Goal: Task Accomplishment & Management: Manage account settings

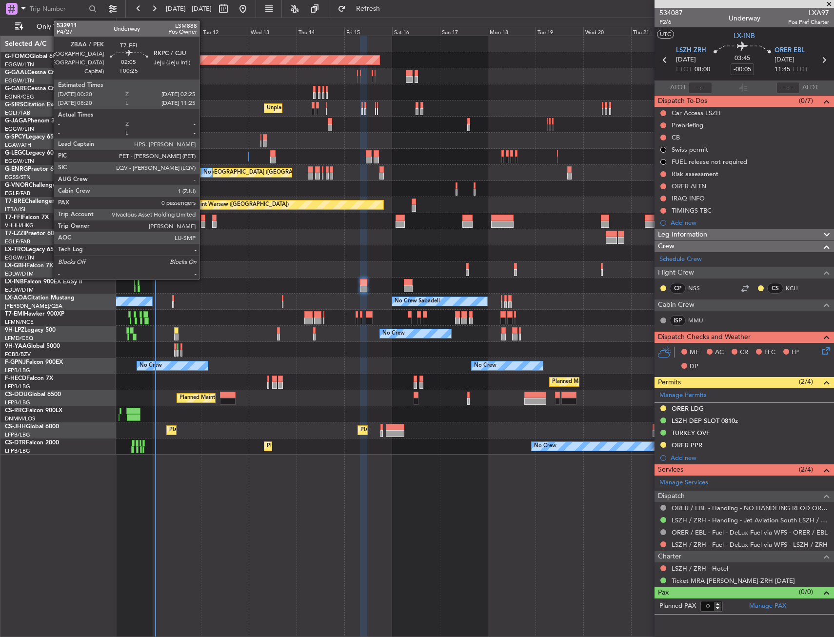
click at [204, 215] on div at bounding box center [203, 218] width 4 height 7
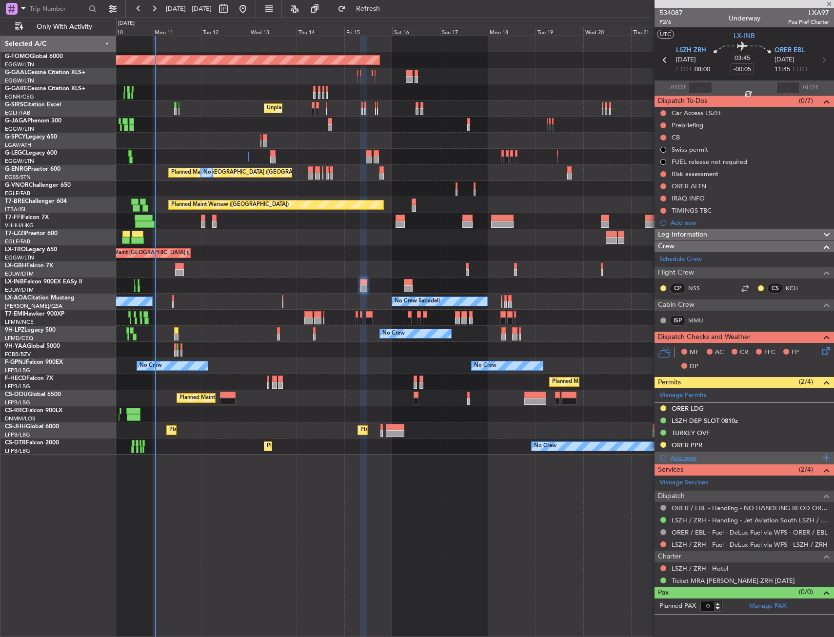
type input "+00:25"
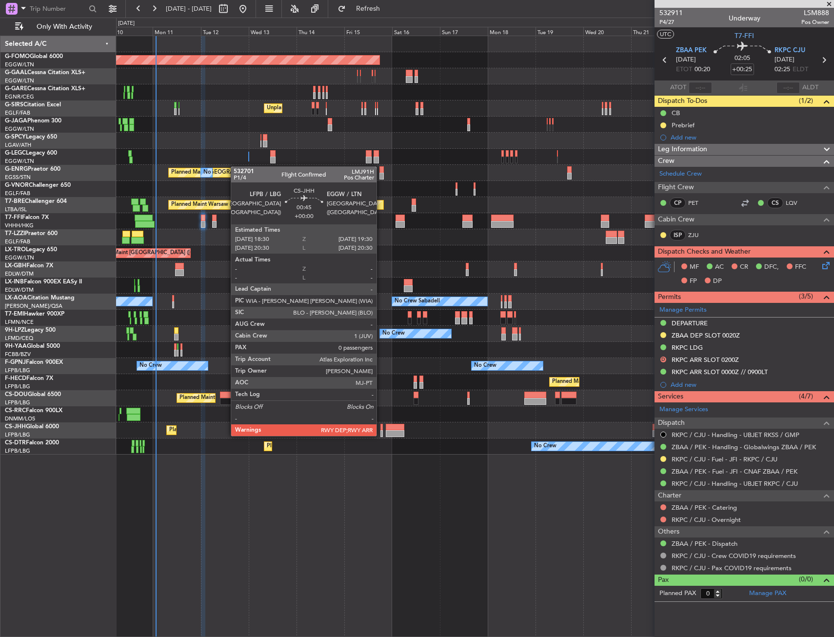
click at [381, 435] on div at bounding box center [381, 433] width 2 height 7
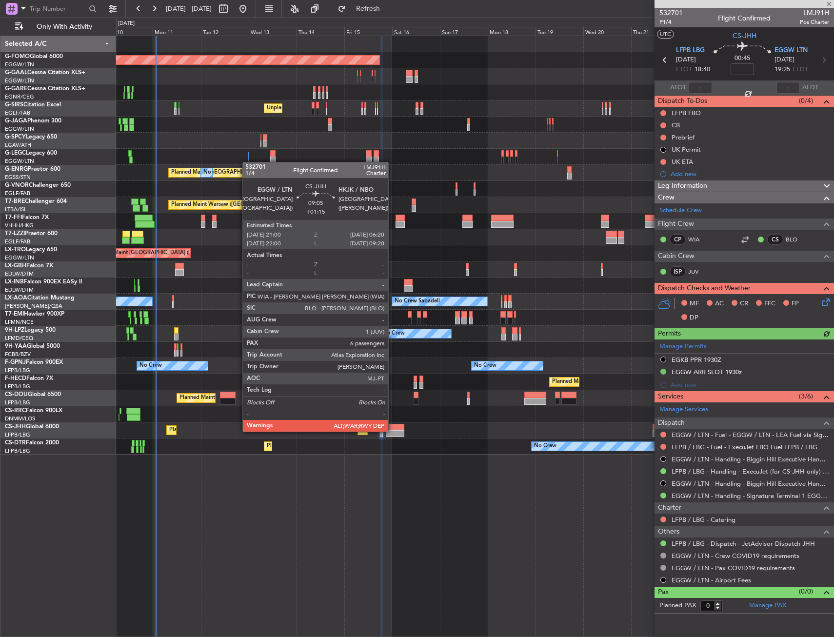
click at [393, 431] on div at bounding box center [395, 433] width 19 height 7
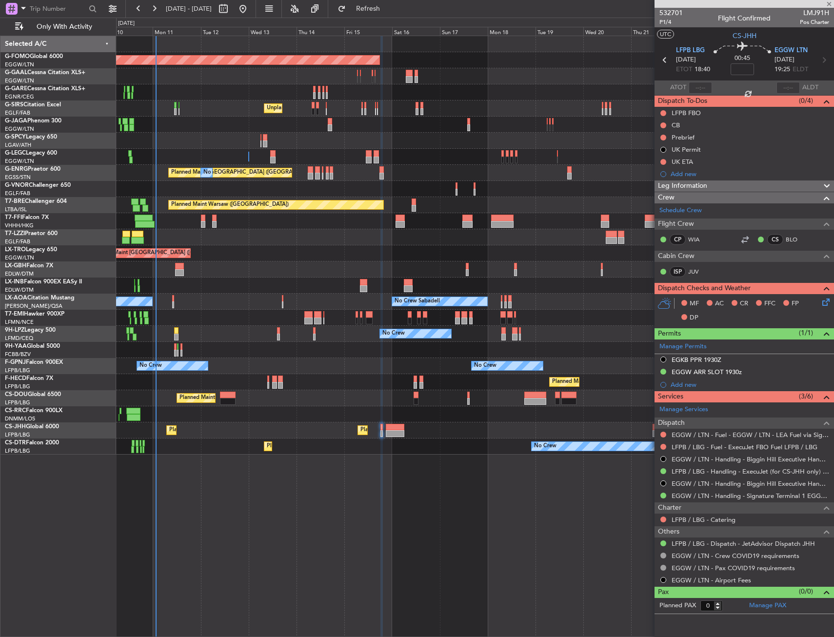
type input "+01:15"
type input "6"
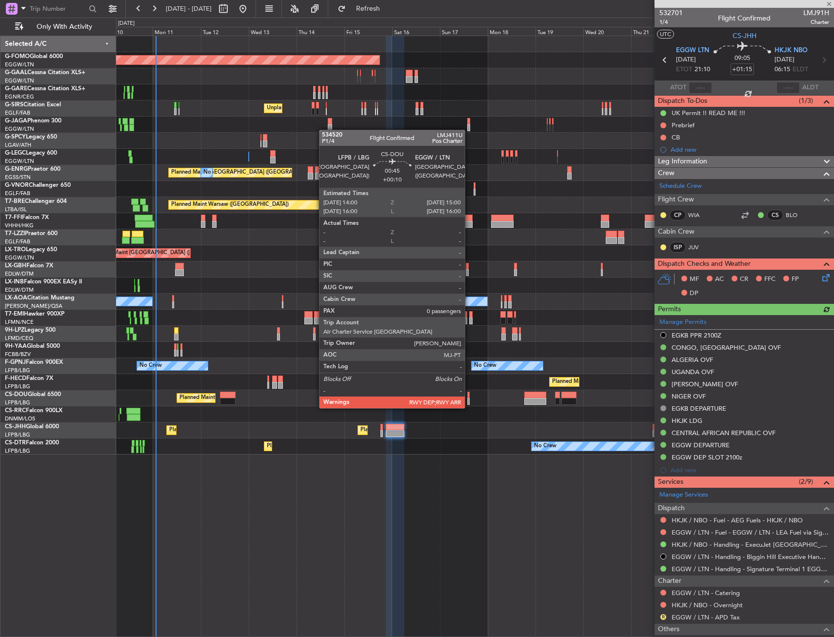
click at [469, 399] on div at bounding box center [468, 401] width 2 height 7
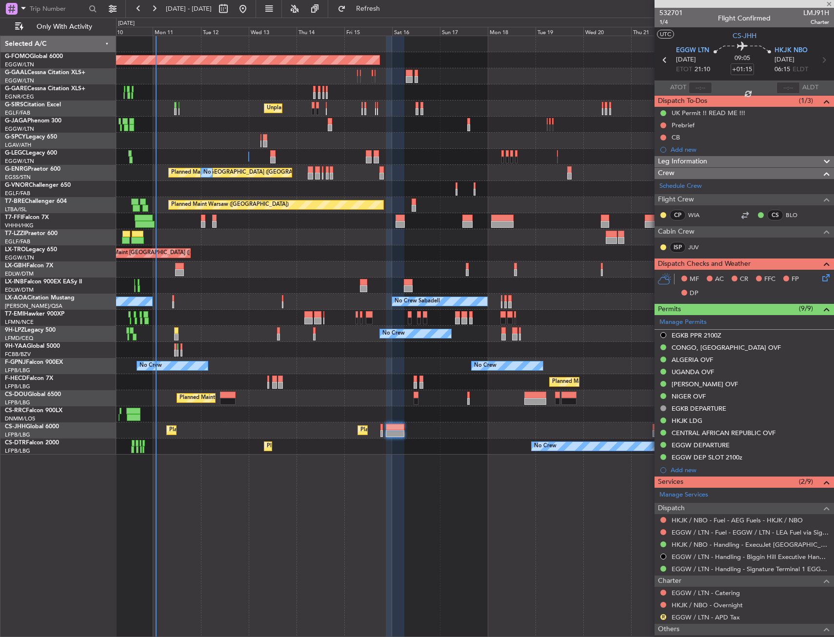
type input "+00:10"
type input "0"
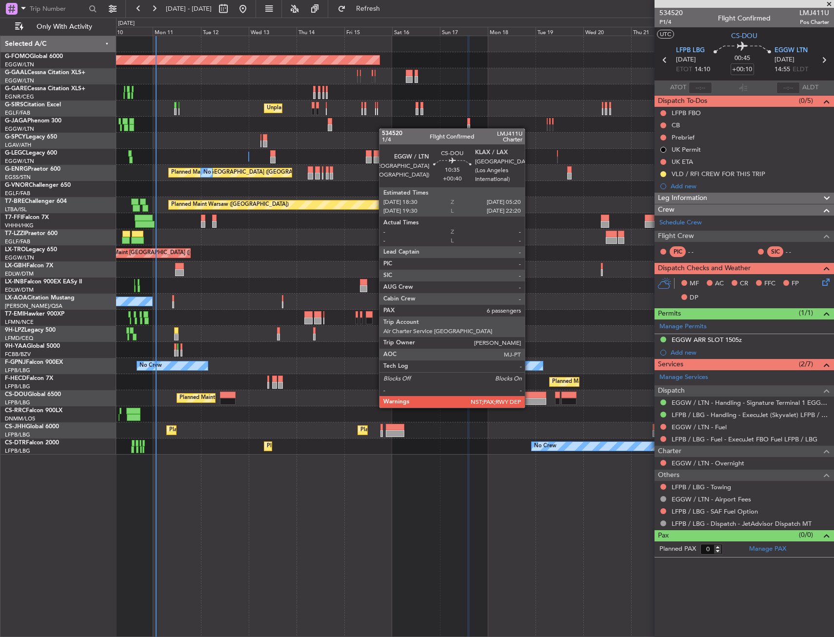
click at [529, 398] on div at bounding box center [535, 401] width 22 height 7
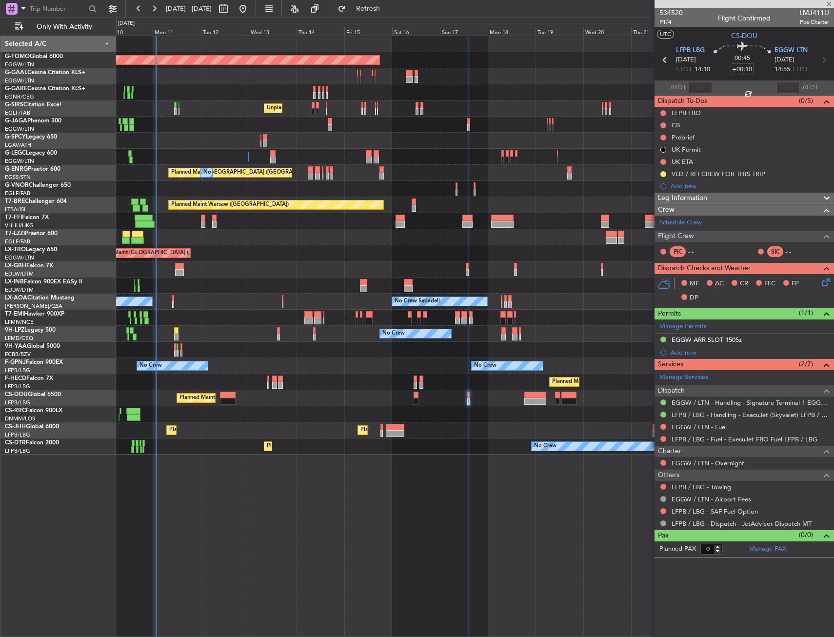
type input "+00:40"
type input "6"
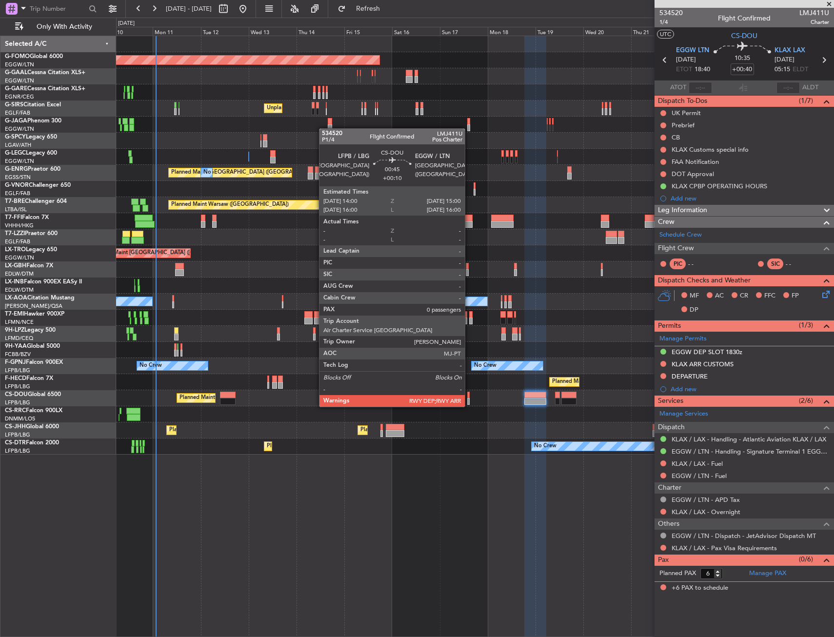
click at [469, 397] on div at bounding box center [468, 395] width 2 height 7
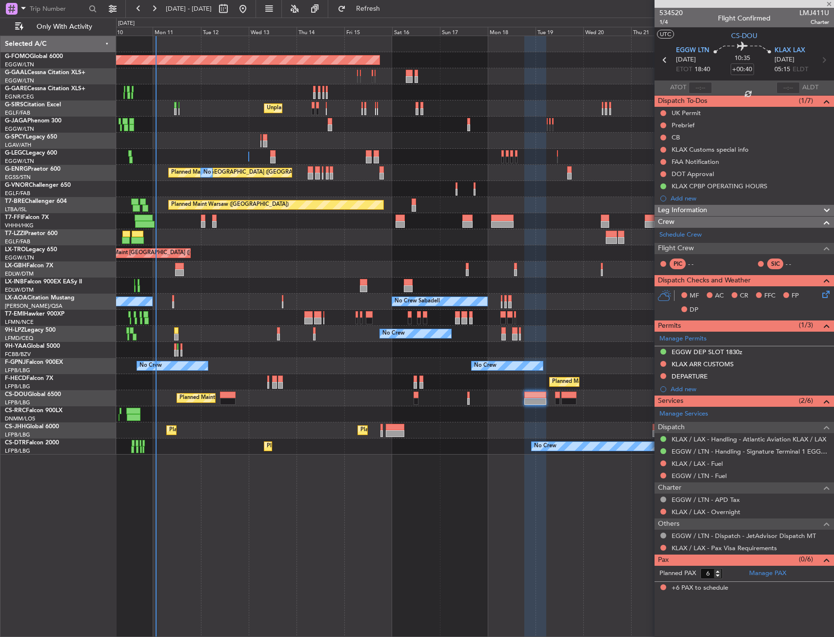
type input "+00:10"
type input "0"
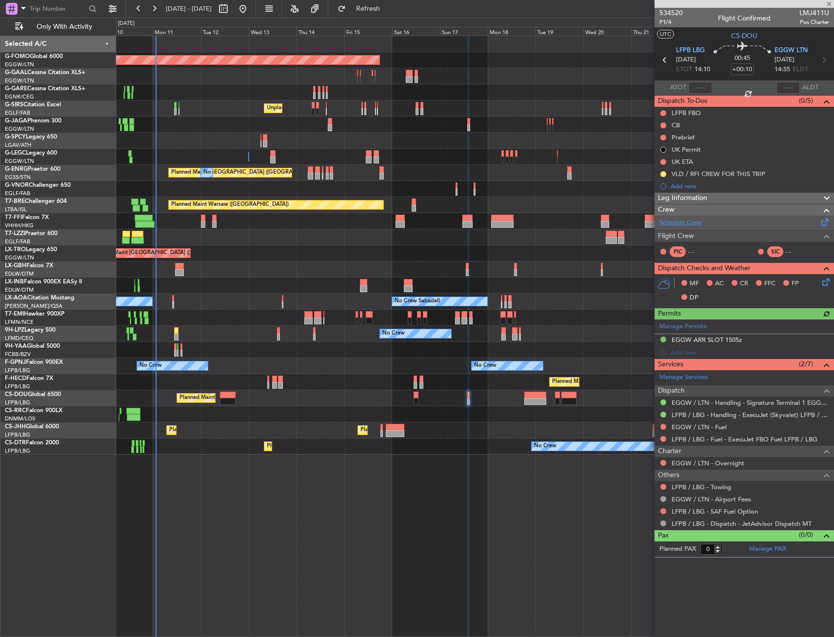
click at [688, 226] on link "Schedule Crew" at bounding box center [680, 223] width 42 height 10
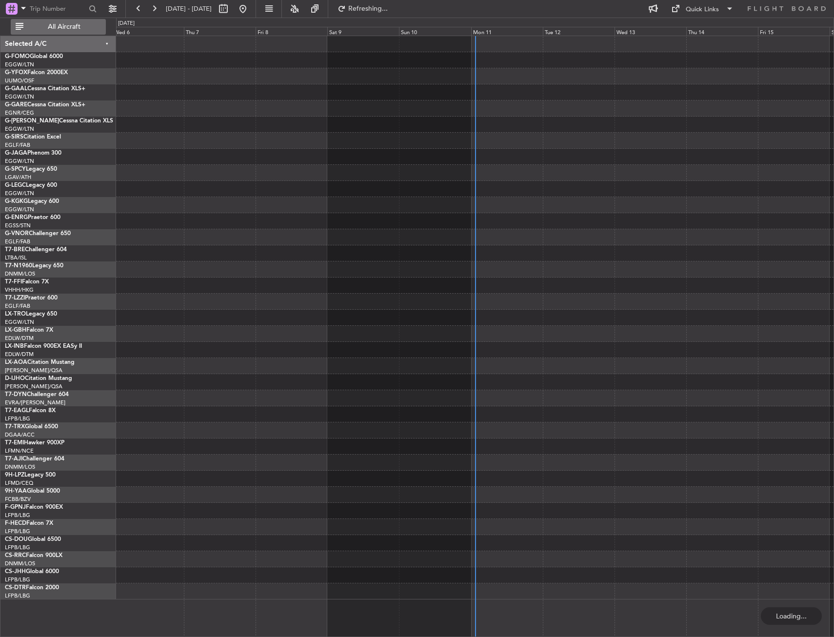
click at [51, 23] on span "All Aircraft" at bounding box center [64, 26] width 78 height 7
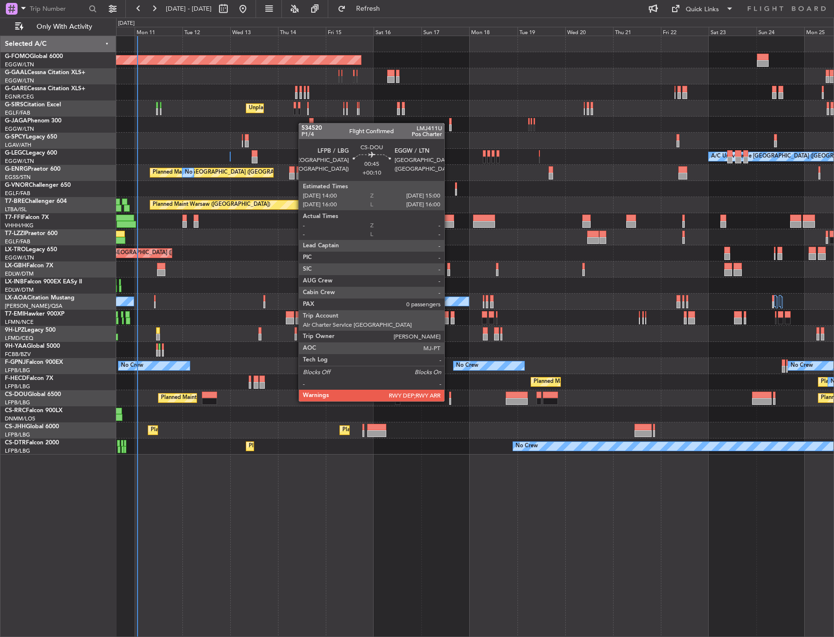
click at [449, 392] on div at bounding box center [450, 395] width 2 height 7
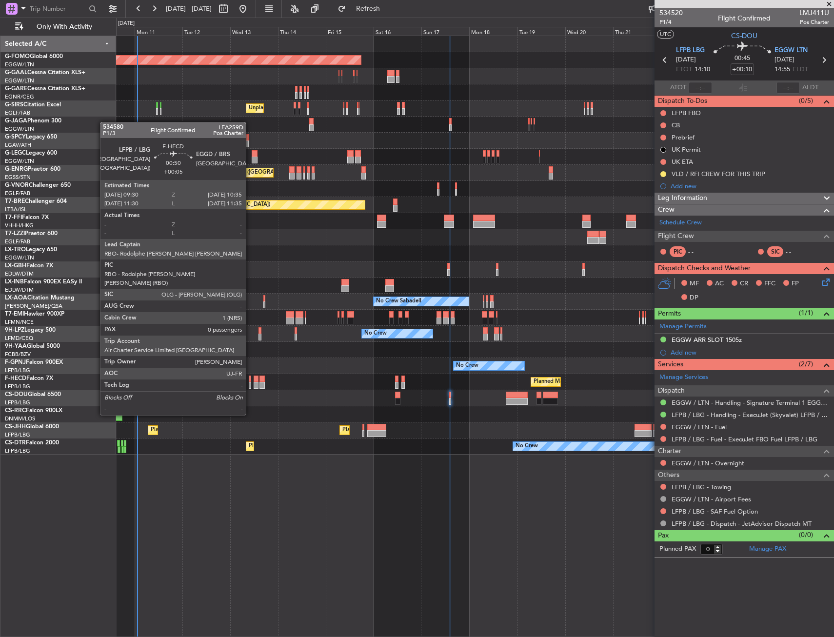
click at [250, 379] on div at bounding box center [250, 379] width 2 height 7
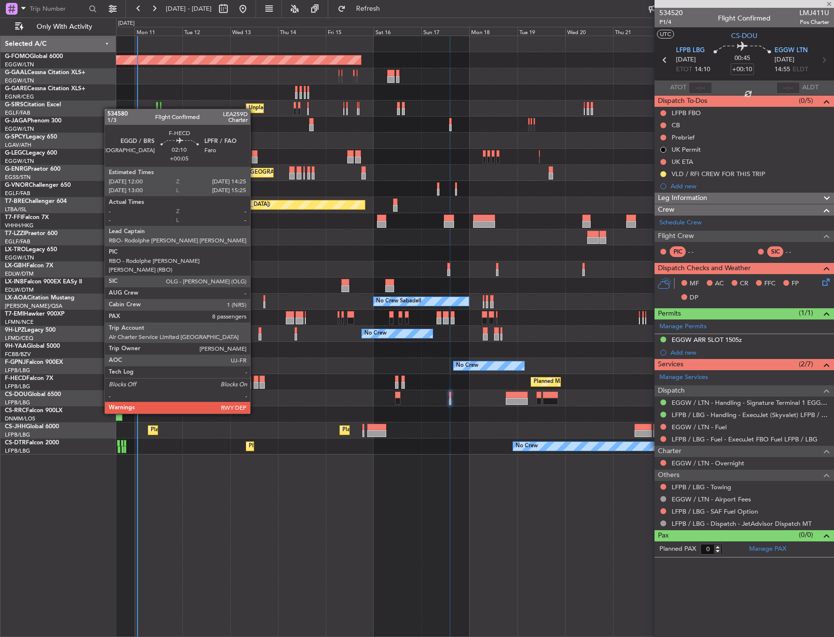
type input "+00:05"
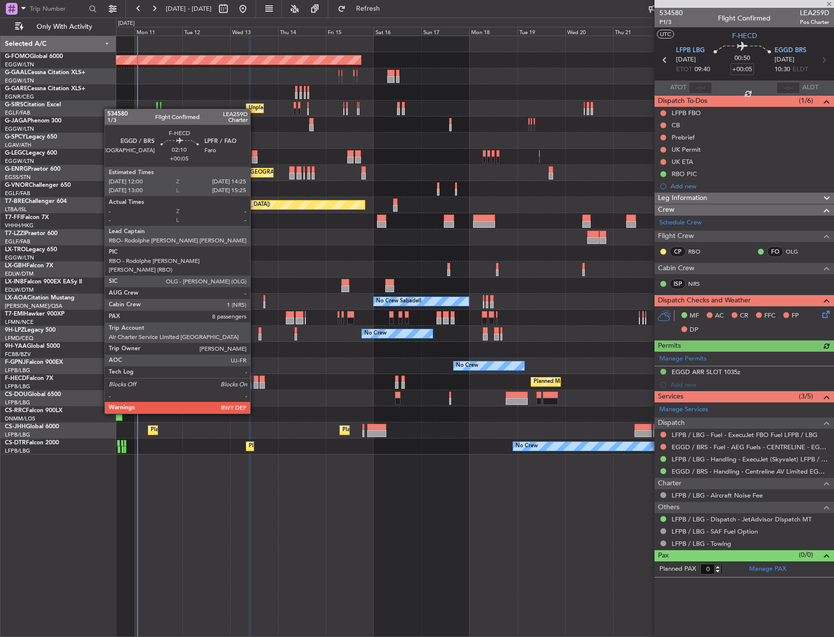
click at [255, 378] on div at bounding box center [256, 379] width 5 height 7
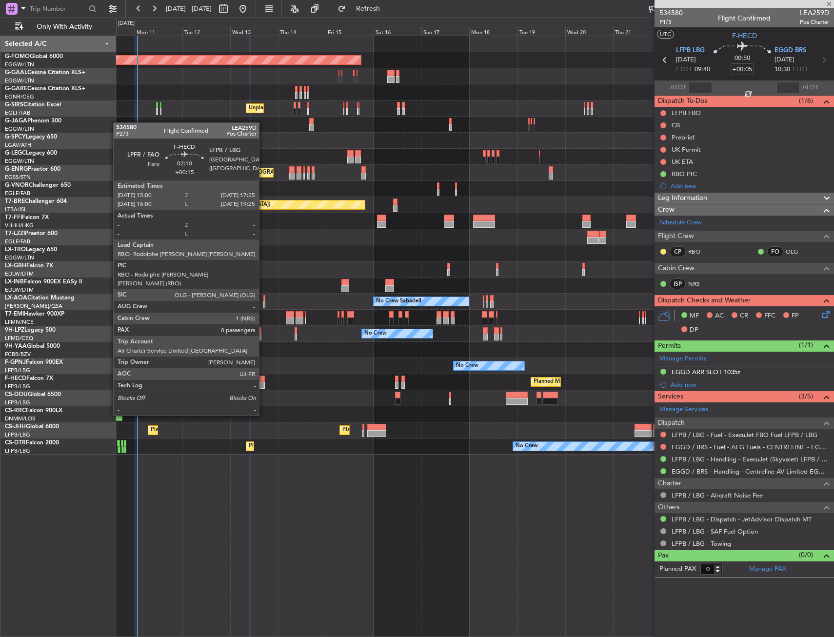
type input "8"
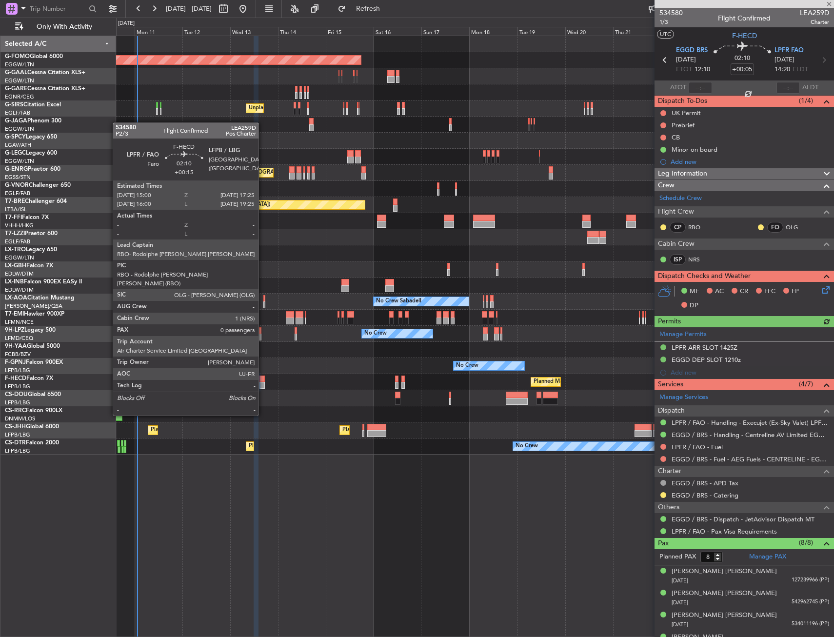
click at [263, 379] on div at bounding box center [261, 379] width 5 height 7
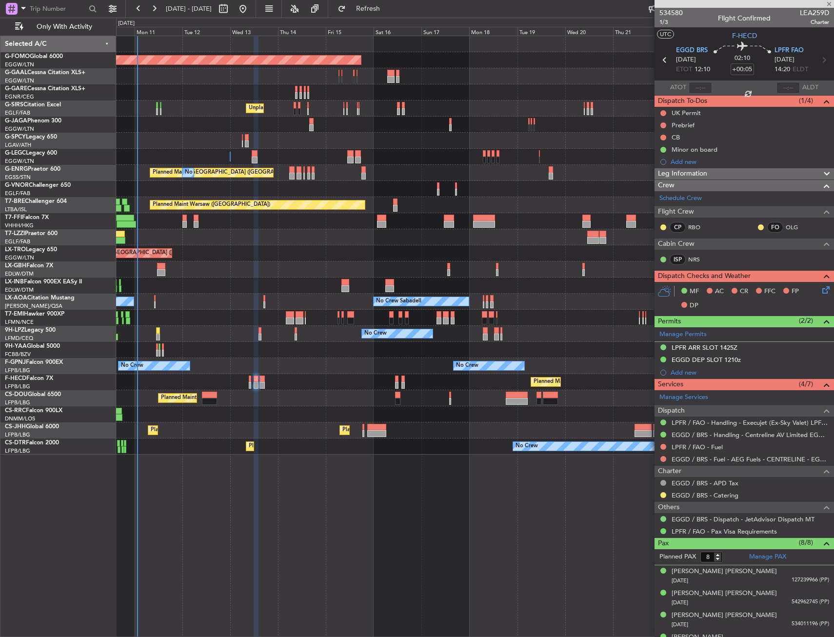
type input "+00:15"
type input "0"
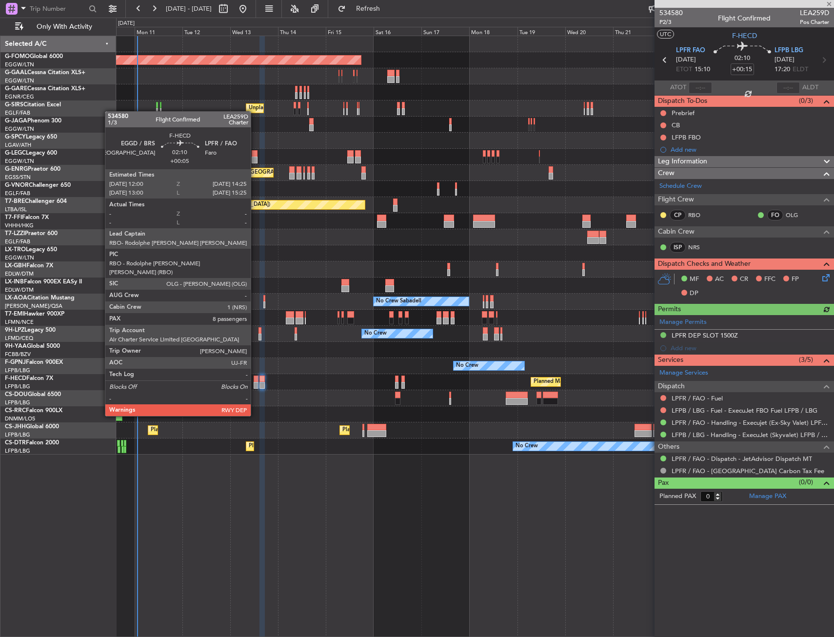
click at [255, 380] on div at bounding box center [256, 379] width 5 height 7
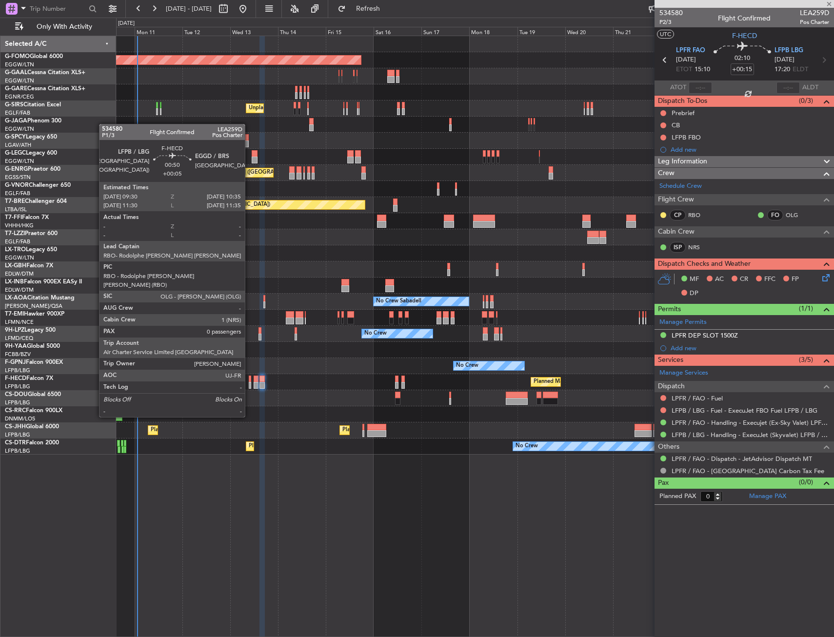
type input "+00:05"
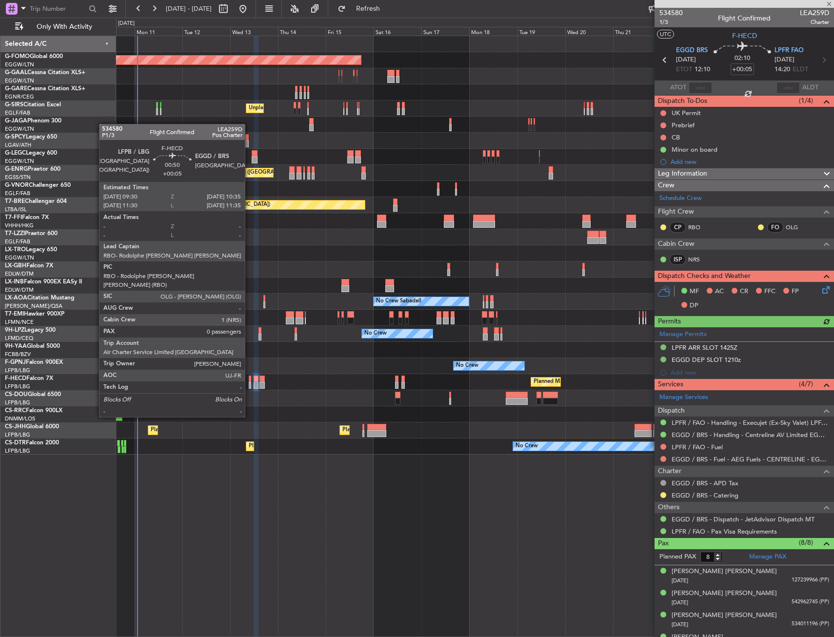
click at [249, 381] on div at bounding box center [250, 379] width 2 height 7
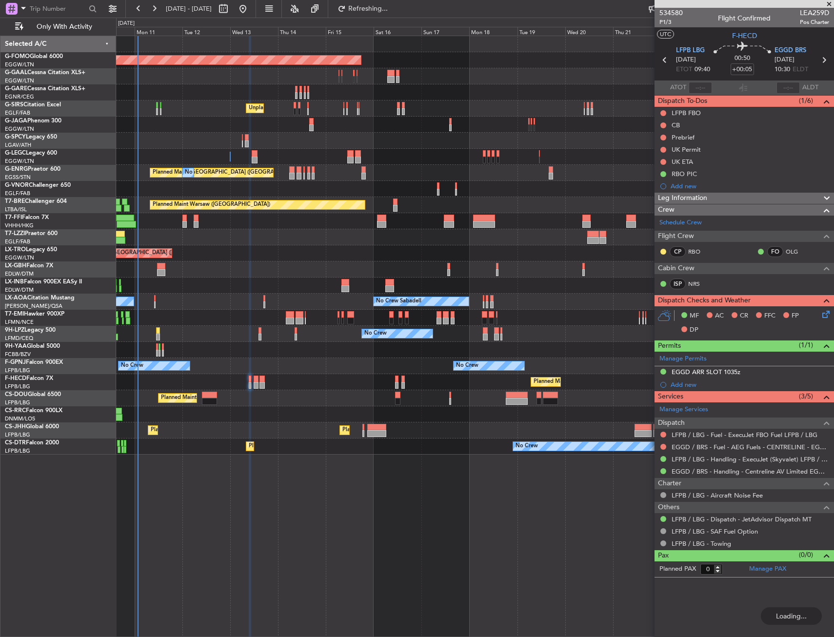
drag, startPoint x: 661, startPoint y: 112, endPoint x: 661, endPoint y: 120, distance: 8.8
click at [661, 112] on button at bounding box center [663, 113] width 6 height 6
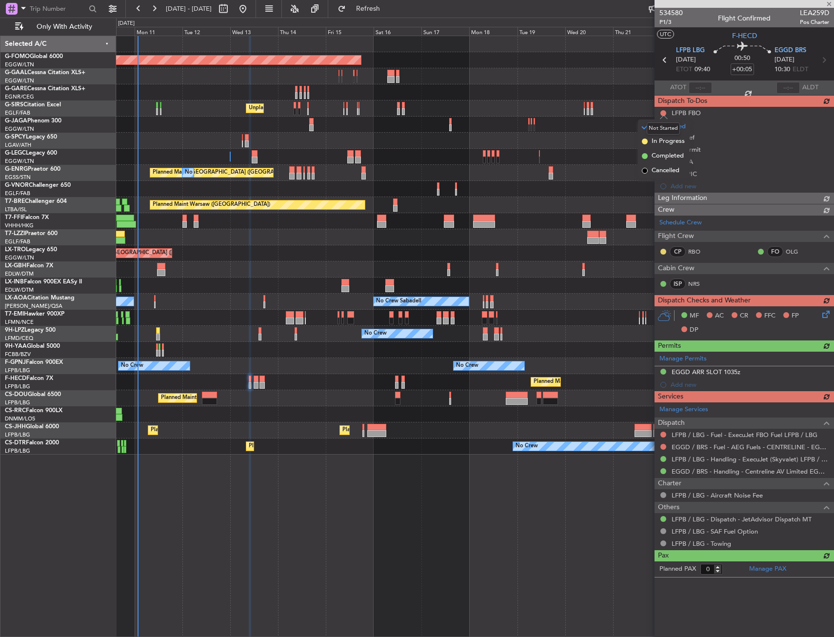
click at [604, 106] on div "Unplanned Maint [GEOGRAPHIC_DATA] ([GEOGRAPHIC_DATA])" at bounding box center [475, 108] width 718 height 16
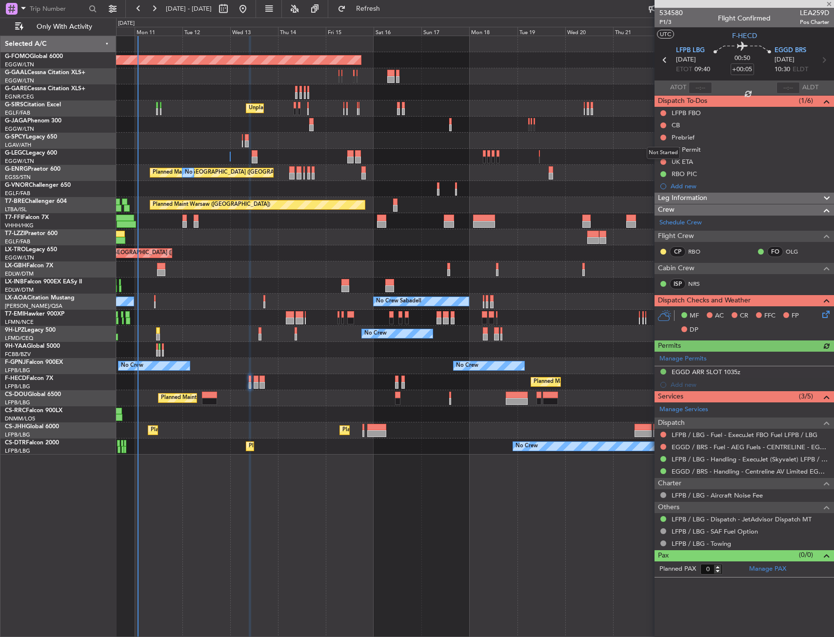
click at [663, 150] on div "Not Started" at bounding box center [663, 153] width 33 height 12
click at [664, 151] on button at bounding box center [663, 150] width 6 height 6
click at [653, 209] on span "Cancelled" at bounding box center [666, 207] width 28 height 10
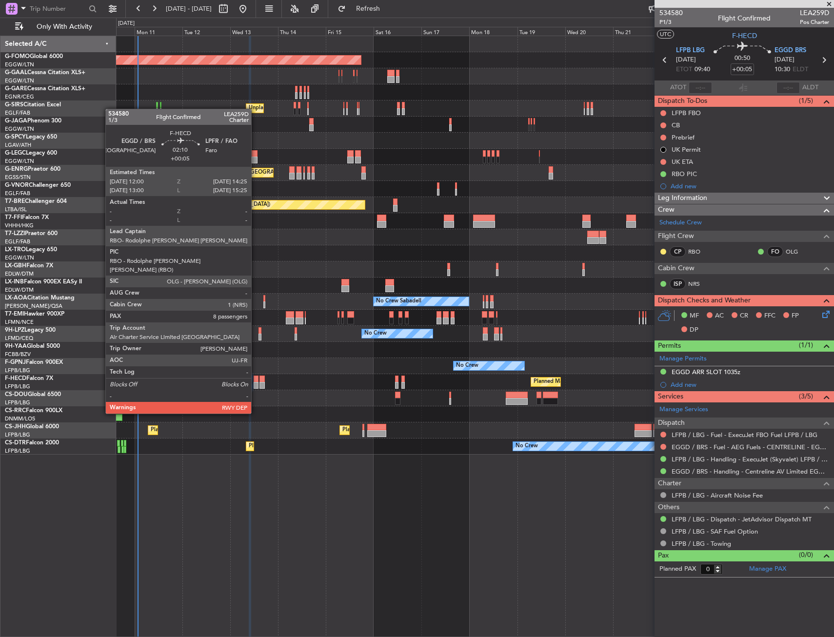
click at [256, 378] on div at bounding box center [256, 379] width 5 height 7
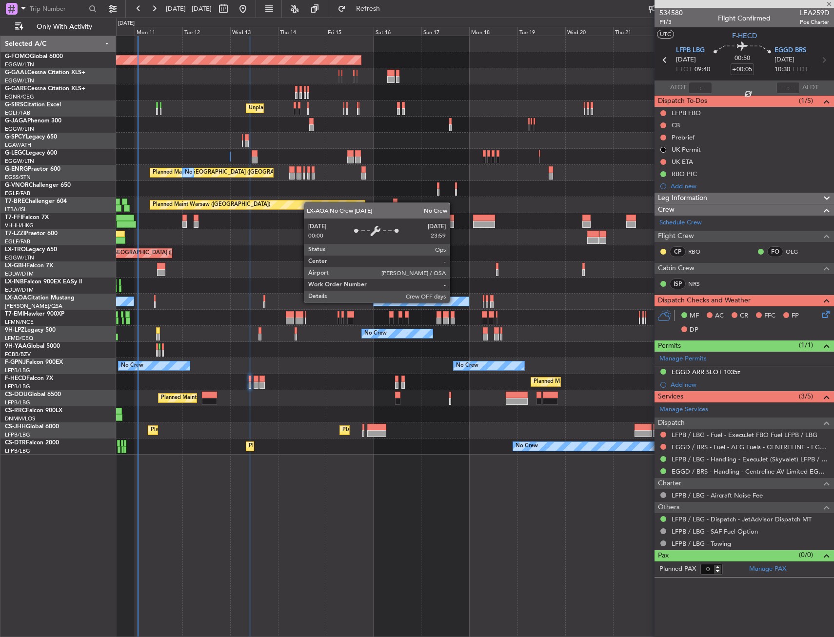
type input "8"
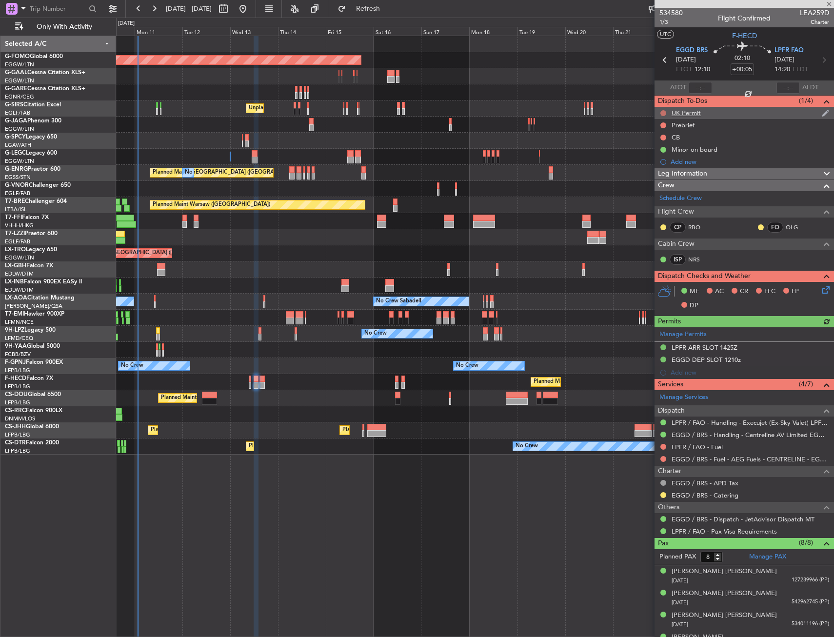
click at [663, 112] on button at bounding box center [663, 113] width 6 height 6
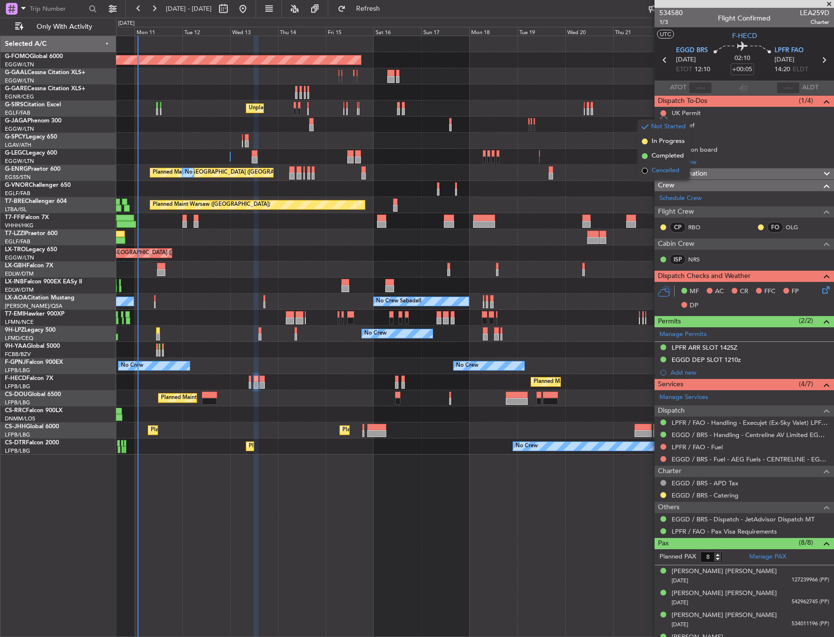
click at [656, 172] on span "Cancelled" at bounding box center [666, 171] width 28 height 10
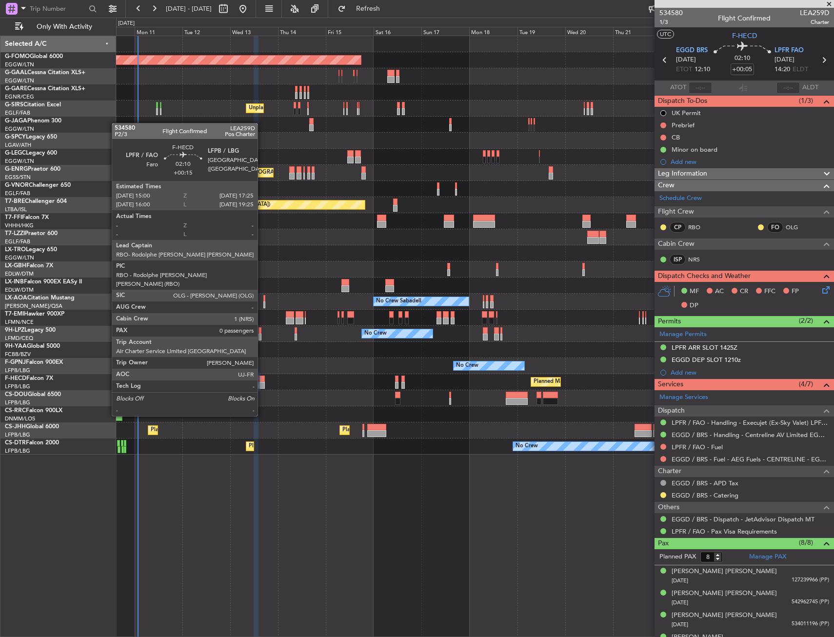
click at [262, 380] on div at bounding box center [261, 379] width 5 height 7
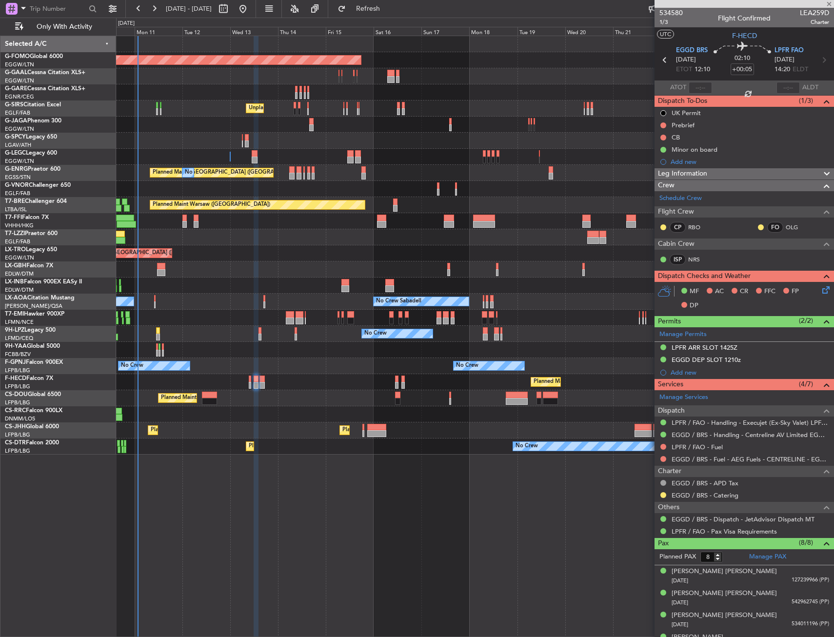
type input "+00:15"
type input "0"
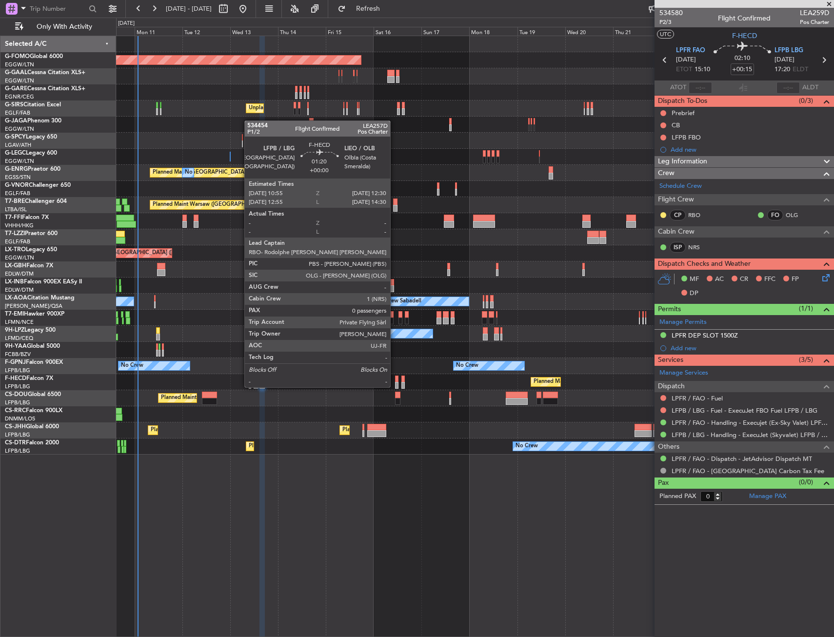
click at [395, 378] on div at bounding box center [396, 379] width 3 height 7
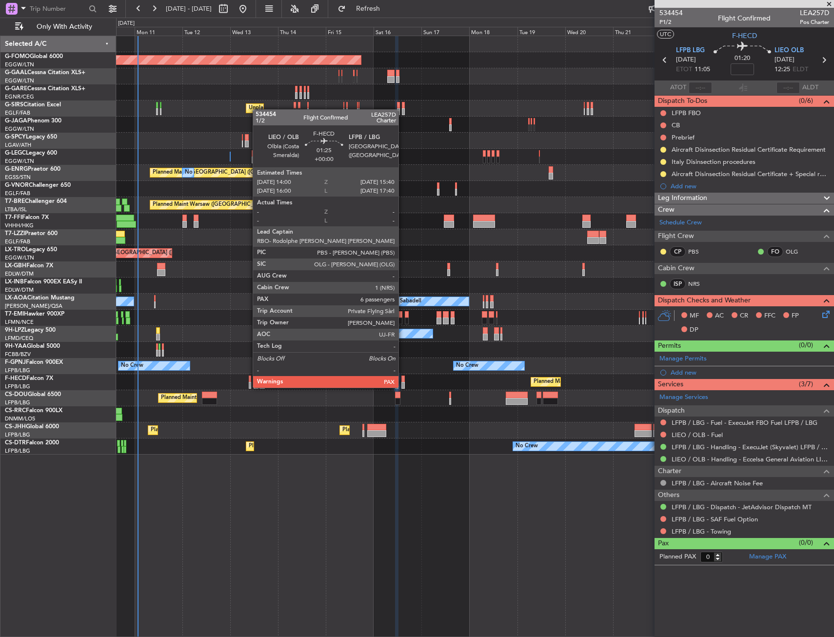
click at [403, 378] on div at bounding box center [402, 379] width 3 height 7
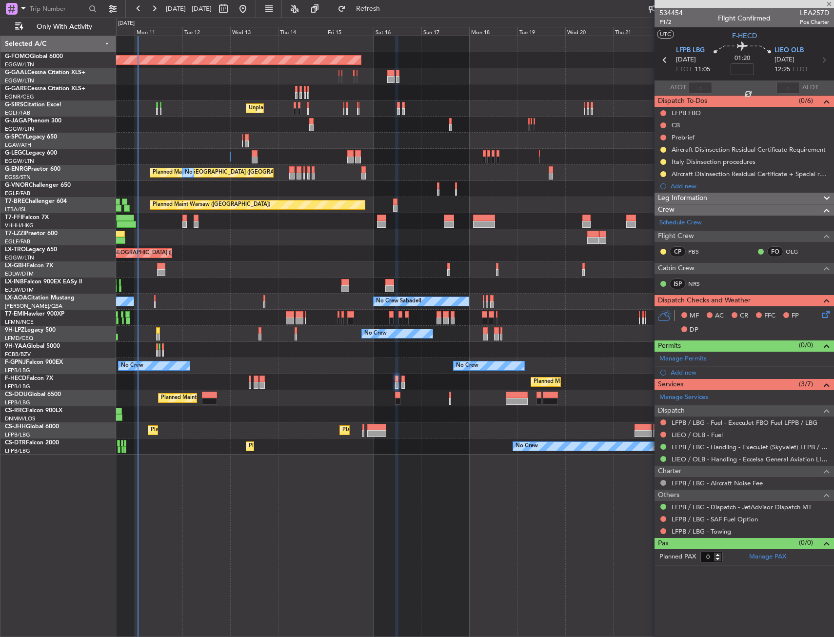
type input "6"
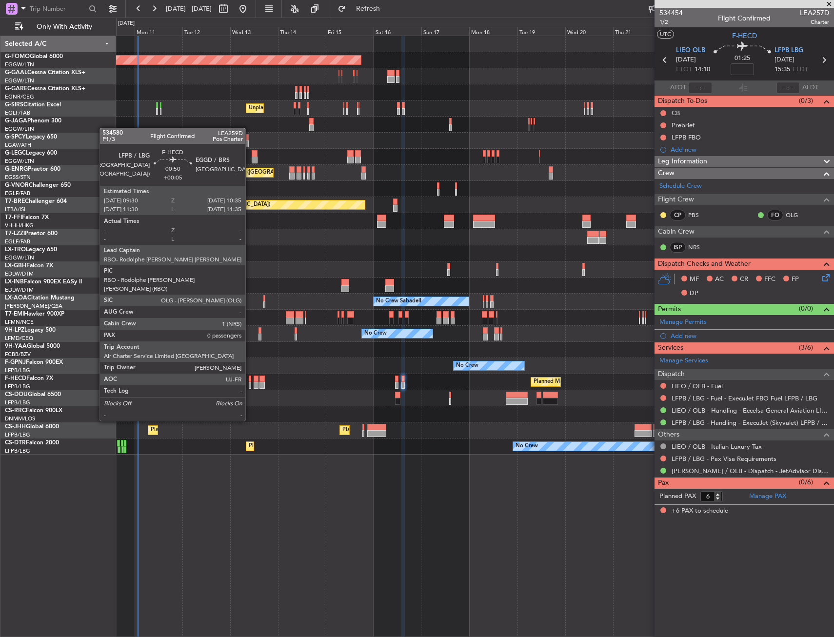
click at [250, 385] on div at bounding box center [250, 385] width 2 height 7
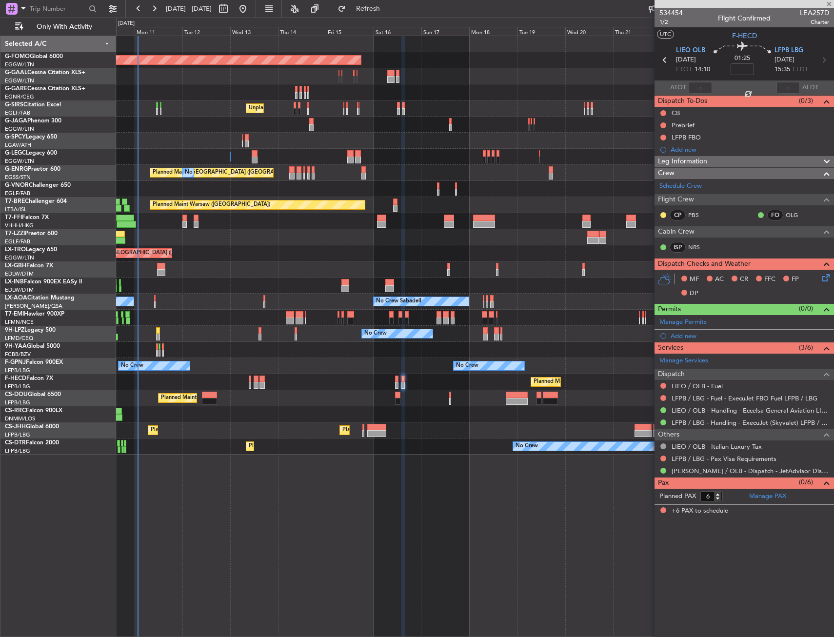
type input "+00:05"
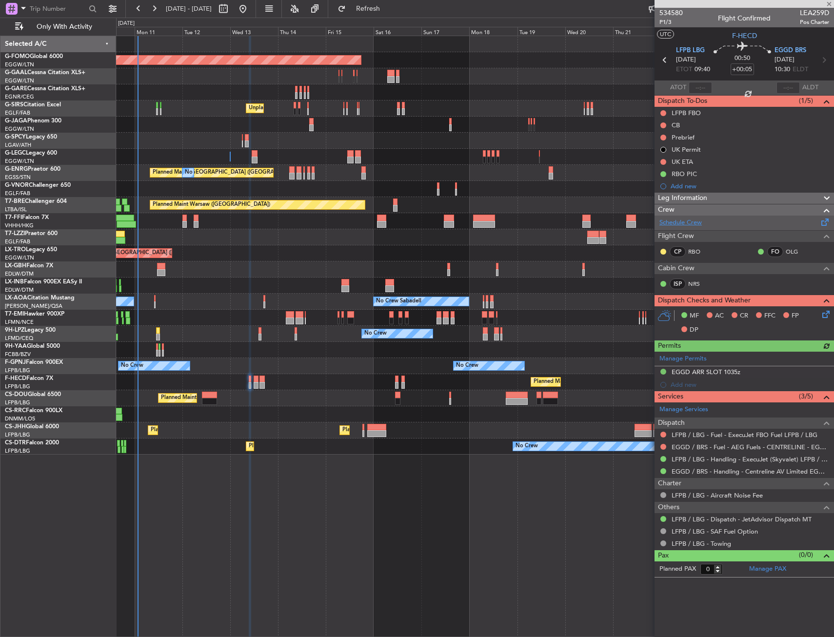
click at [681, 224] on link "Schedule Crew" at bounding box center [680, 223] width 42 height 10
click at [784, 53] on span "EGGD BRS" at bounding box center [791, 51] width 32 height 10
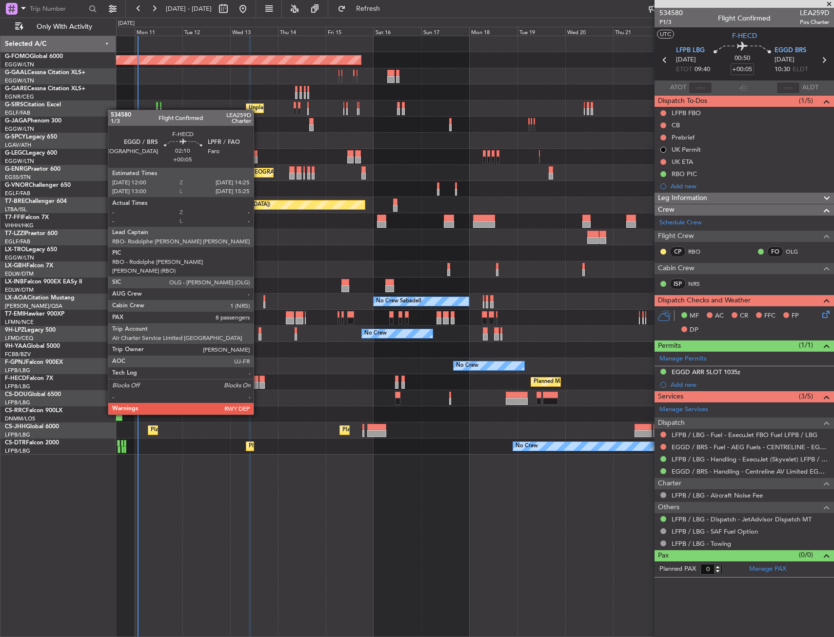
click at [258, 379] on div at bounding box center [256, 379] width 5 height 7
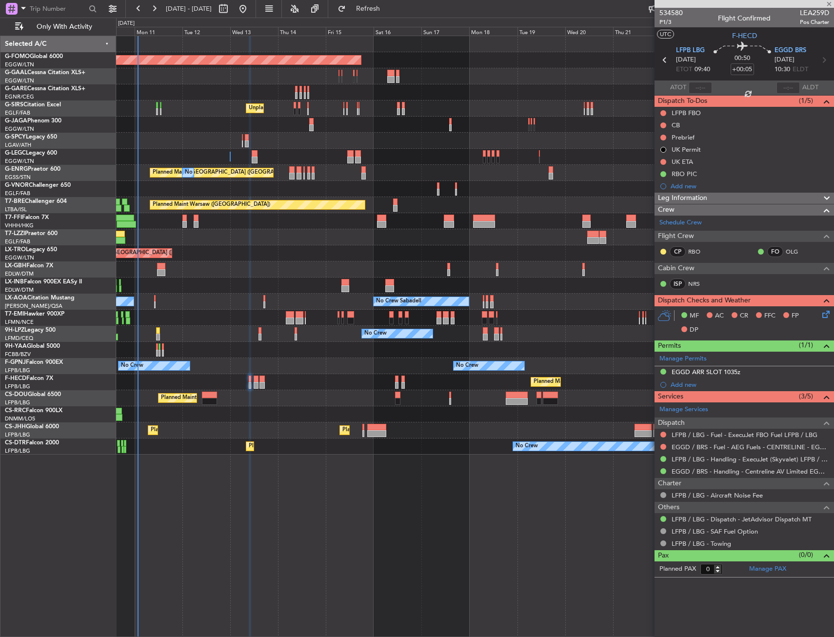
type input "8"
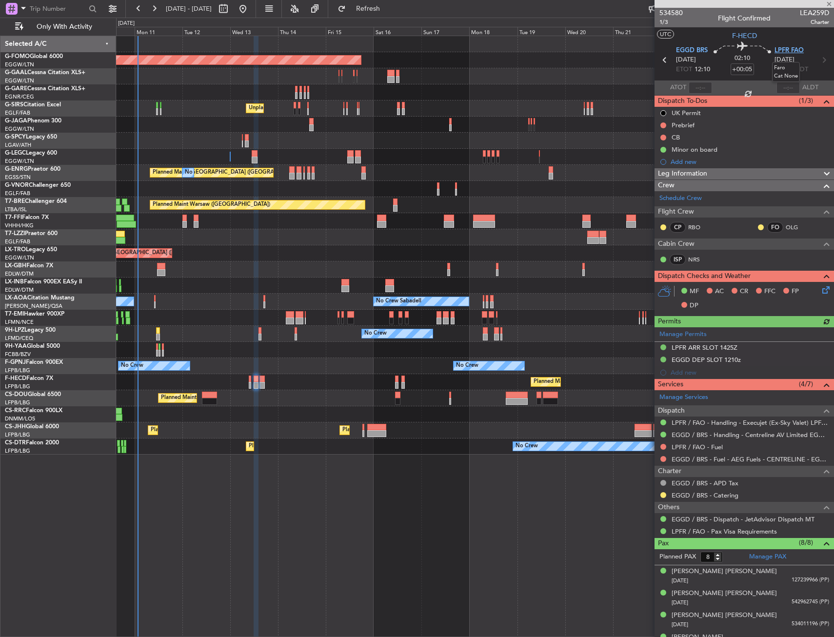
click at [790, 46] on span "LPFR FAO" at bounding box center [789, 51] width 29 height 10
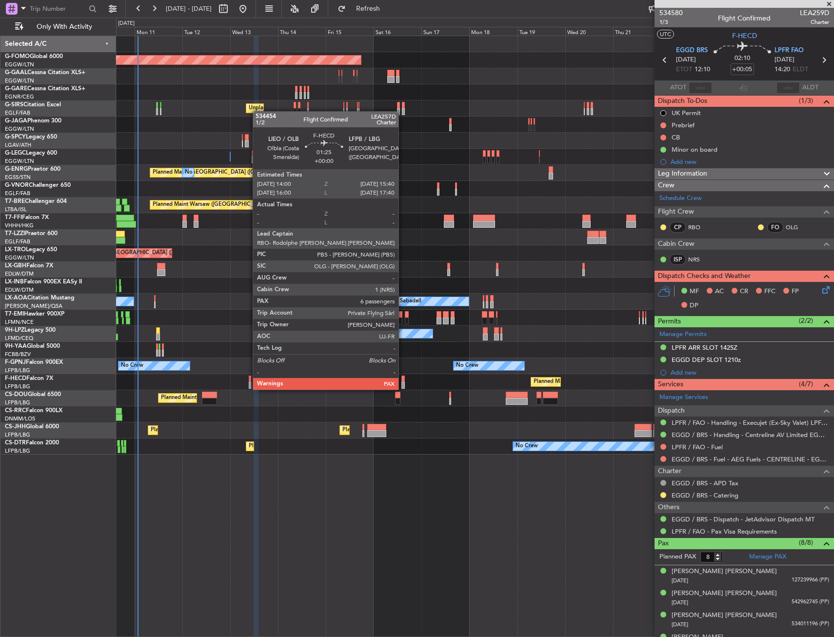
click at [403, 380] on div at bounding box center [402, 379] width 3 height 7
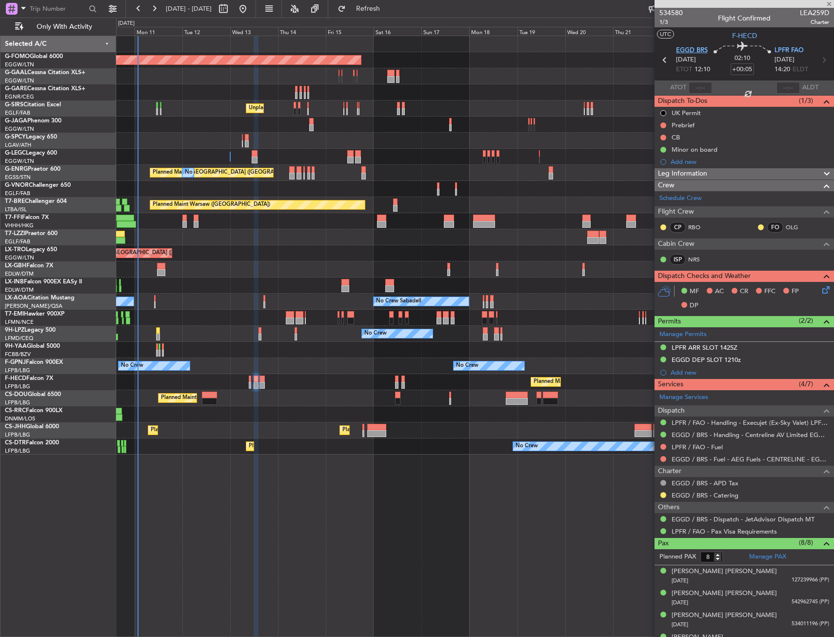
type input "6"
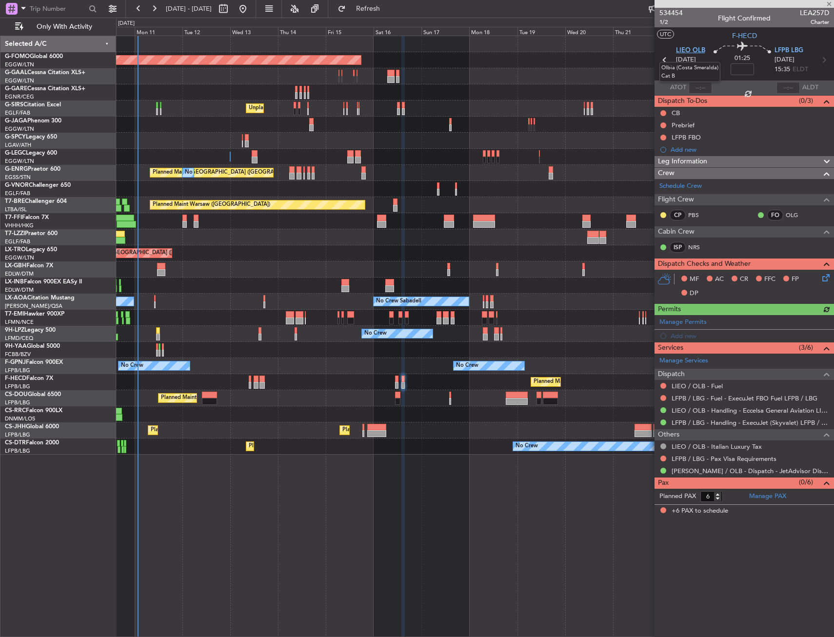
click at [697, 51] on span "LIEO OLB" at bounding box center [690, 51] width 29 height 10
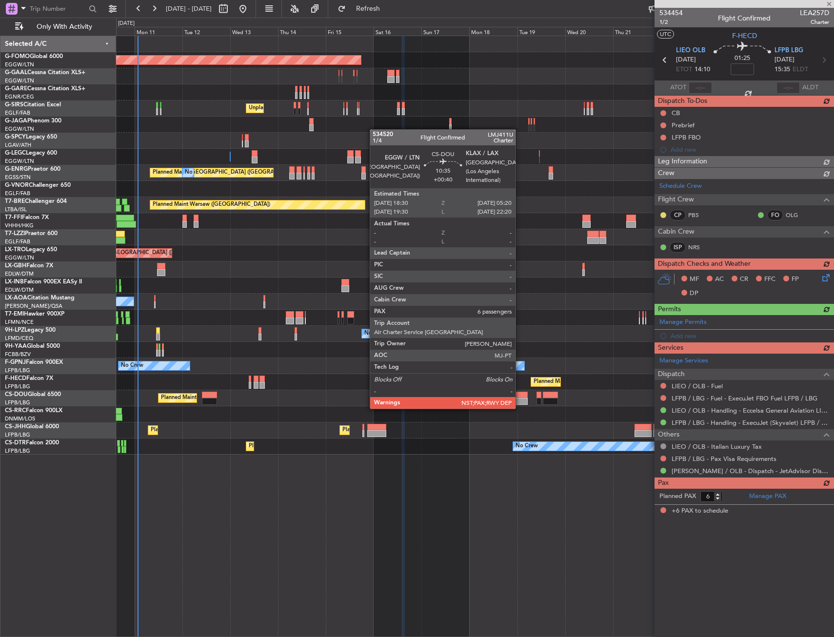
click at [520, 399] on div at bounding box center [517, 401] width 22 height 7
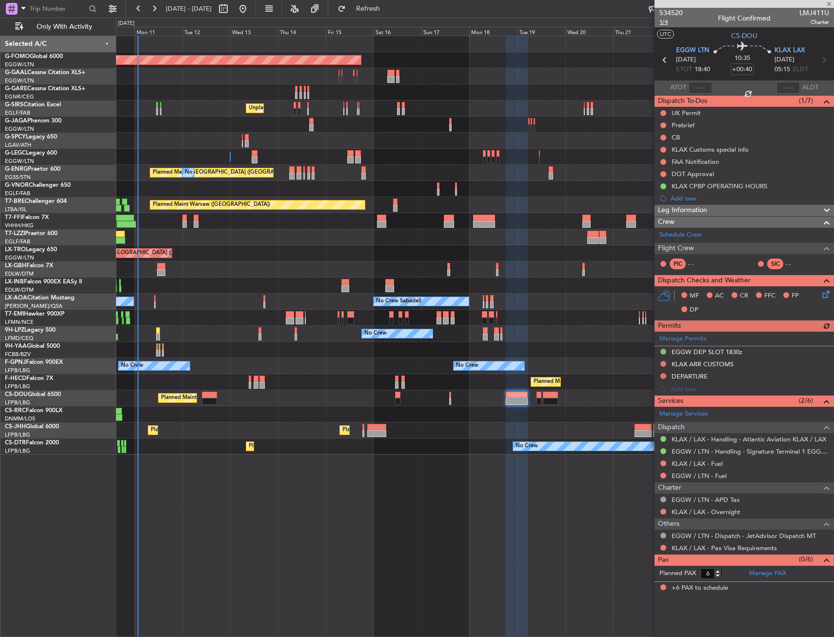
click at [662, 22] on span "1/4" at bounding box center [670, 22] width 23 height 8
click at [785, 48] on span "KLAX LAX" at bounding box center [790, 51] width 31 height 10
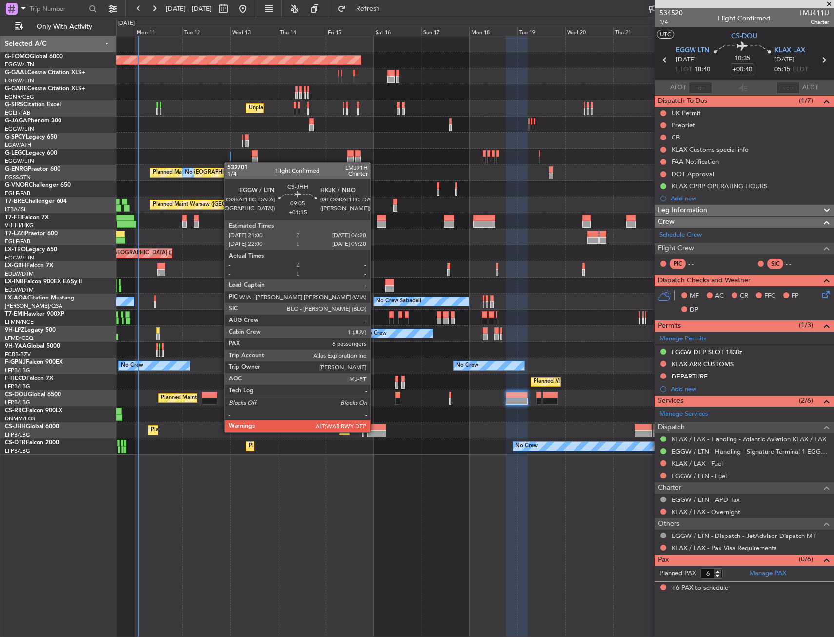
click at [375, 431] on div at bounding box center [376, 433] width 19 height 7
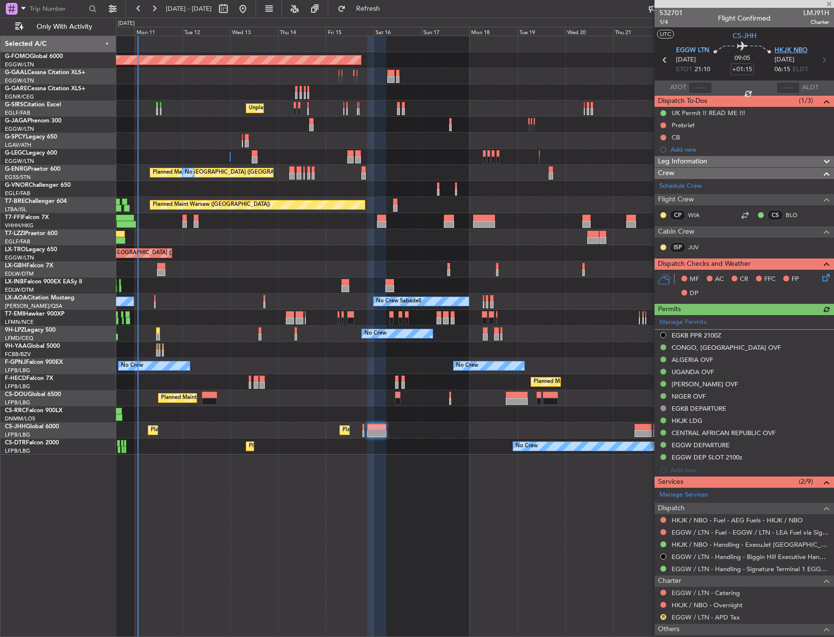
click at [786, 49] on span "HKJK NBO" at bounding box center [791, 51] width 33 height 10
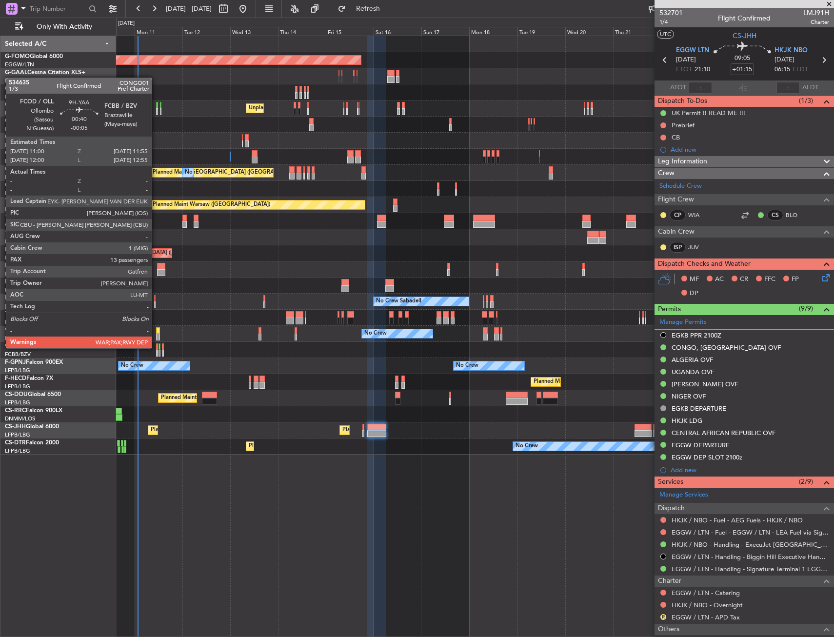
click at [156, 347] on div at bounding box center [157, 346] width 2 height 7
type input "-00:05"
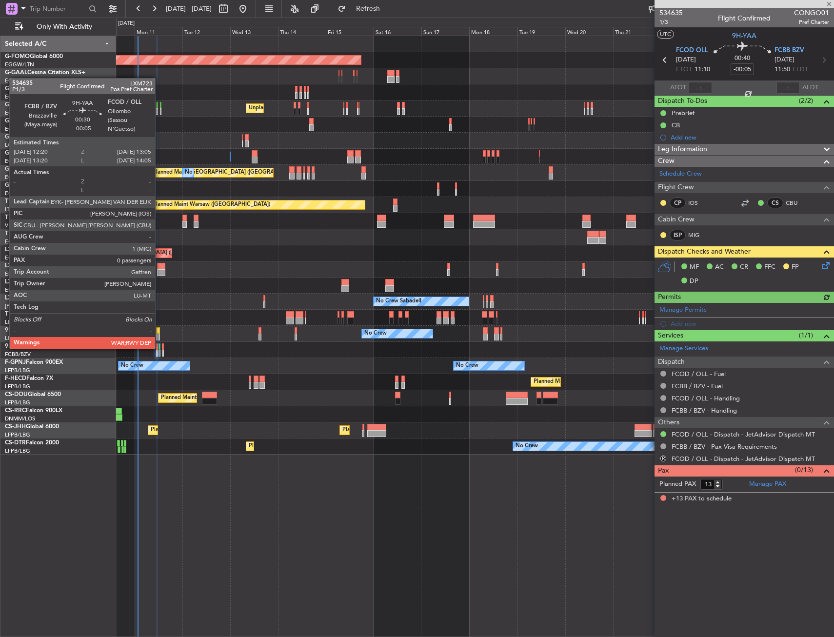
click at [160, 348] on div at bounding box center [160, 346] width 2 height 7
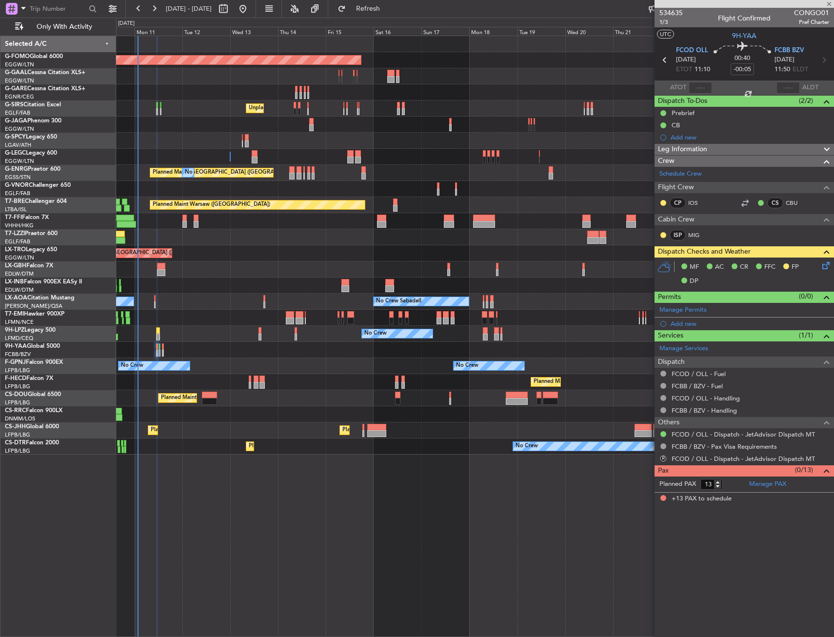
type input "0"
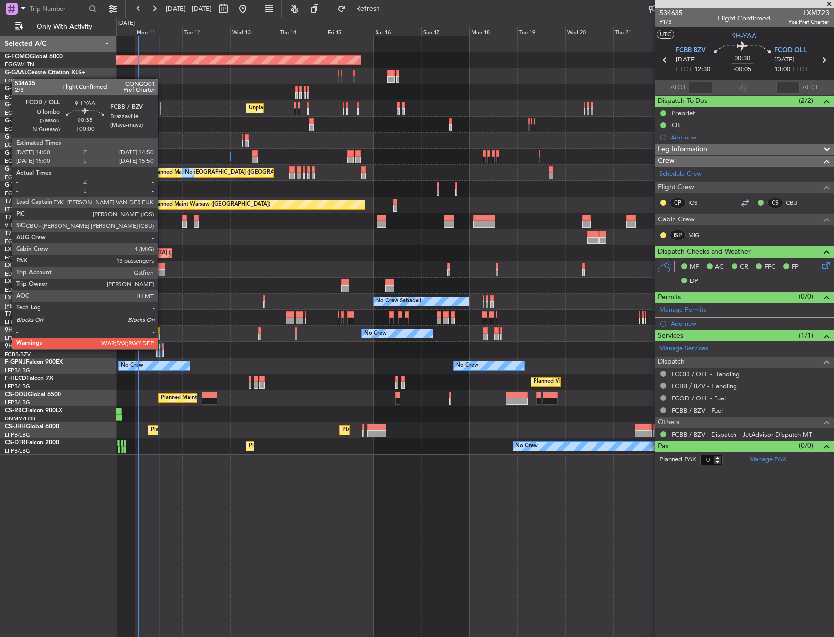
click at [162, 348] on div at bounding box center [163, 346] width 2 height 7
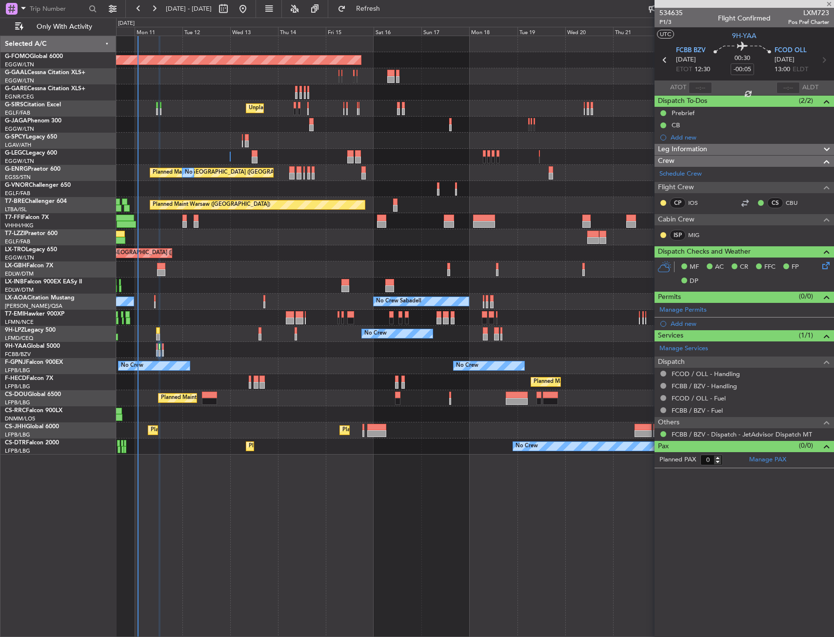
type input "13"
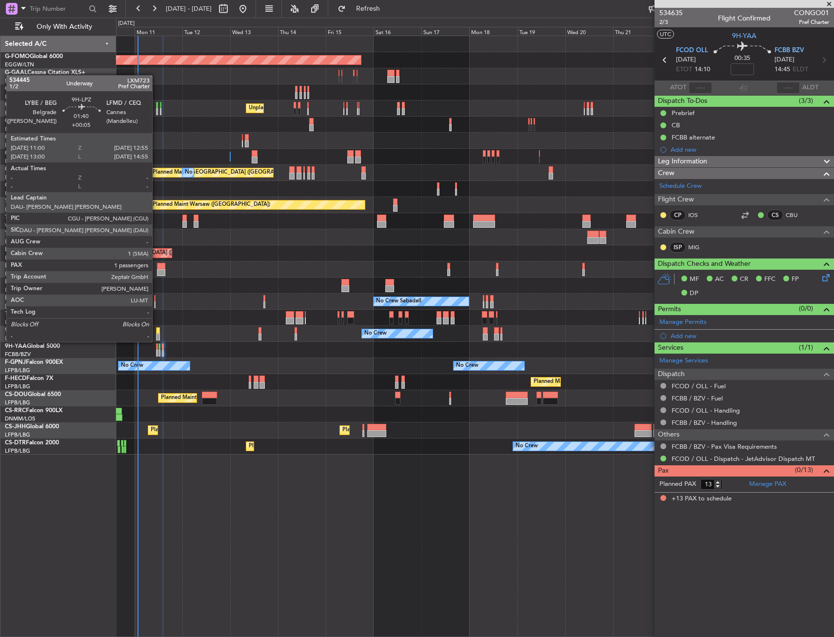
click at [157, 332] on div at bounding box center [158, 330] width 4 height 7
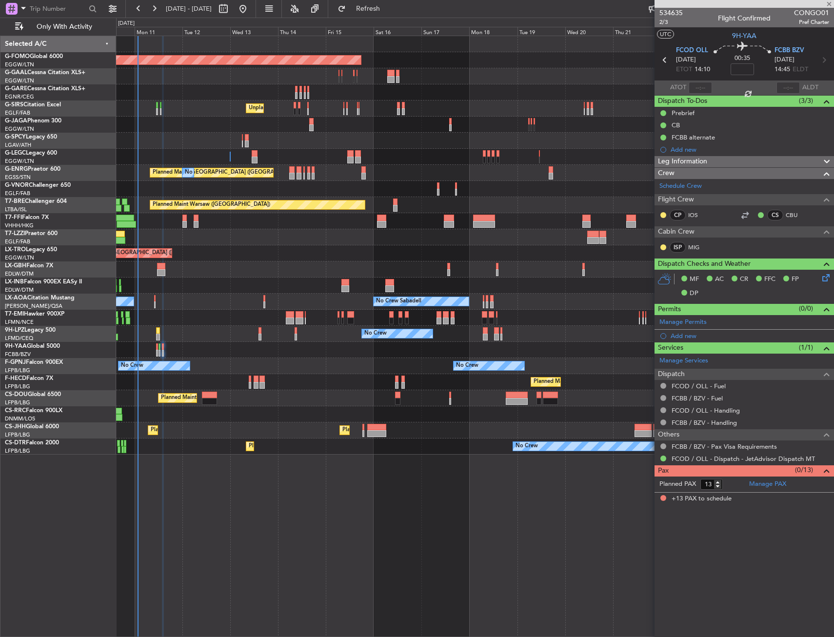
type input "+00:05"
type input "1"
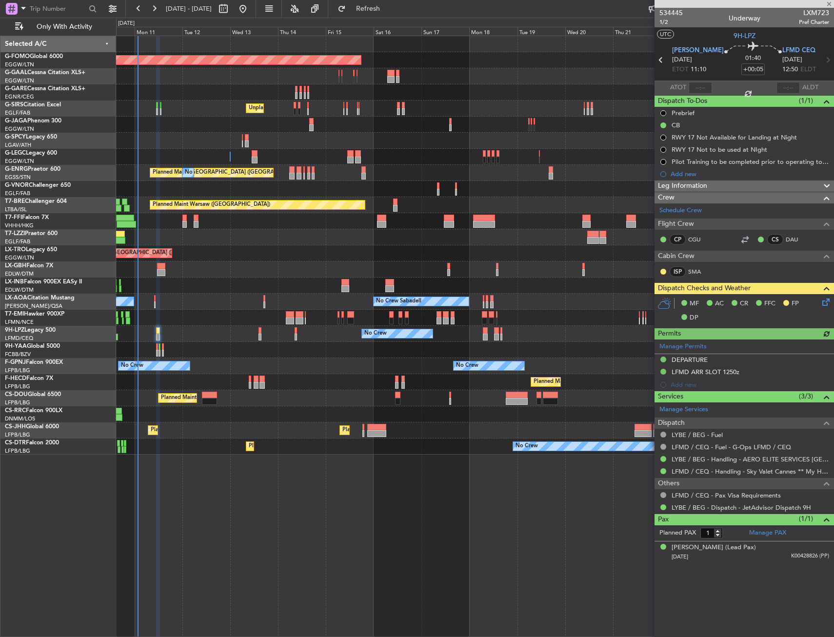
click at [258, 334] on div "No Crew No Crew" at bounding box center [475, 334] width 718 height 16
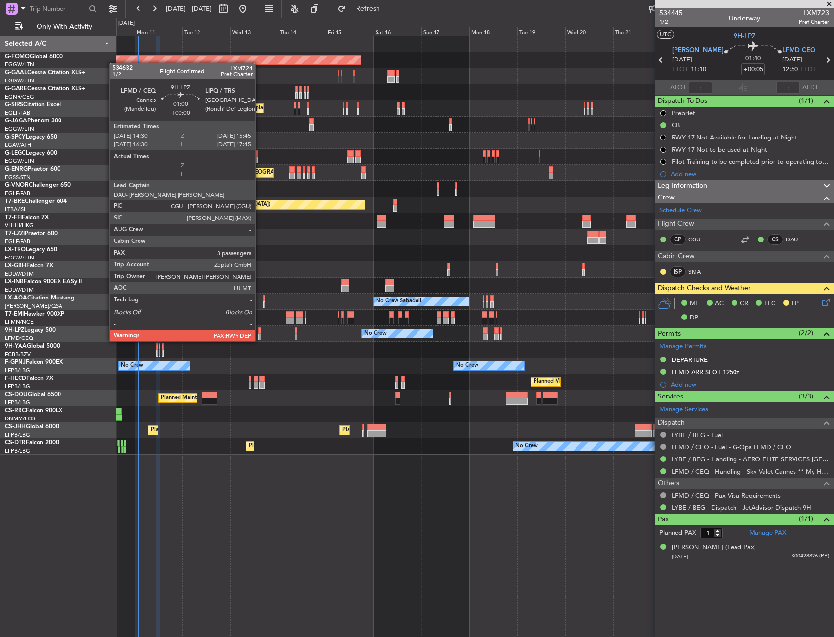
click at [259, 332] on div at bounding box center [260, 330] width 3 height 7
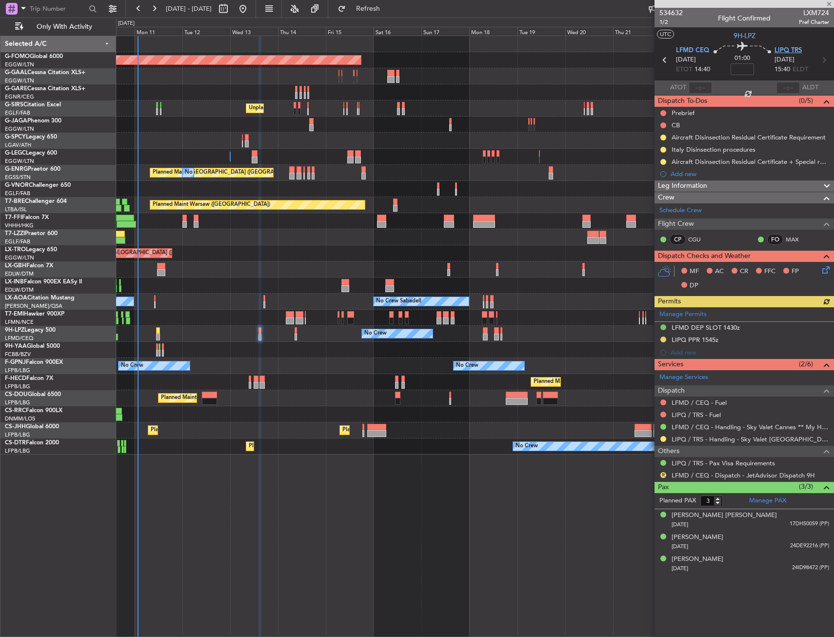
click at [783, 49] on span "LIPQ TRS" at bounding box center [788, 51] width 27 height 10
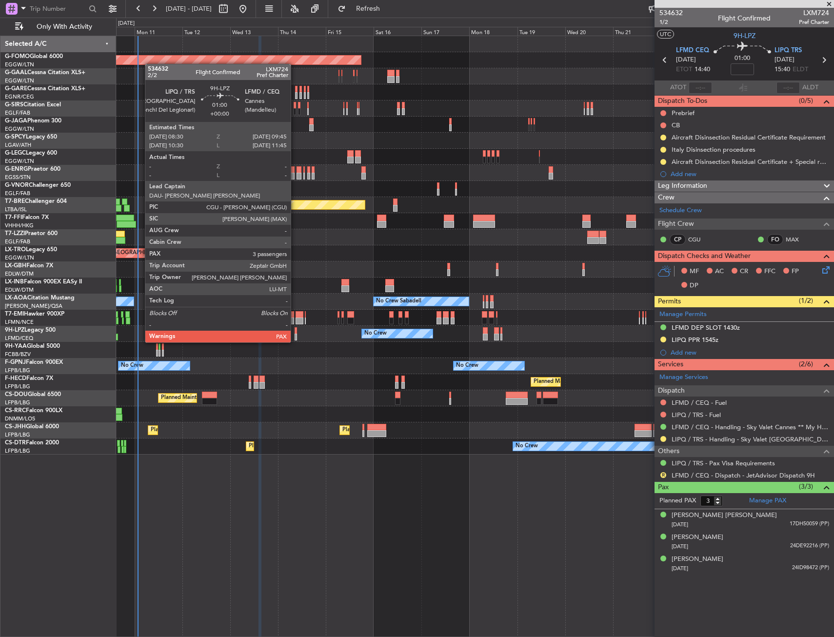
click at [295, 333] on div at bounding box center [296, 330] width 3 height 7
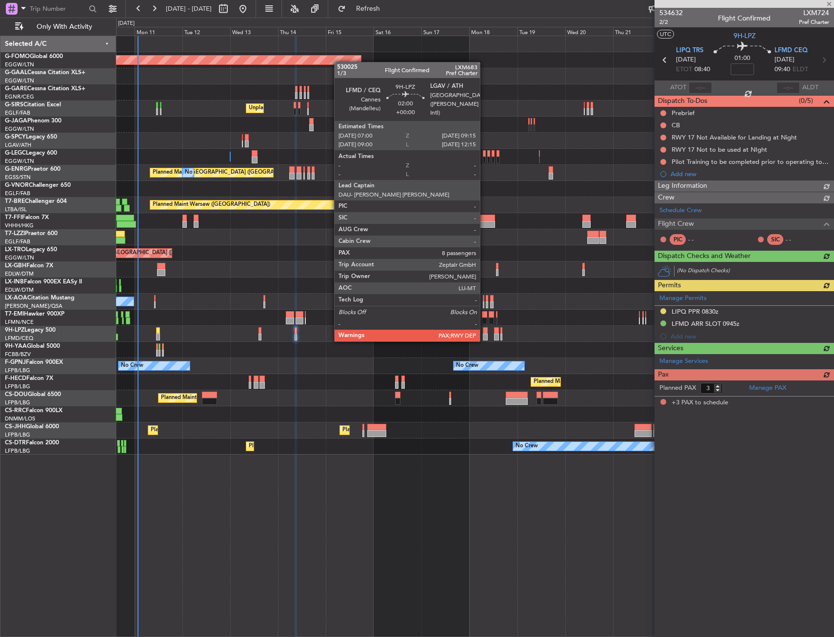
click at [484, 332] on div at bounding box center [485, 330] width 5 height 7
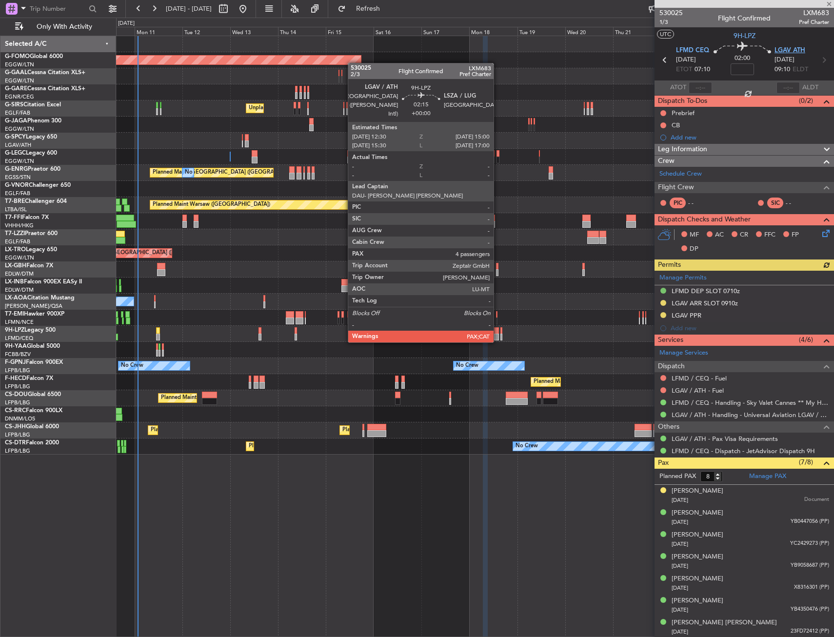
click at [777, 49] on span "LGAV ATH" at bounding box center [790, 51] width 31 height 10
click at [498, 335] on div at bounding box center [496, 337] width 5 height 7
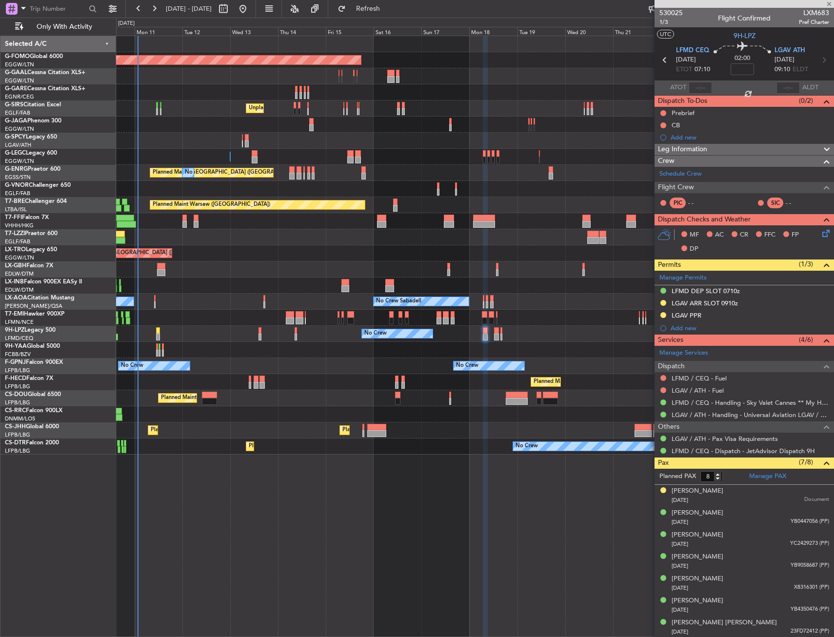
type input "4"
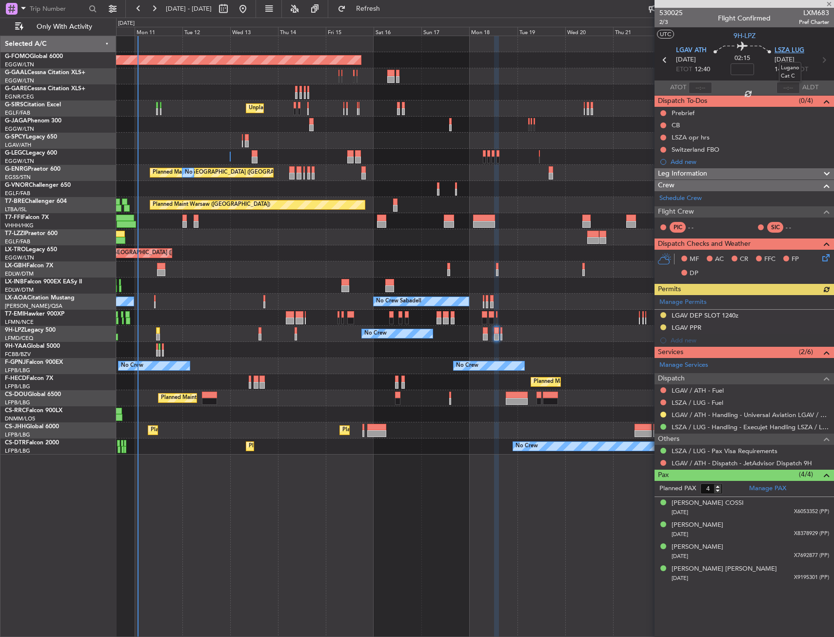
click at [795, 50] on span "LSZA LUG" at bounding box center [790, 51] width 30 height 10
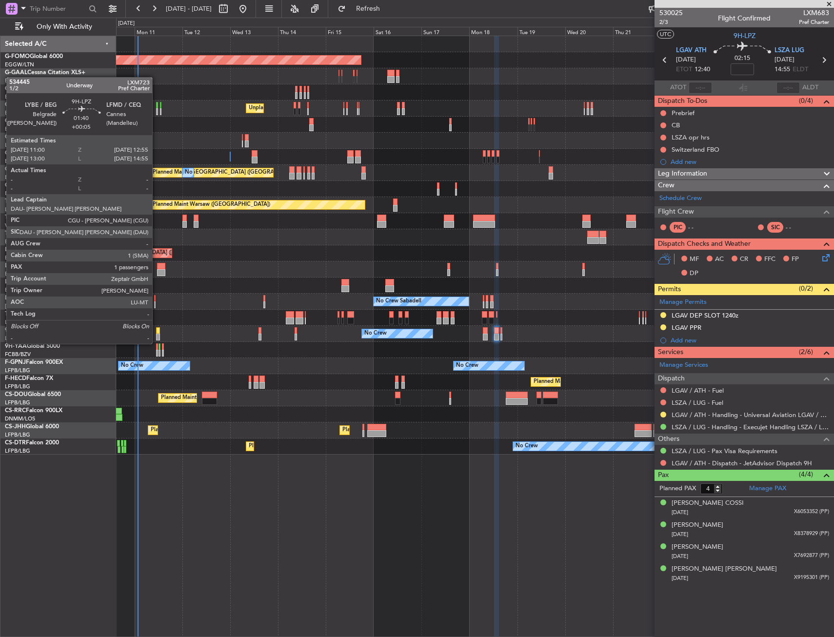
click at [157, 334] on div at bounding box center [158, 337] width 4 height 7
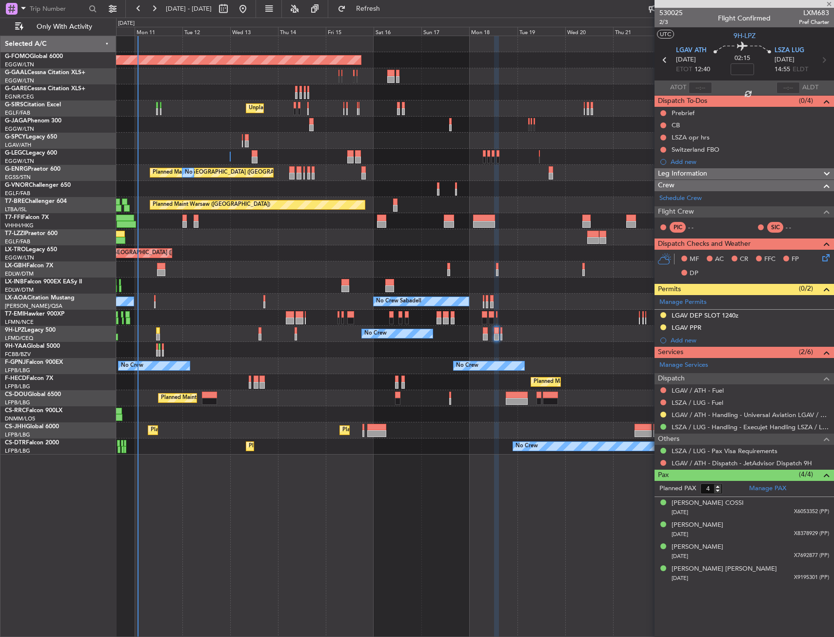
type input "+00:05"
type input "1"
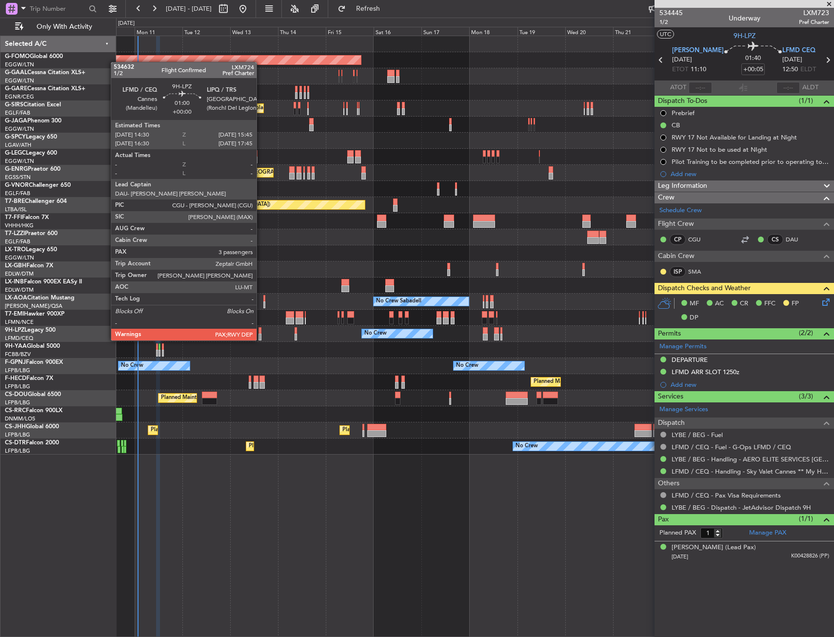
click at [261, 331] on div at bounding box center [260, 330] width 3 height 7
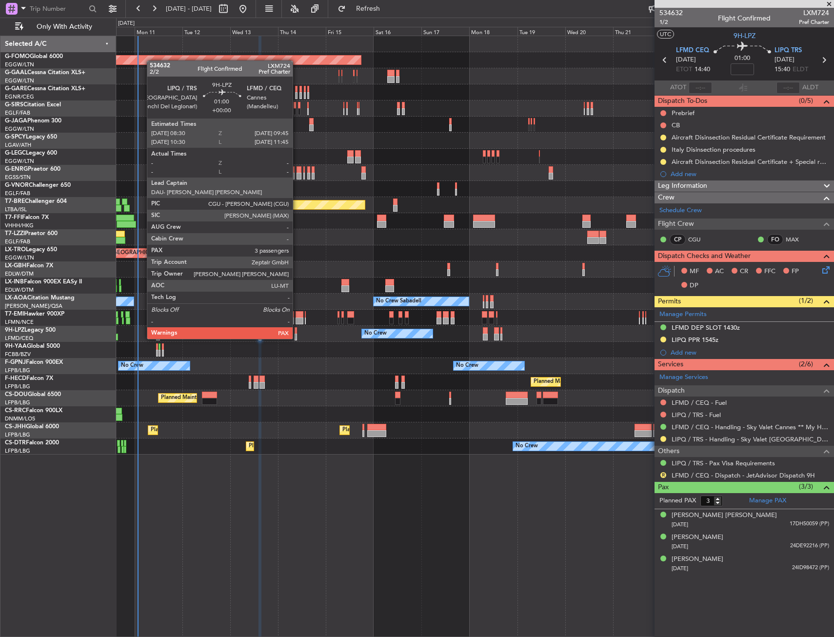
click at [297, 329] on div at bounding box center [296, 330] width 3 height 7
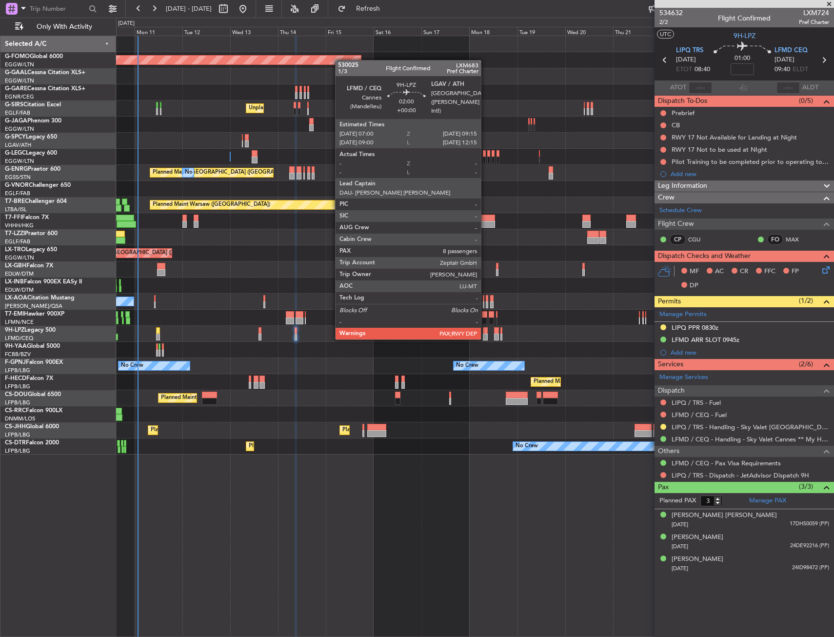
click at [485, 330] on div at bounding box center [485, 330] width 5 height 7
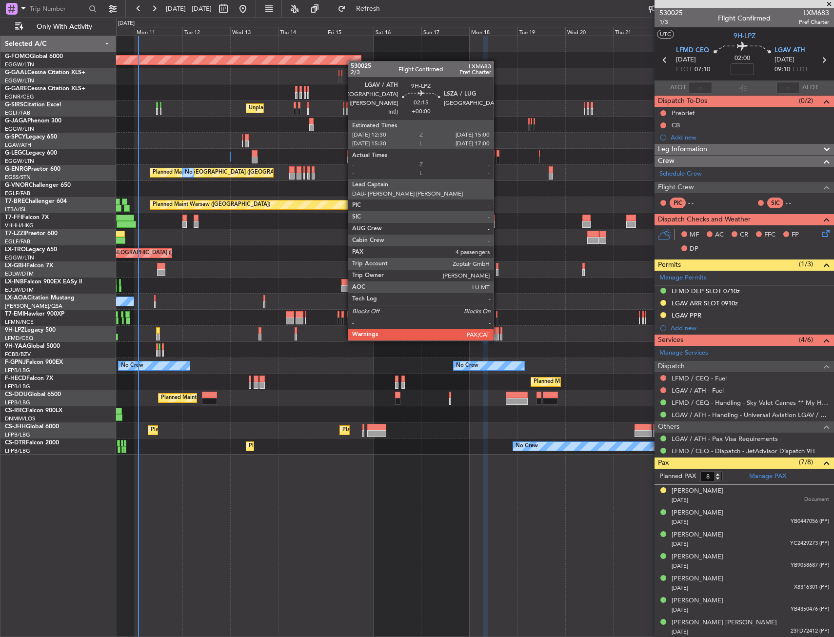
click at [498, 331] on div at bounding box center [496, 330] width 5 height 7
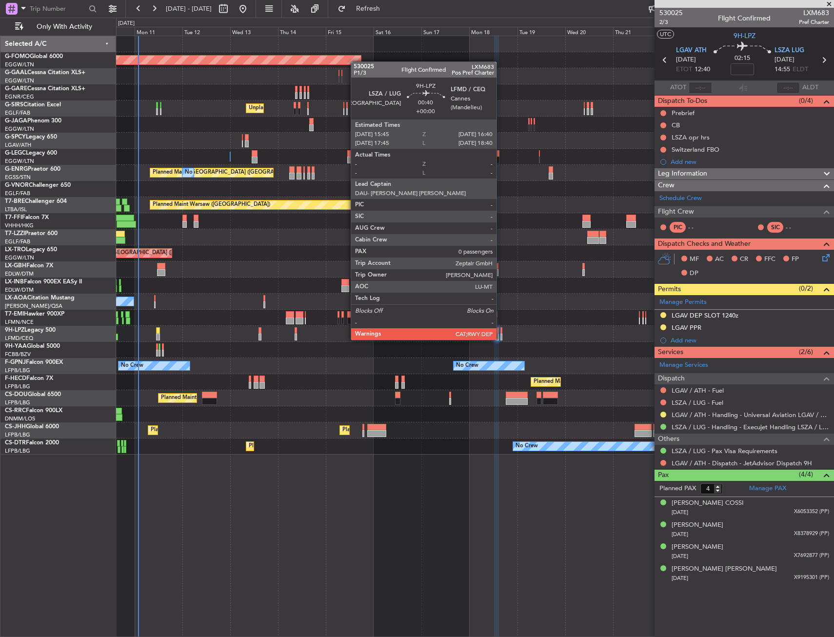
click at [501, 330] on div at bounding box center [501, 330] width 2 height 7
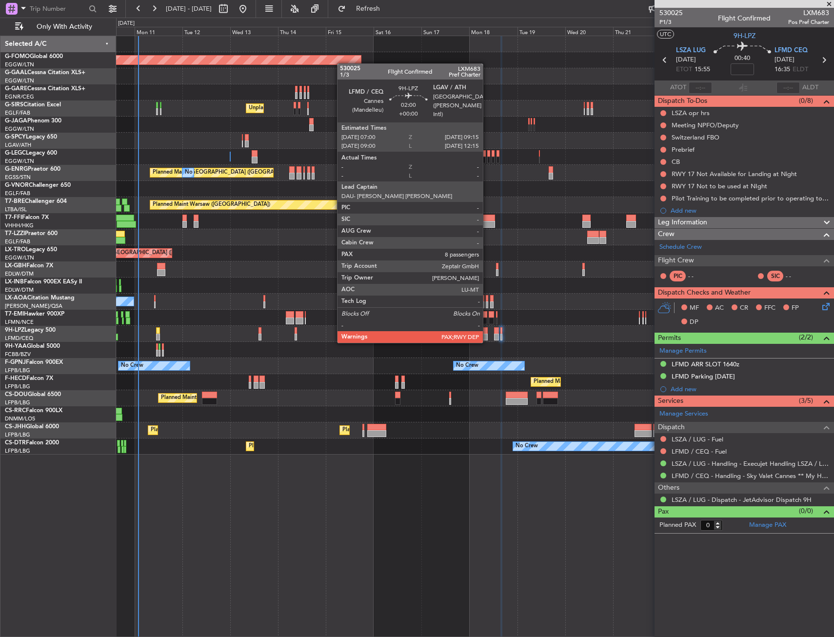
click at [487, 333] on div at bounding box center [485, 330] width 5 height 7
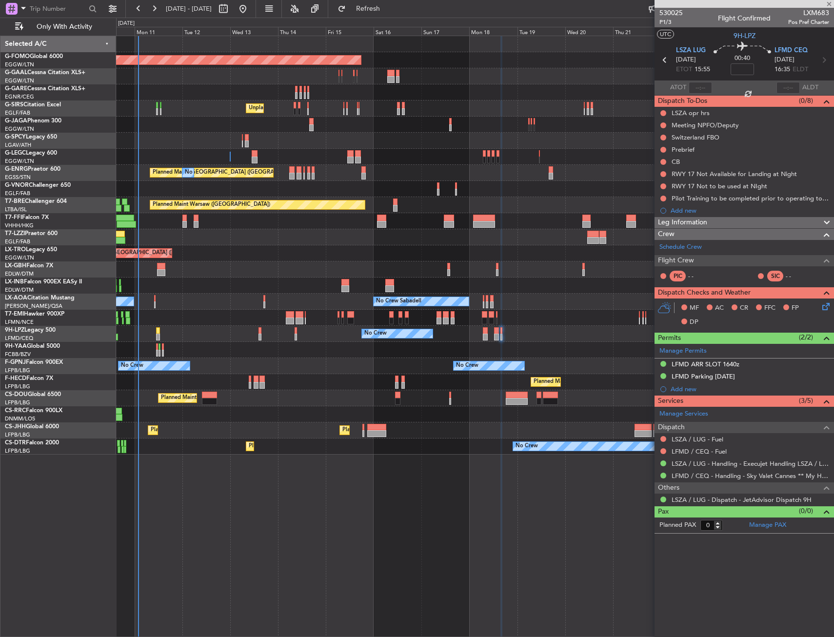
click at [486, 333] on div at bounding box center [485, 330] width 5 height 7
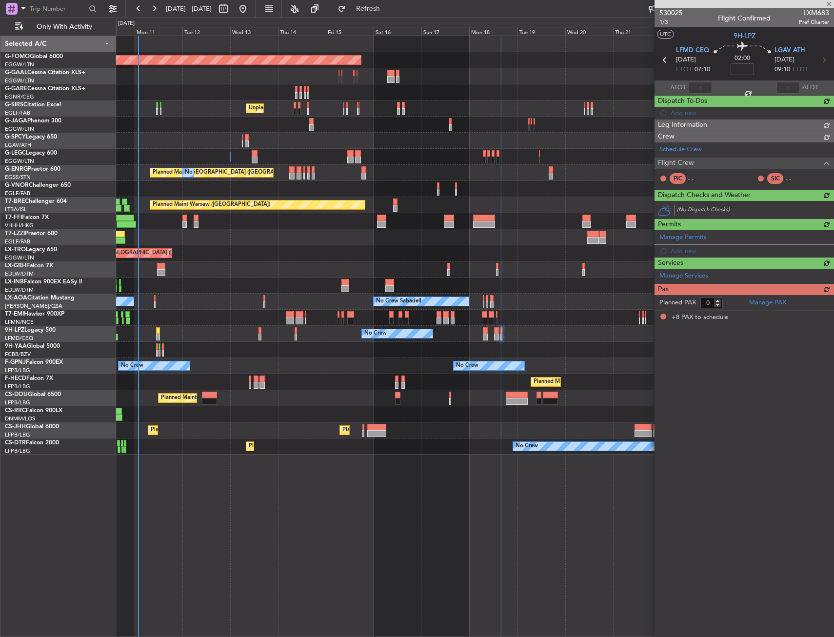
type input "8"
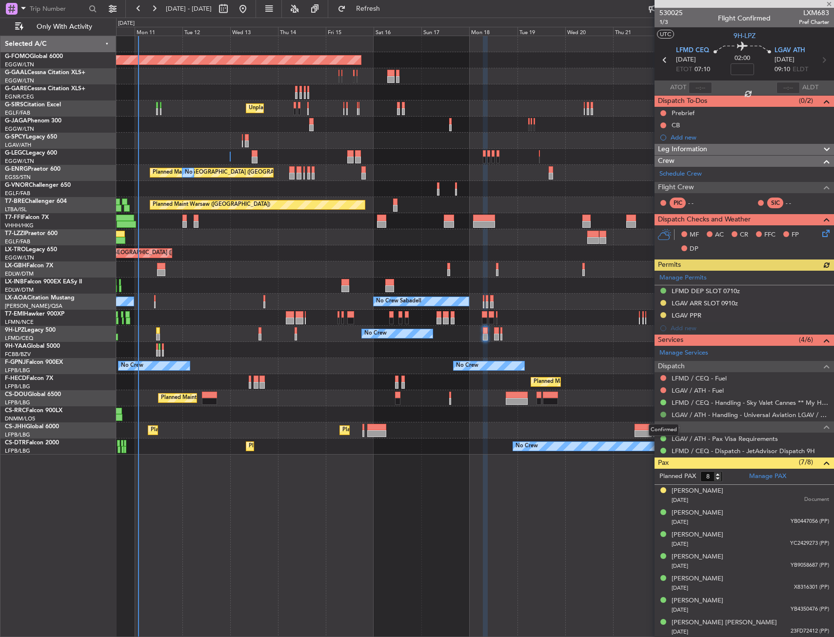
click at [663, 415] on button at bounding box center [663, 415] width 6 height 6
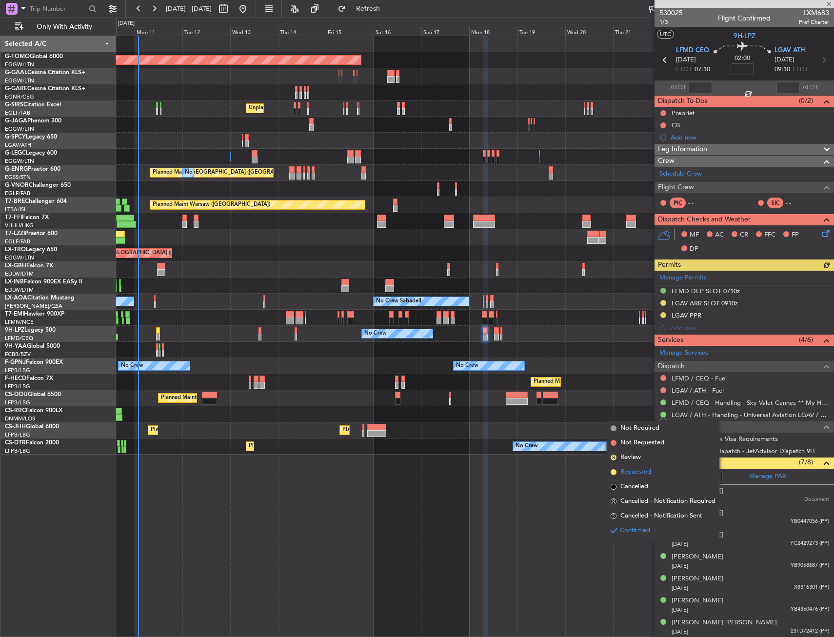
click at [639, 468] on span "Requested" at bounding box center [635, 472] width 31 height 10
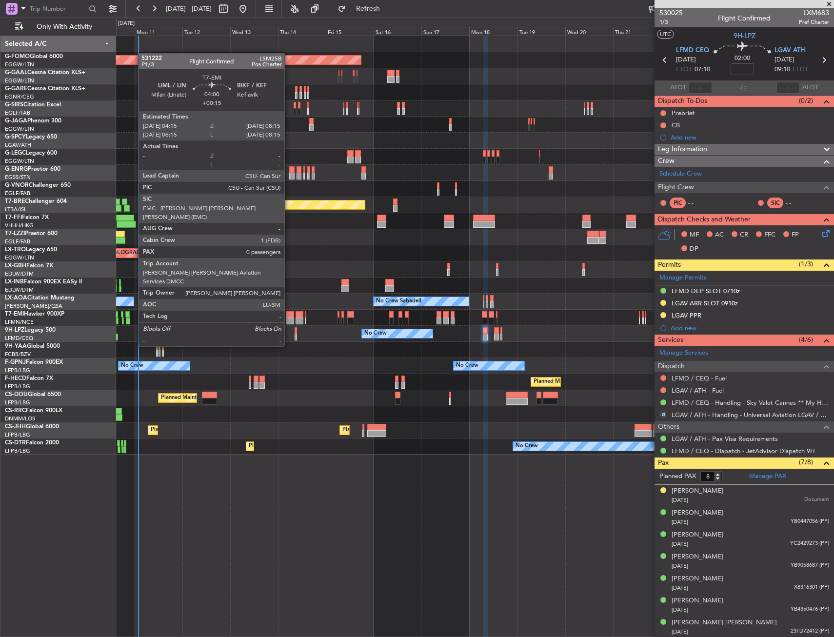
click at [289, 319] on div at bounding box center [290, 321] width 8 height 7
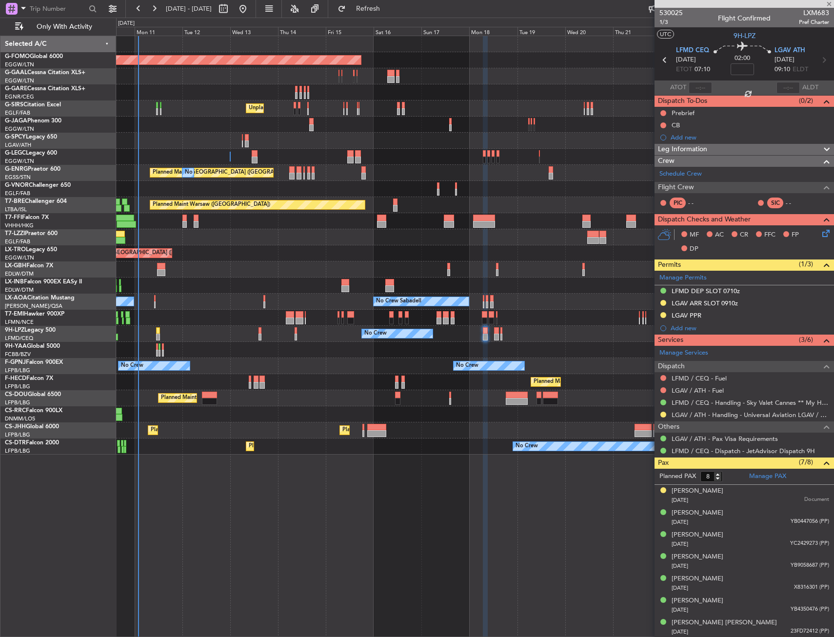
type input "+00:15"
type input "0"
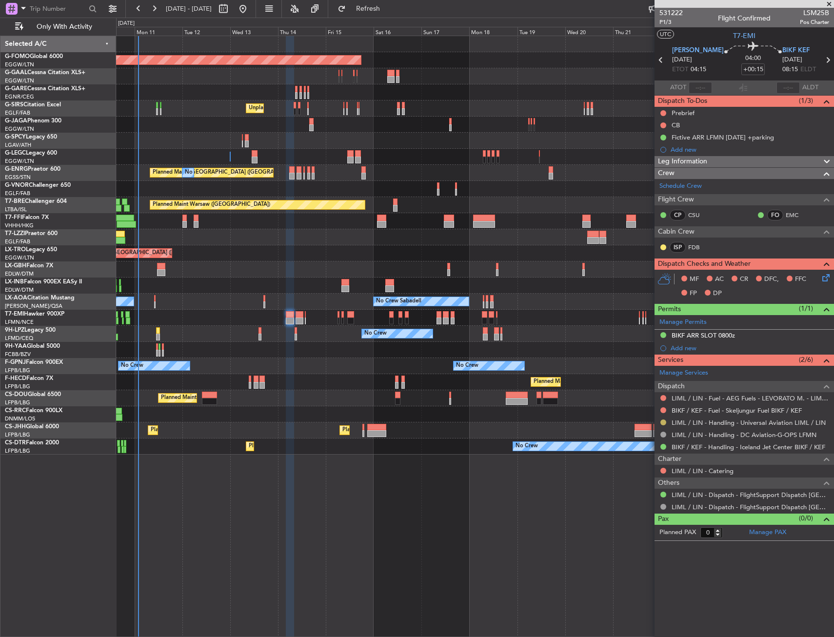
click at [663, 421] on button at bounding box center [663, 422] width 6 height 6
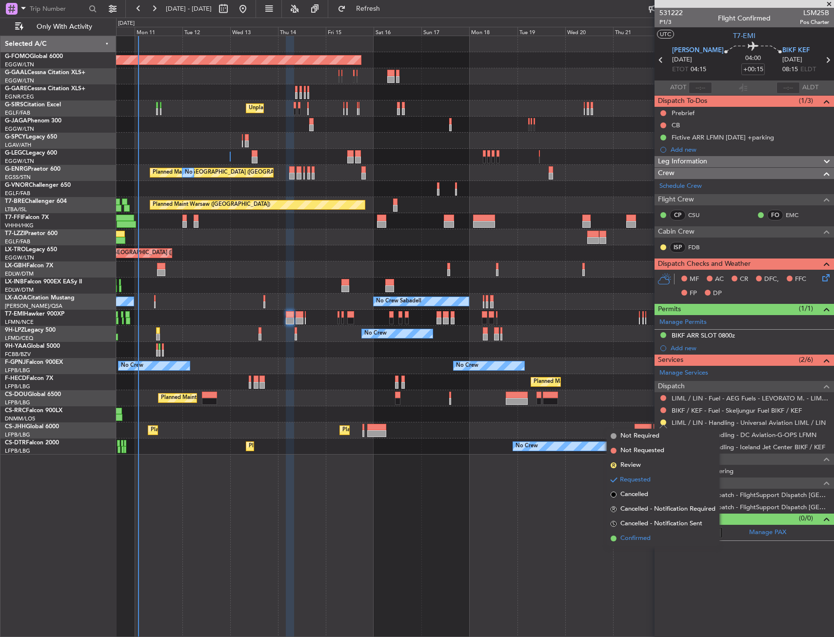
click at [640, 537] on span "Confirmed" at bounding box center [635, 539] width 30 height 10
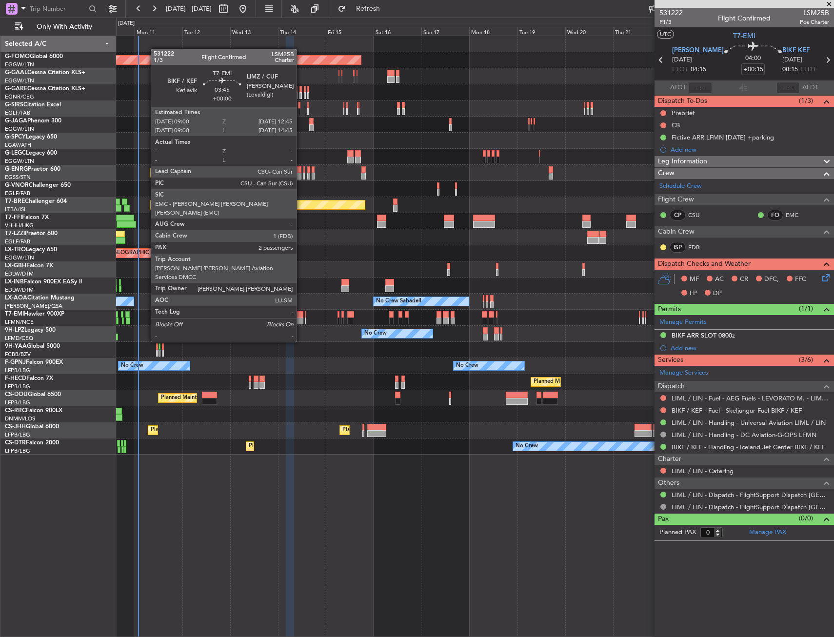
click at [301, 315] on div at bounding box center [300, 314] width 8 height 7
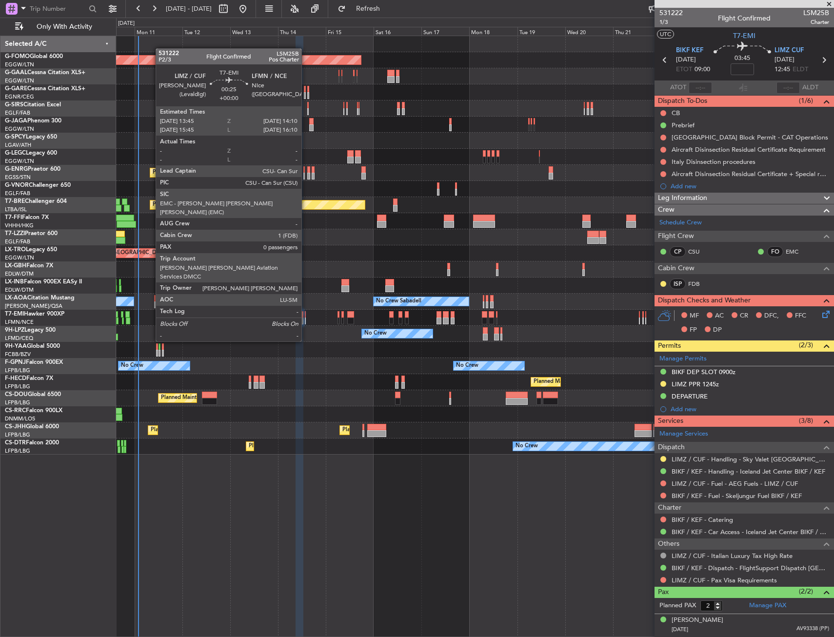
click at [306, 314] on div at bounding box center [305, 314] width 1 height 7
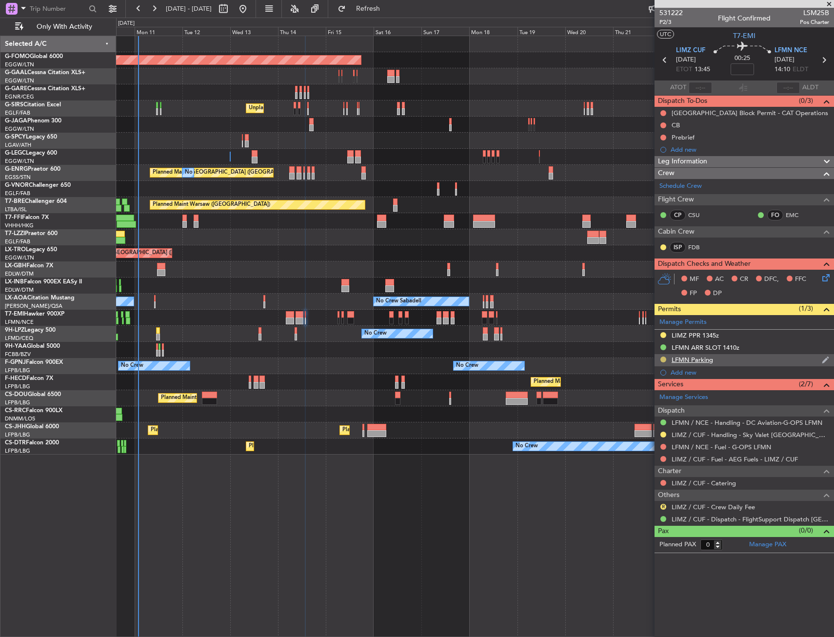
click at [662, 360] on button at bounding box center [663, 360] width 6 height 6
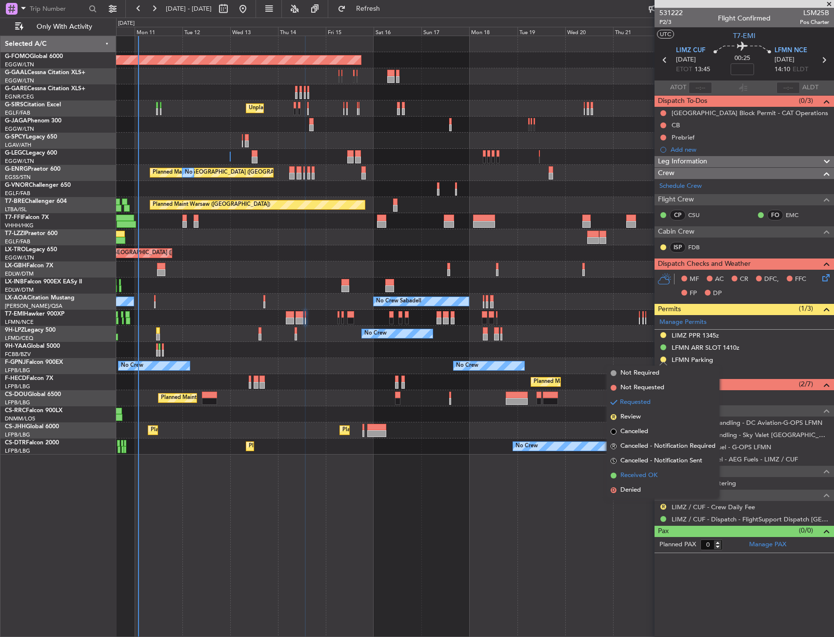
click at [640, 478] on span "Received OK" at bounding box center [638, 476] width 37 height 10
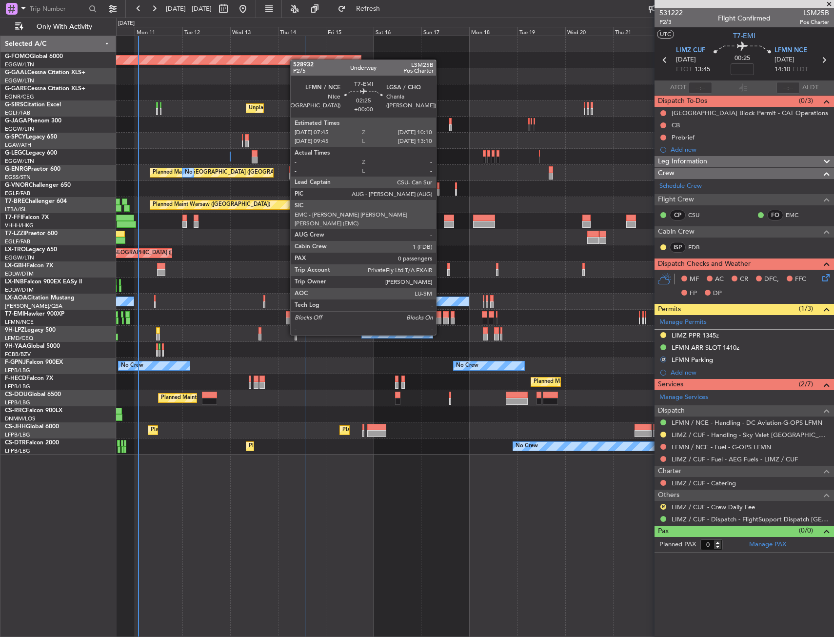
click at [440, 317] on div at bounding box center [439, 314] width 5 height 7
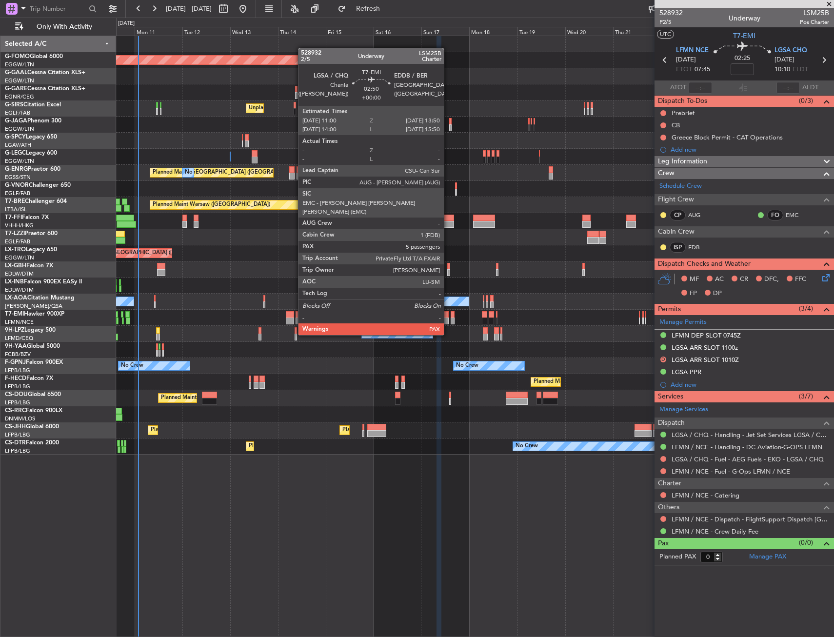
click at [448, 317] on div at bounding box center [446, 314] width 6 height 7
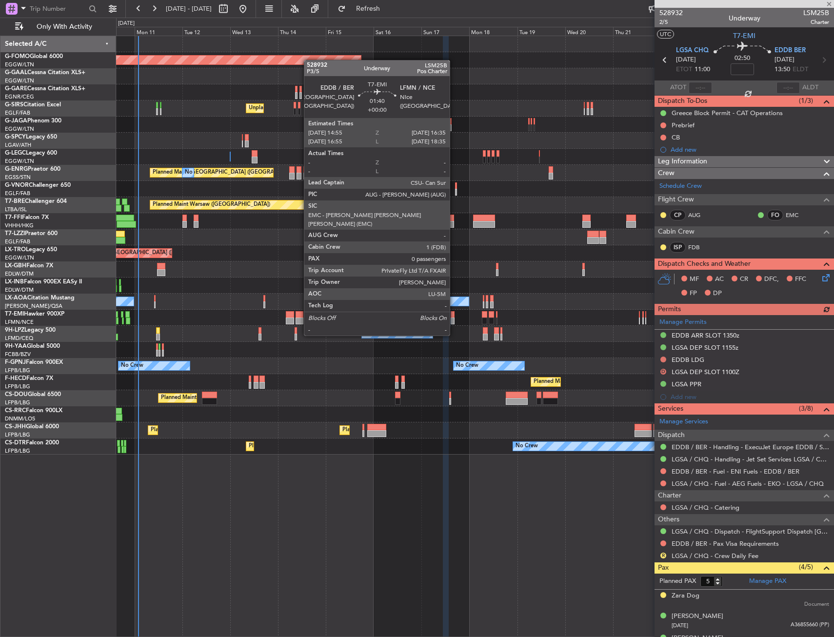
click at [454, 317] on div at bounding box center [452, 314] width 3 height 7
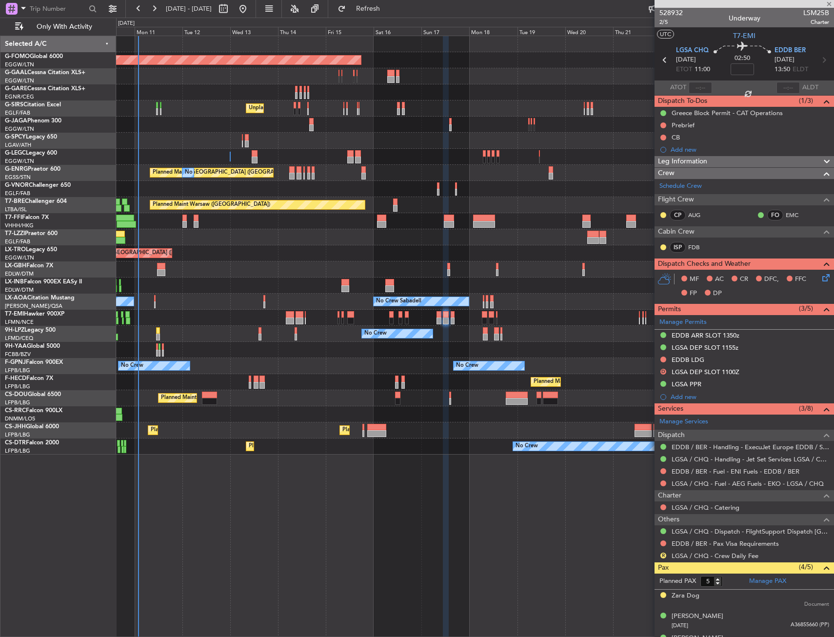
type input "0"
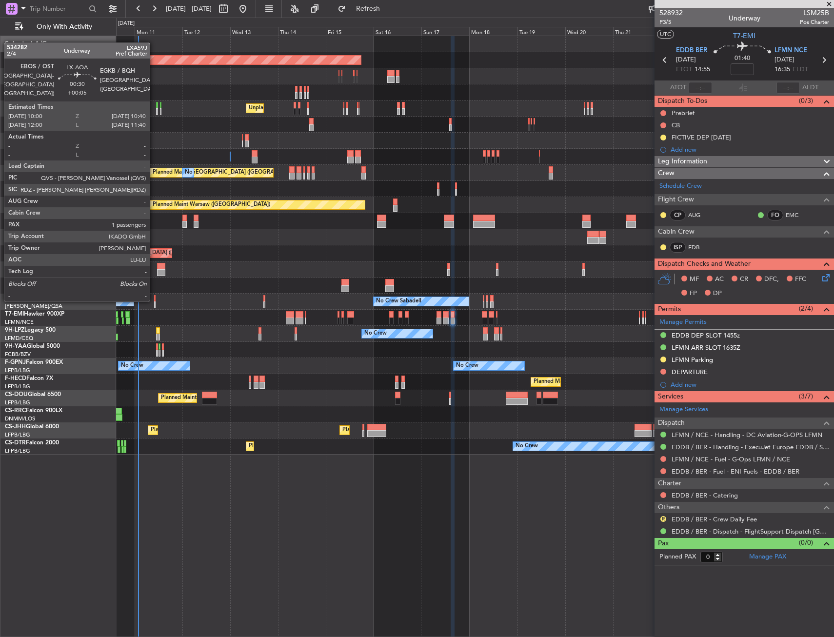
click at [154, 299] on div at bounding box center [154, 298] width 1 height 7
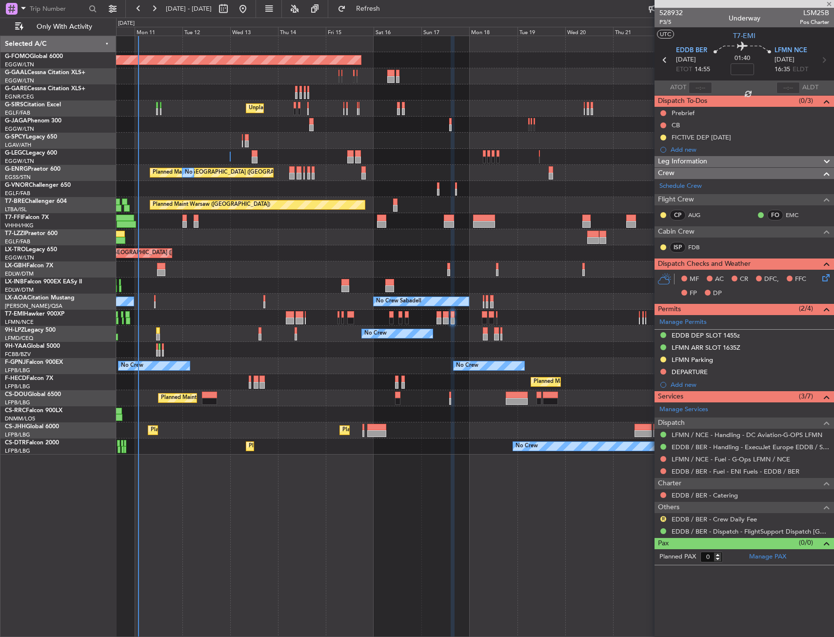
type input "+00:05"
type input "1"
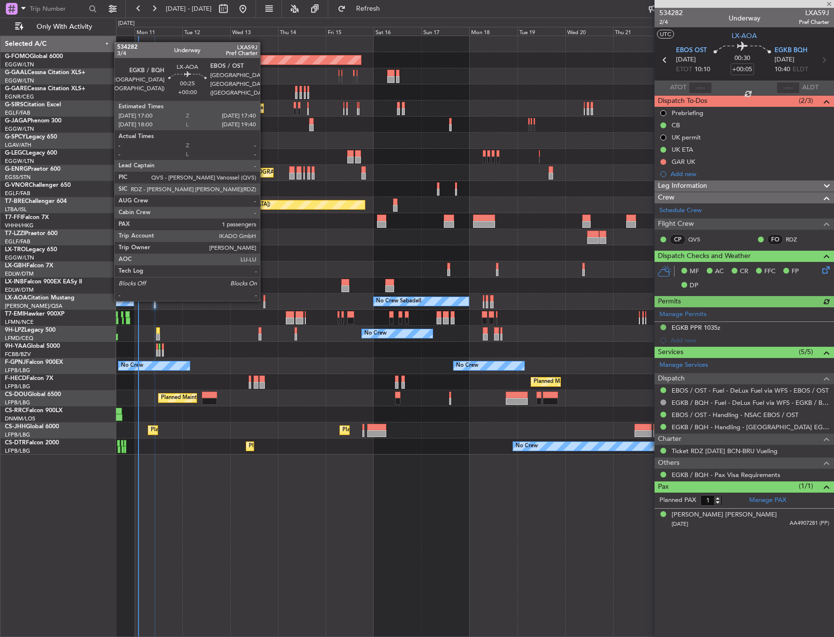
click at [264, 299] on div at bounding box center [263, 298] width 1 height 7
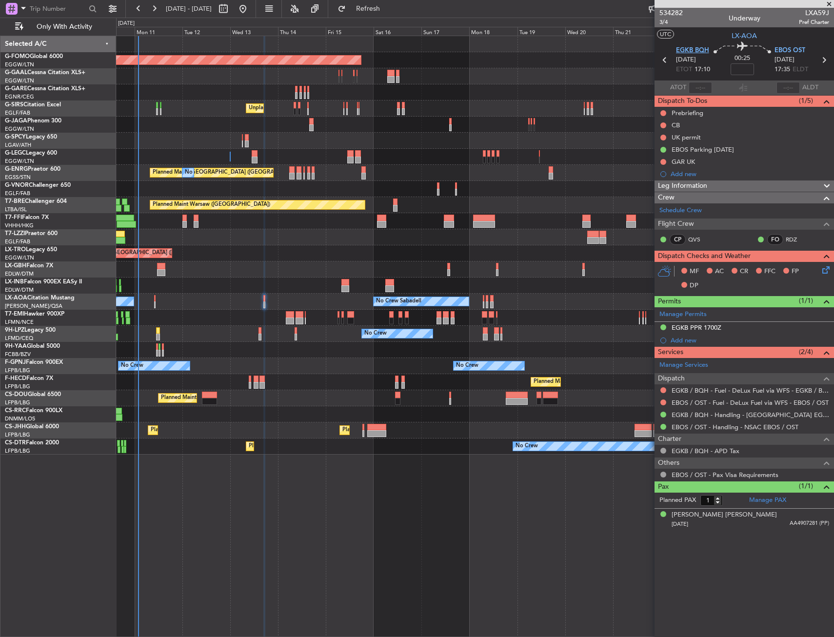
click at [699, 49] on span "EGKB BQH" at bounding box center [692, 51] width 33 height 10
click at [787, 51] on span "EBOS OST" at bounding box center [790, 51] width 31 height 10
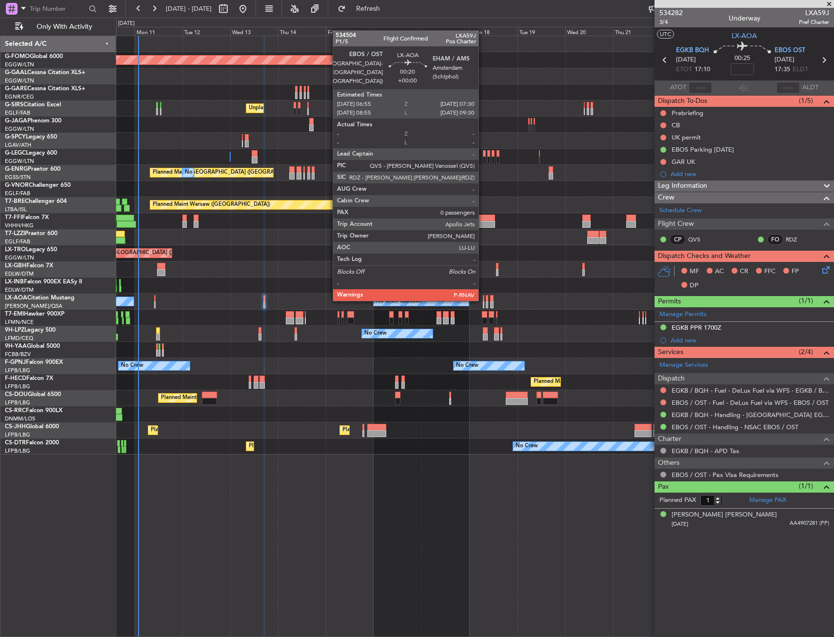
click at [484, 299] on div at bounding box center [483, 298] width 1 height 7
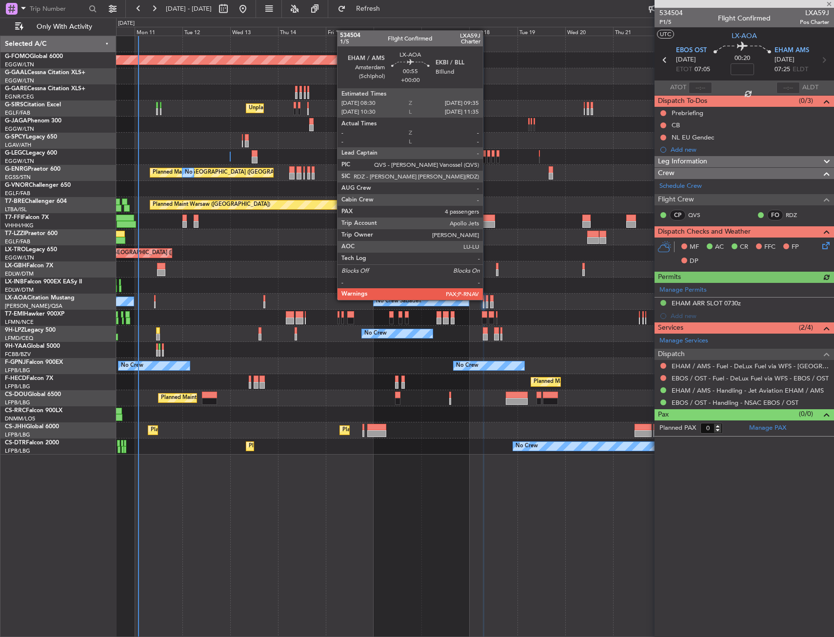
click at [487, 299] on div at bounding box center [487, 298] width 2 height 7
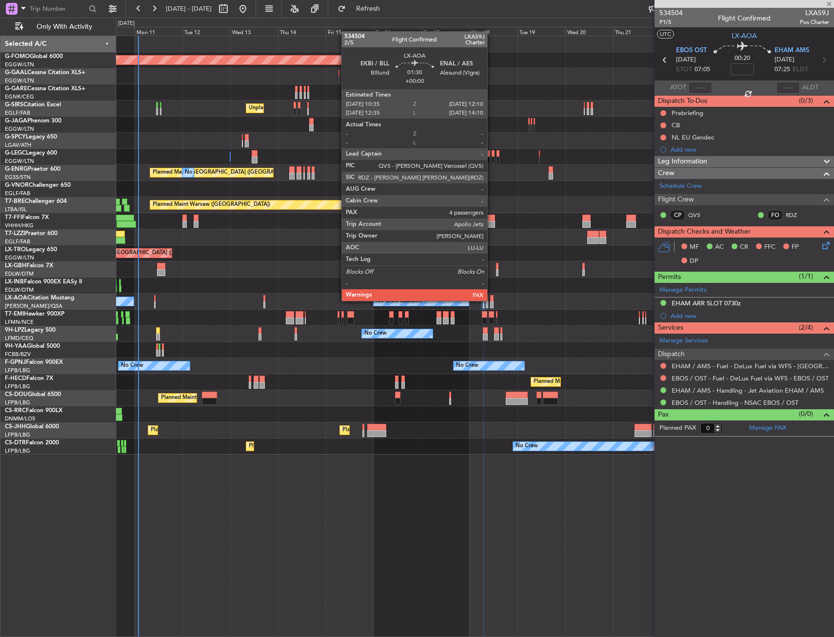
type input "4"
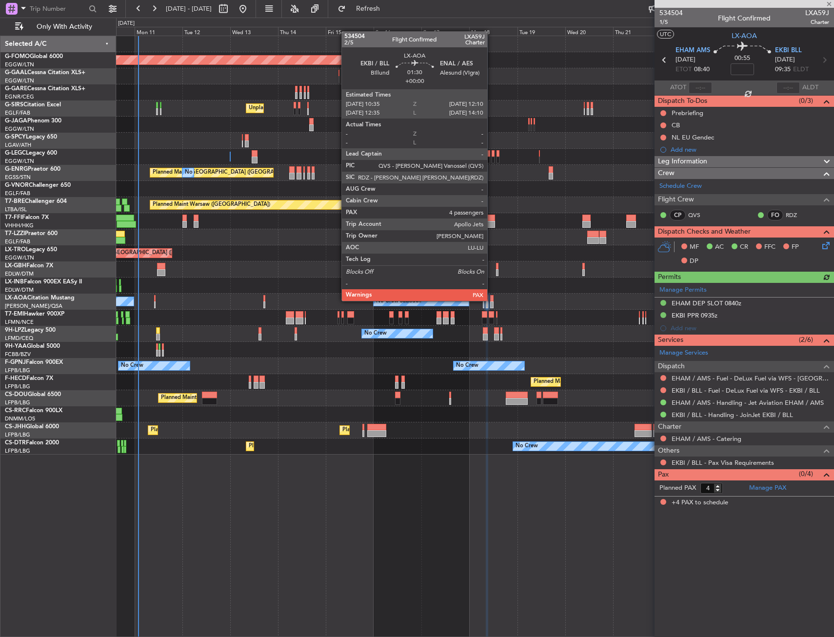
click at [492, 300] on div at bounding box center [491, 298] width 3 height 7
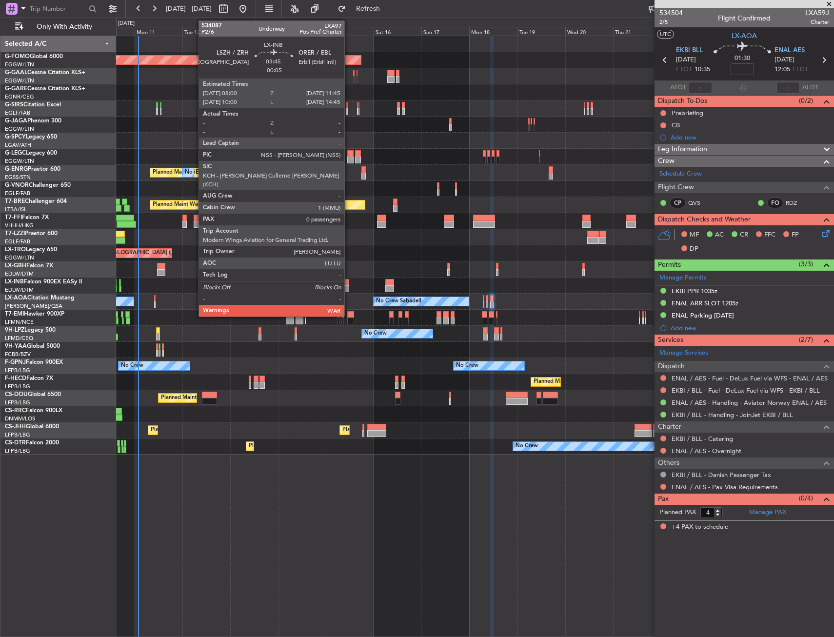
click at [349, 287] on div at bounding box center [345, 288] width 8 height 7
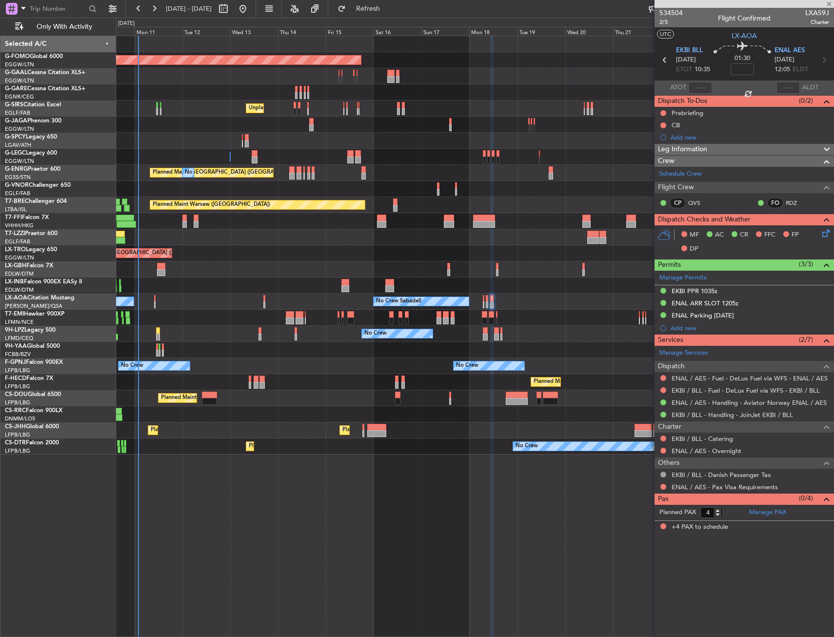
type input "-00:05"
type input "0"
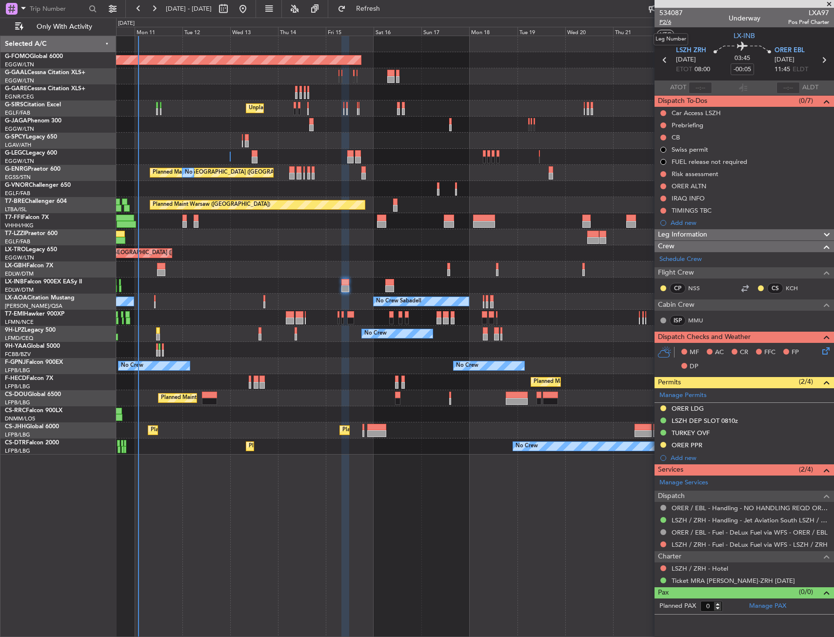
click at [668, 23] on span "P2/6" at bounding box center [670, 22] width 23 height 8
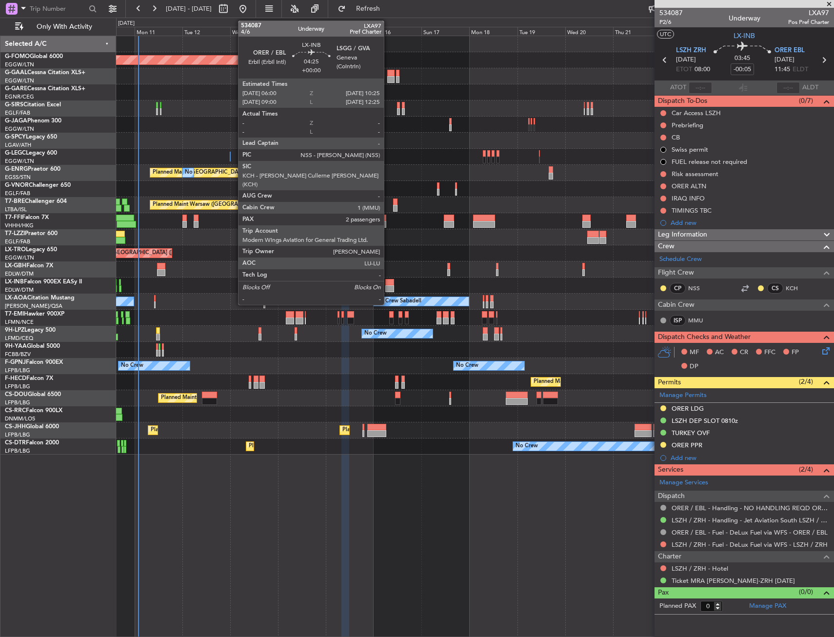
click at [388, 280] on div at bounding box center [389, 282] width 9 height 7
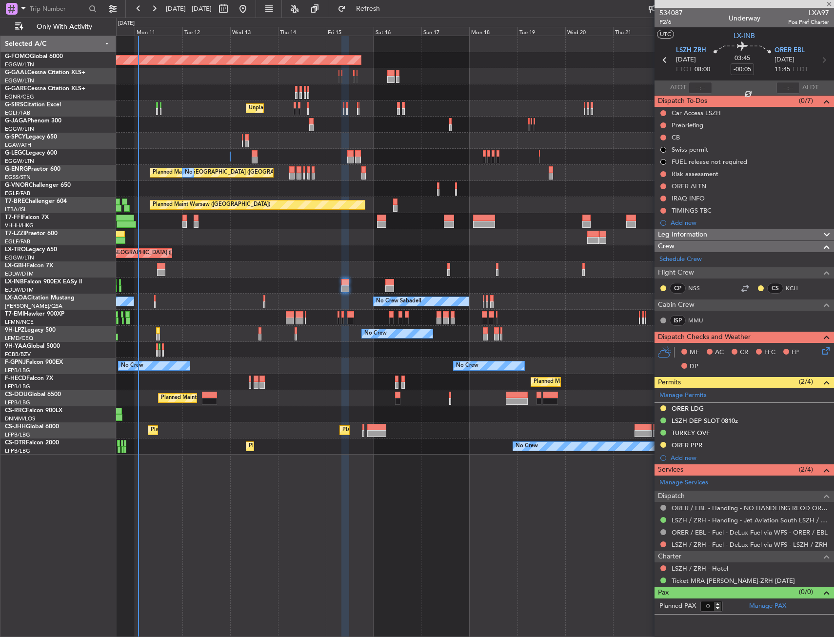
type input "2"
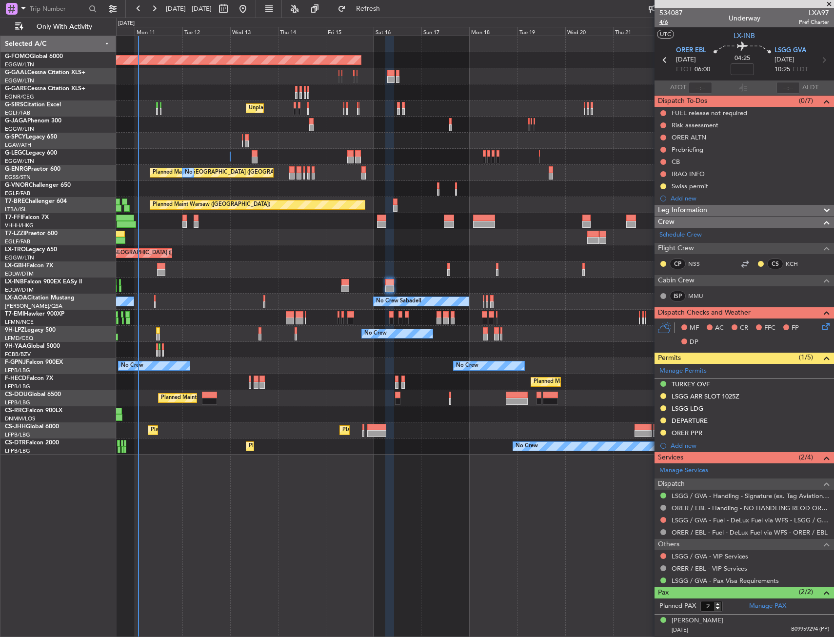
click at [664, 21] on span "4/6" at bounding box center [670, 22] width 23 height 8
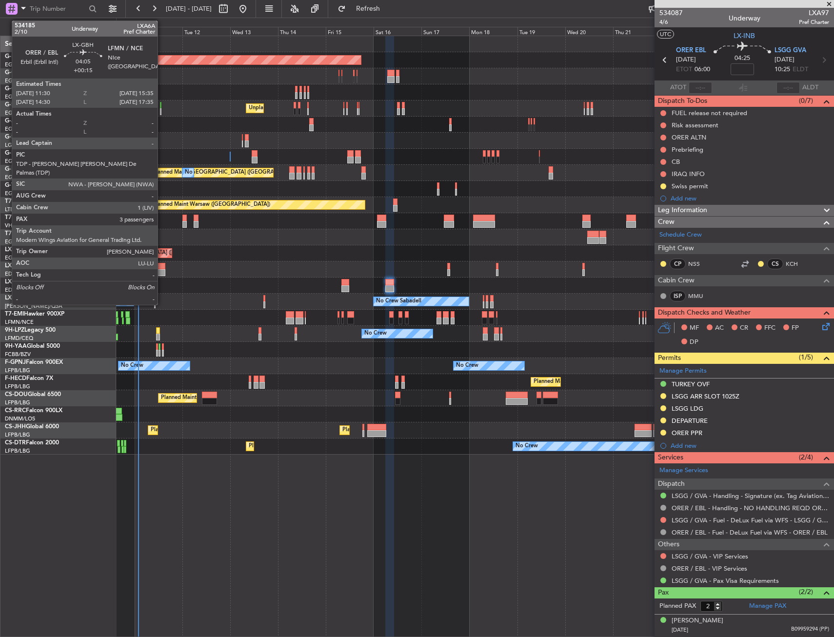
click at [162, 269] on div at bounding box center [161, 266] width 8 height 7
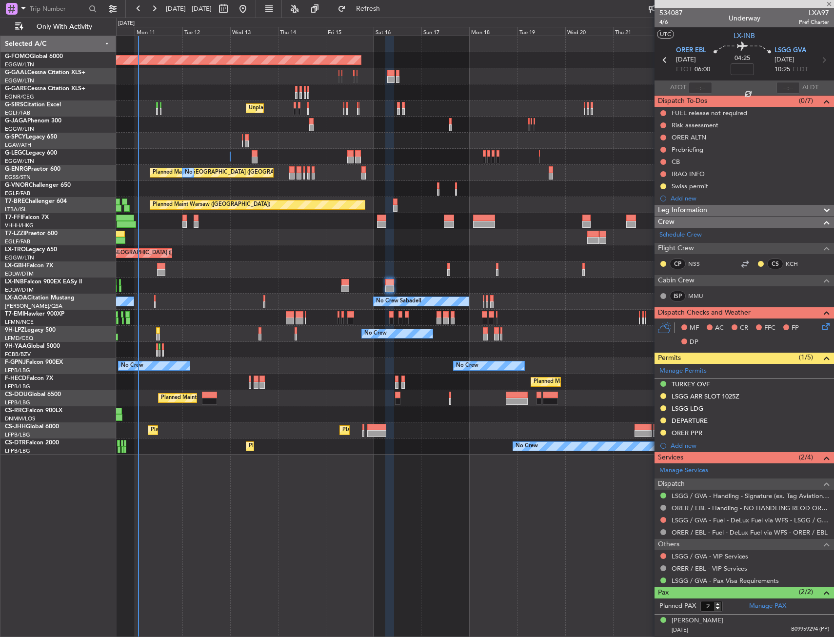
type input "+00:15"
type input "3"
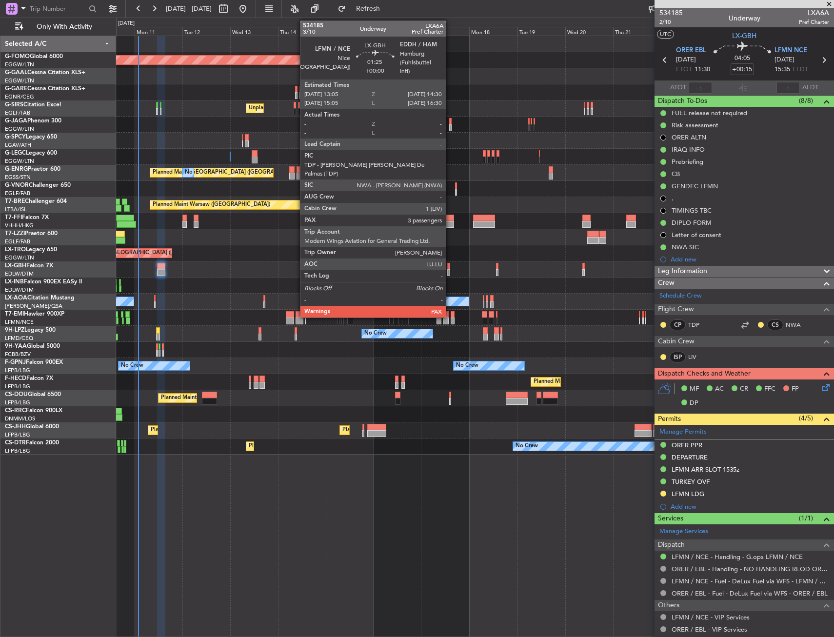
click at [450, 267] on div at bounding box center [448, 266] width 3 height 7
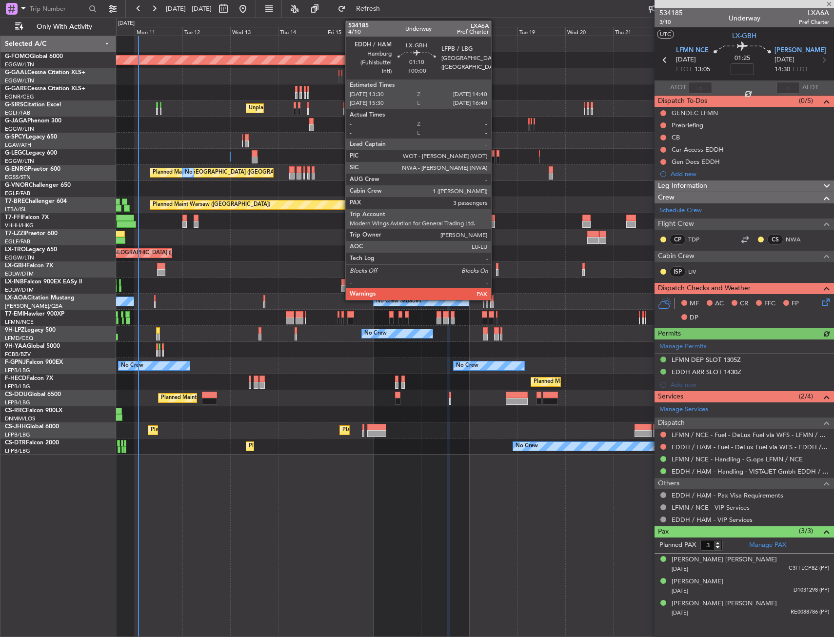
click at [496, 266] on div at bounding box center [497, 266] width 2 height 7
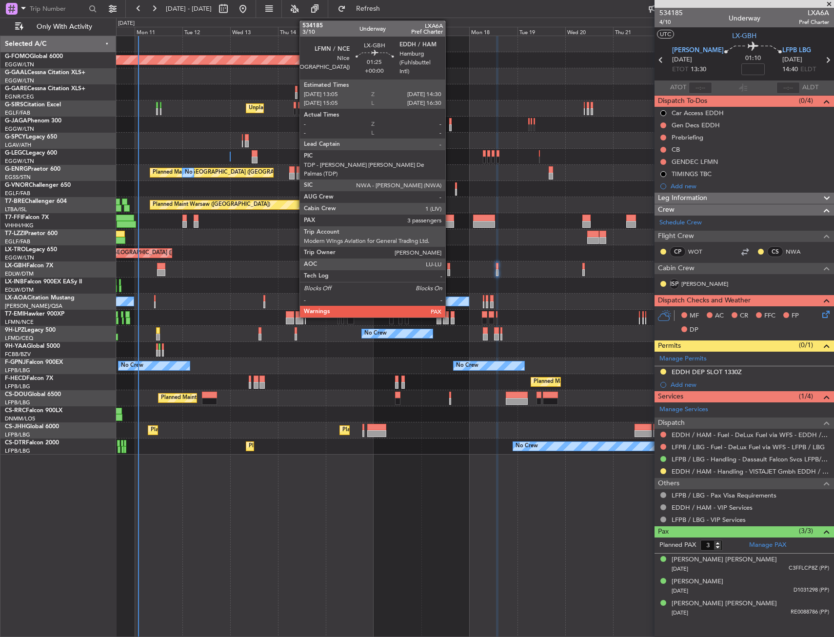
click at [450, 266] on div at bounding box center [448, 266] width 3 height 7
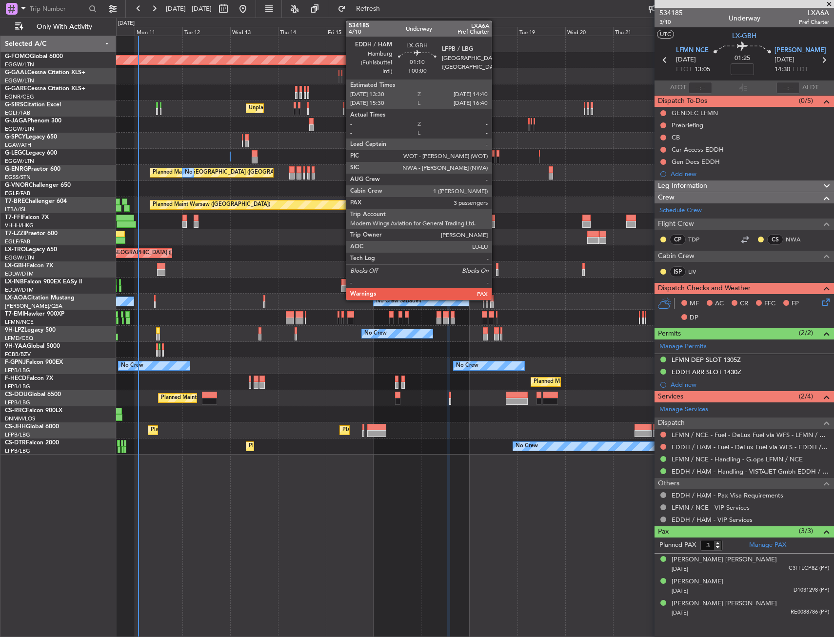
click at [496, 267] on div at bounding box center [497, 266] width 2 height 7
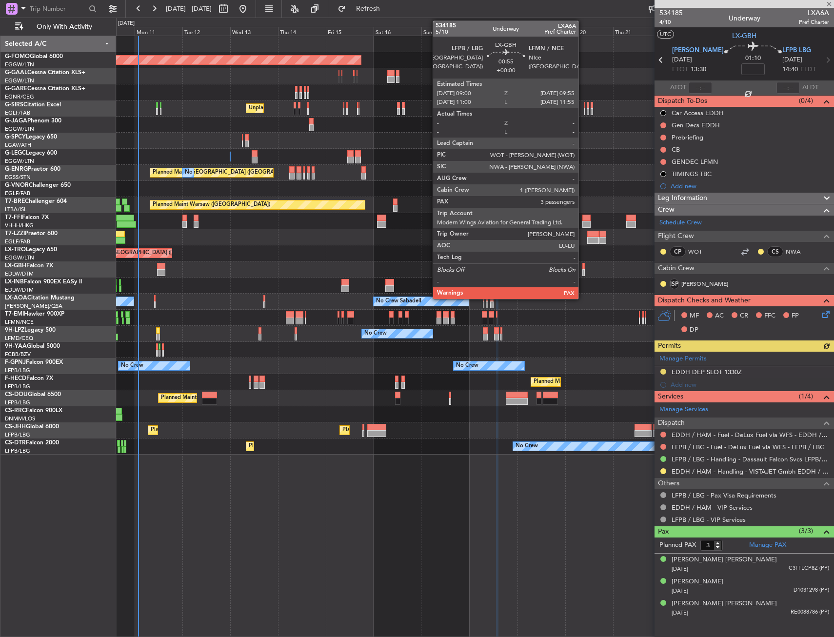
click at [583, 268] on div at bounding box center [583, 266] width 2 height 7
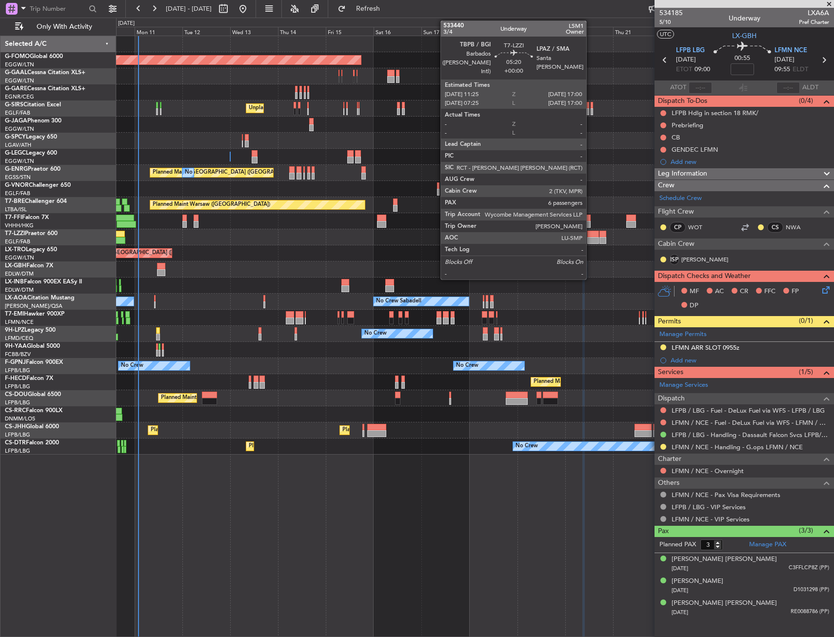
click at [591, 236] on div at bounding box center [592, 234] width 11 height 7
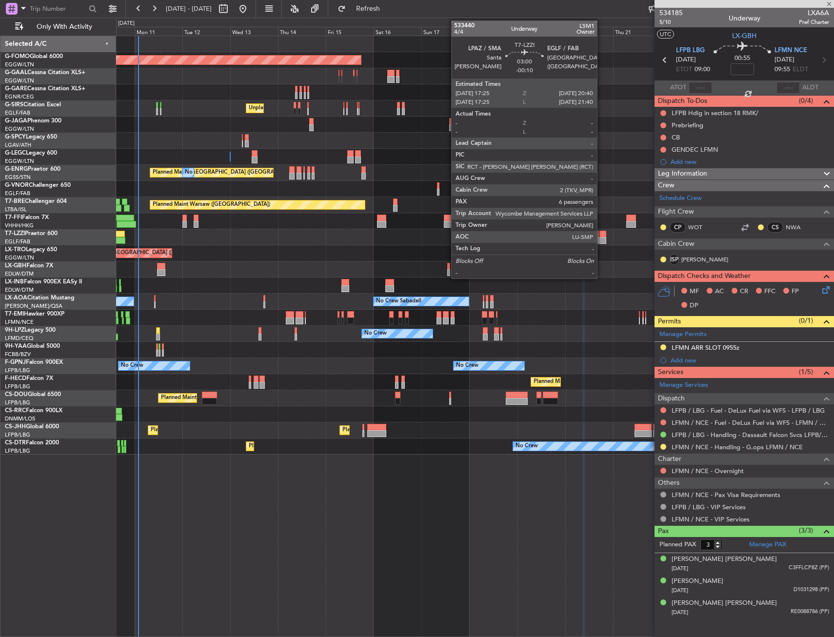
type input "6"
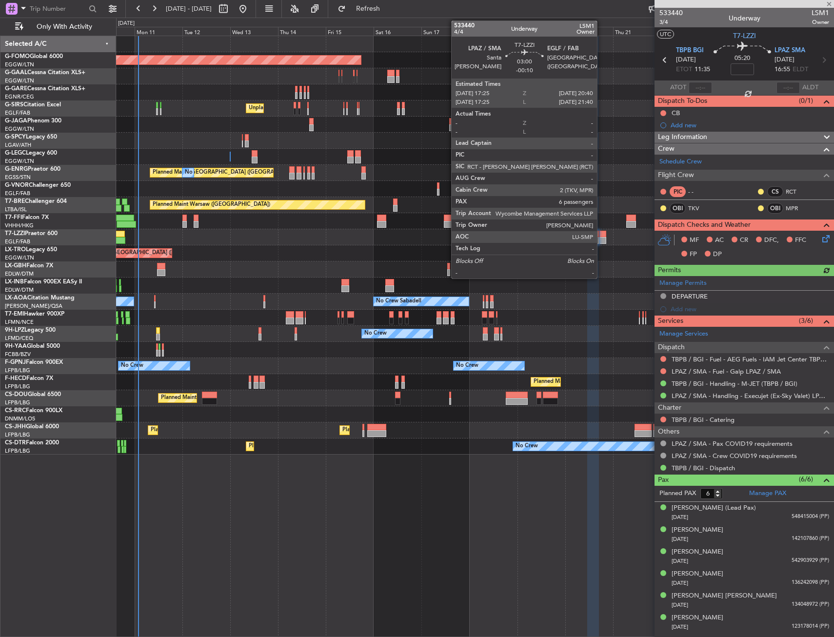
click at [601, 240] on div at bounding box center [602, 240] width 7 height 7
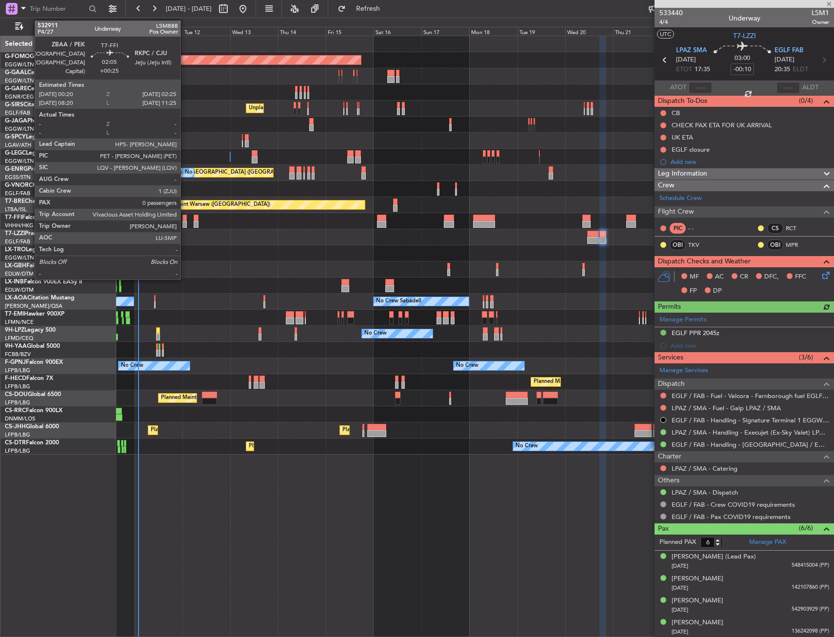
click at [185, 223] on div at bounding box center [184, 224] width 4 height 7
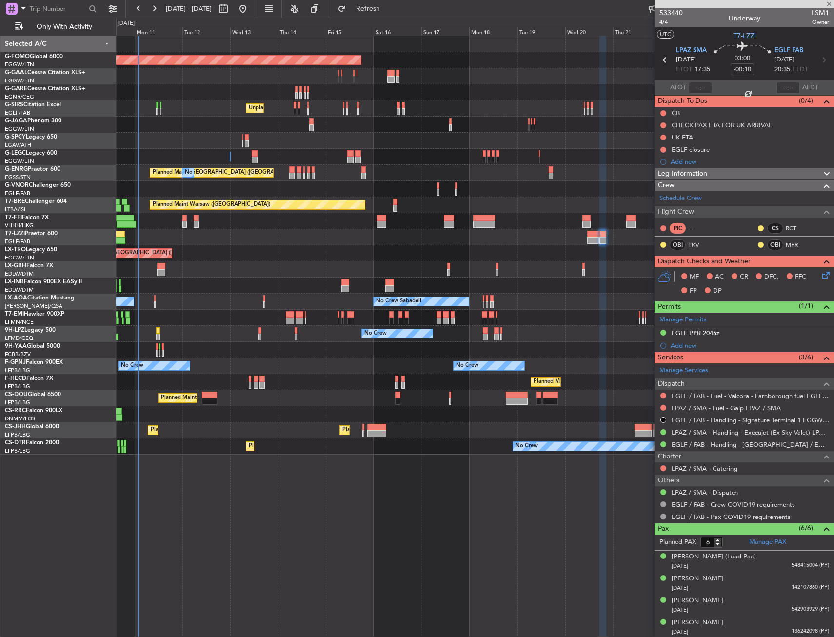
type input "+00:25"
type input "0"
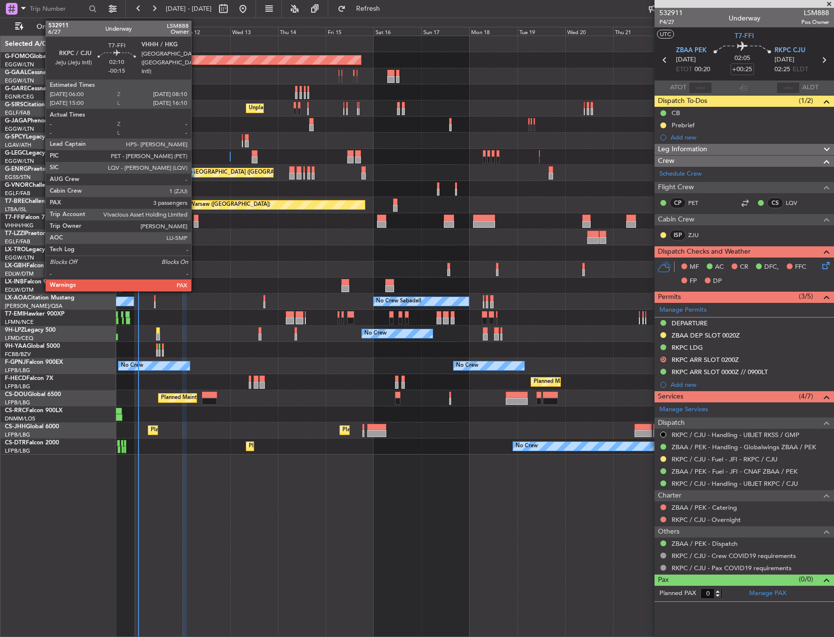
click at [196, 220] on div at bounding box center [196, 218] width 4 height 7
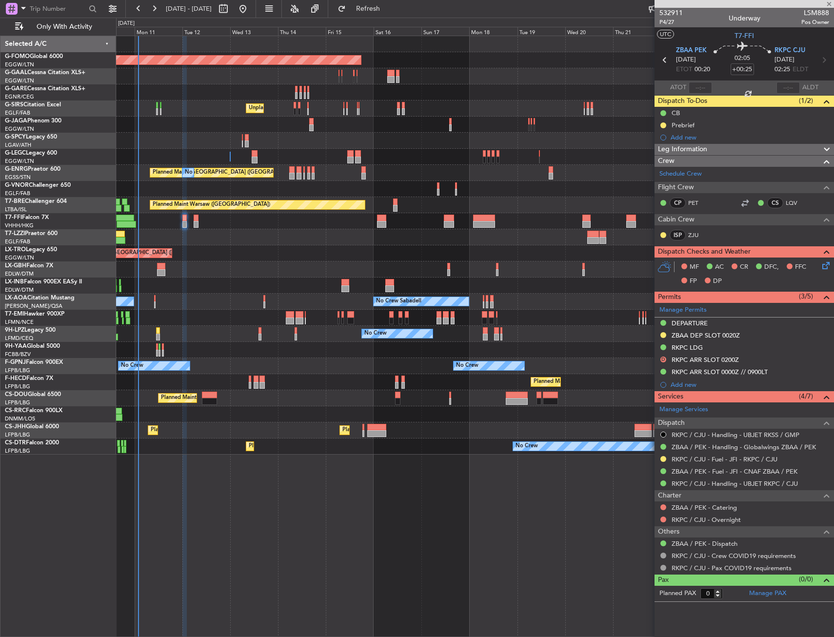
type input "-00:15"
type input "3"
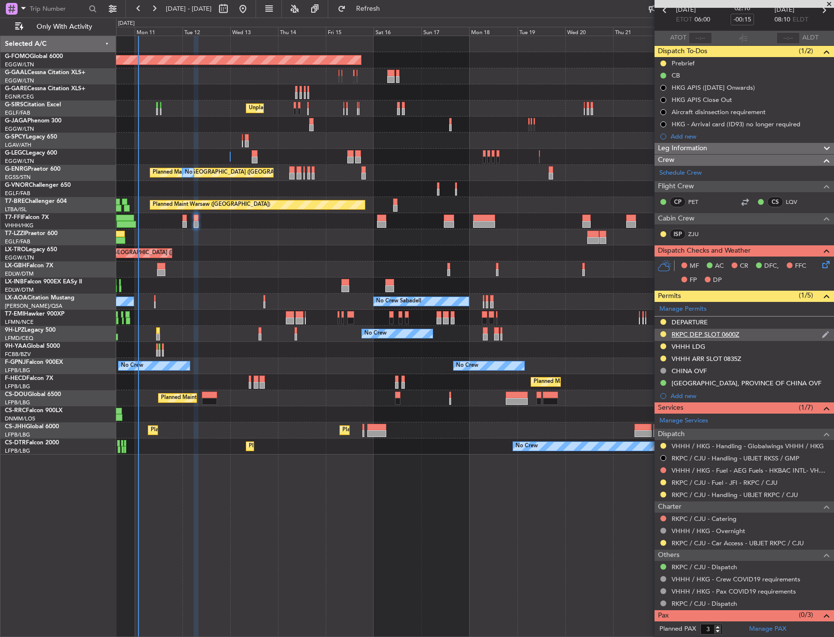
scroll to position [62, 0]
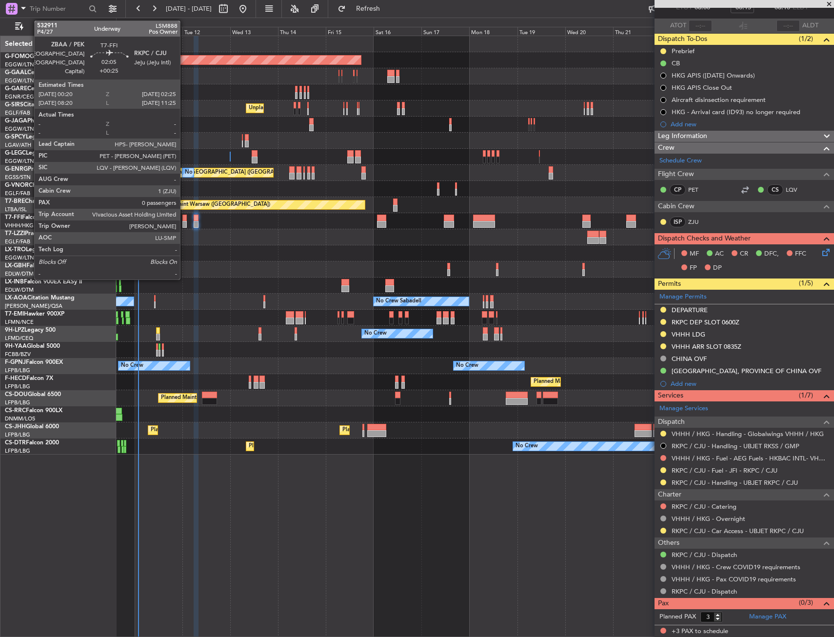
click at [184, 222] on div at bounding box center [184, 224] width 4 height 7
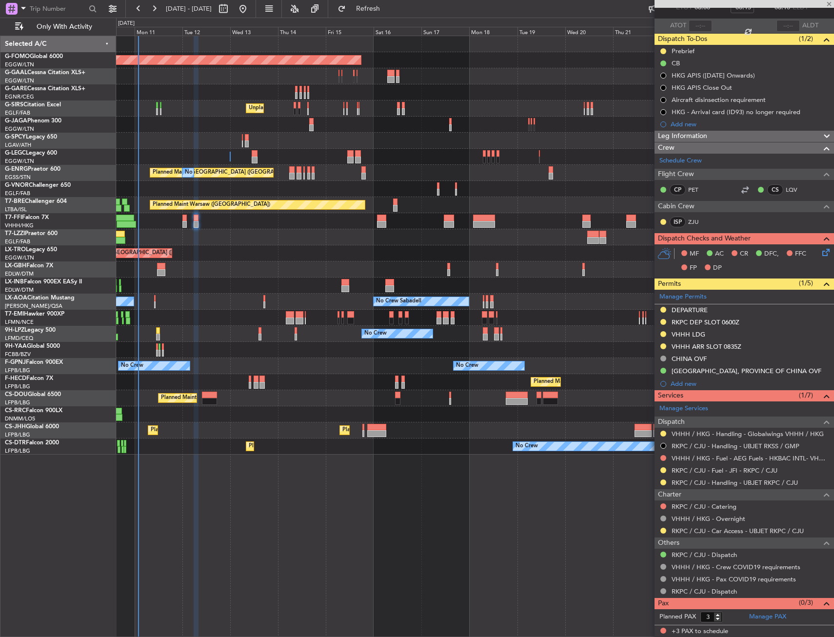
type input "+00:25"
type input "0"
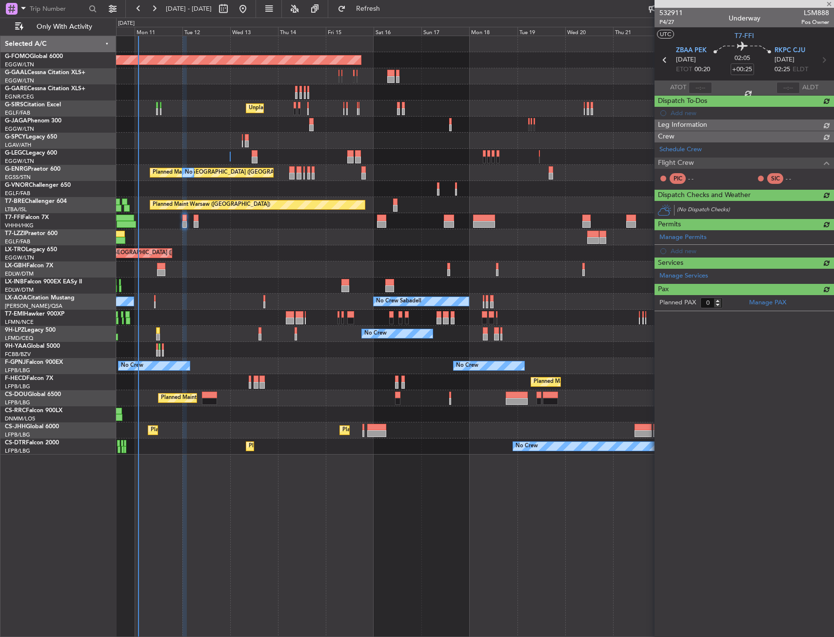
scroll to position [0, 0]
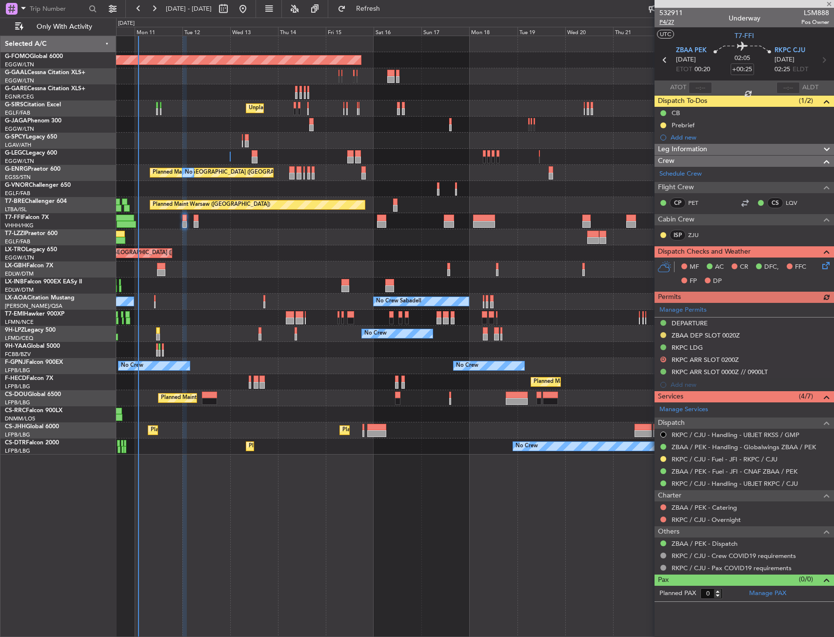
click at [668, 20] on span "P4/27" at bounding box center [670, 22] width 23 height 8
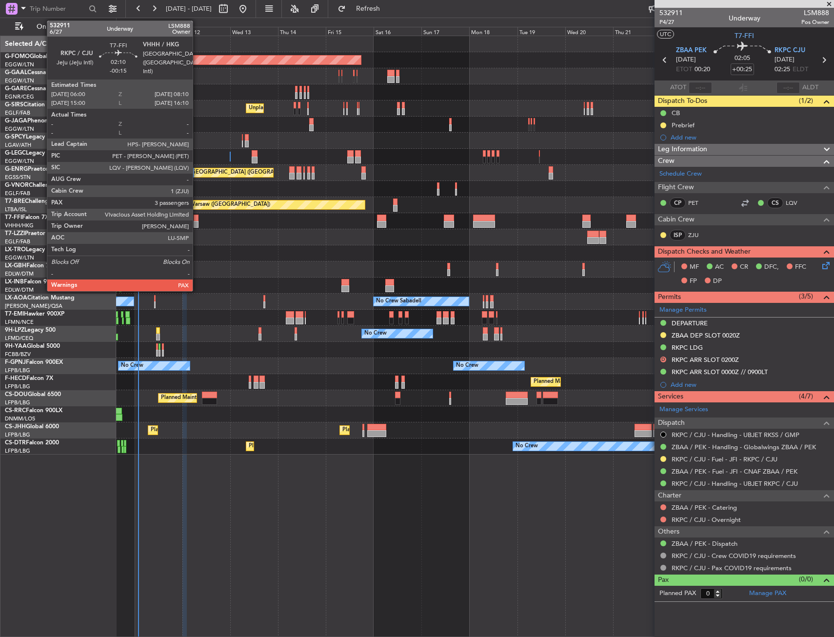
click at [197, 222] on div at bounding box center [196, 224] width 4 height 7
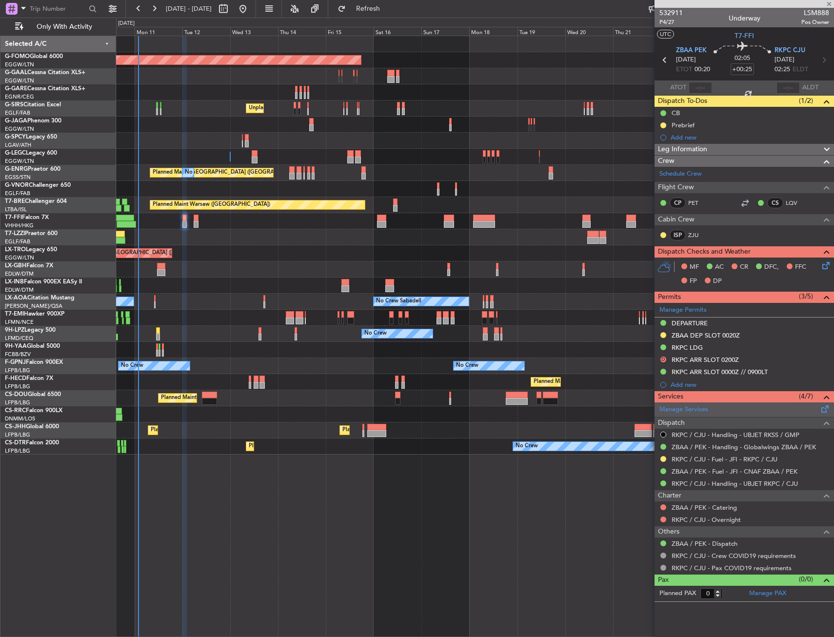
type input "-00:15"
type input "3"
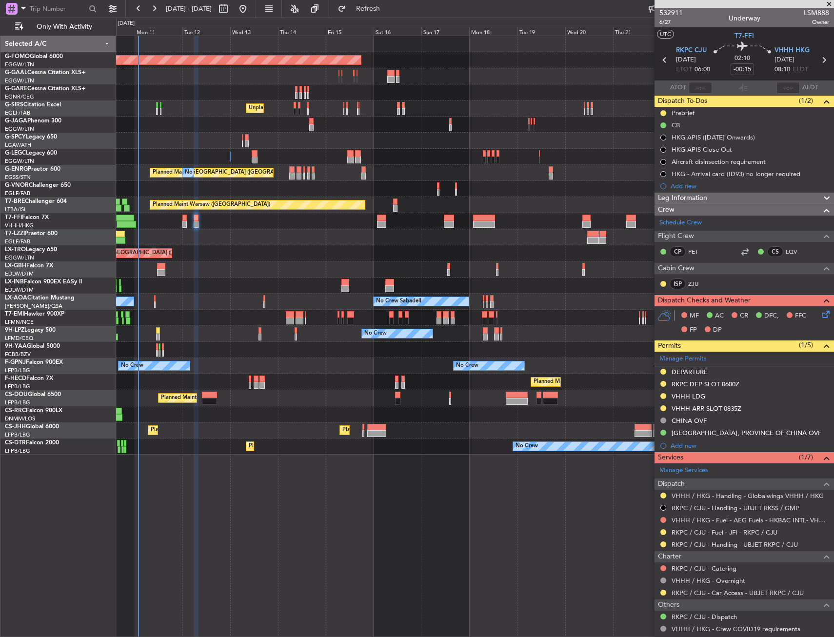
click at [820, 312] on icon at bounding box center [824, 313] width 8 height 8
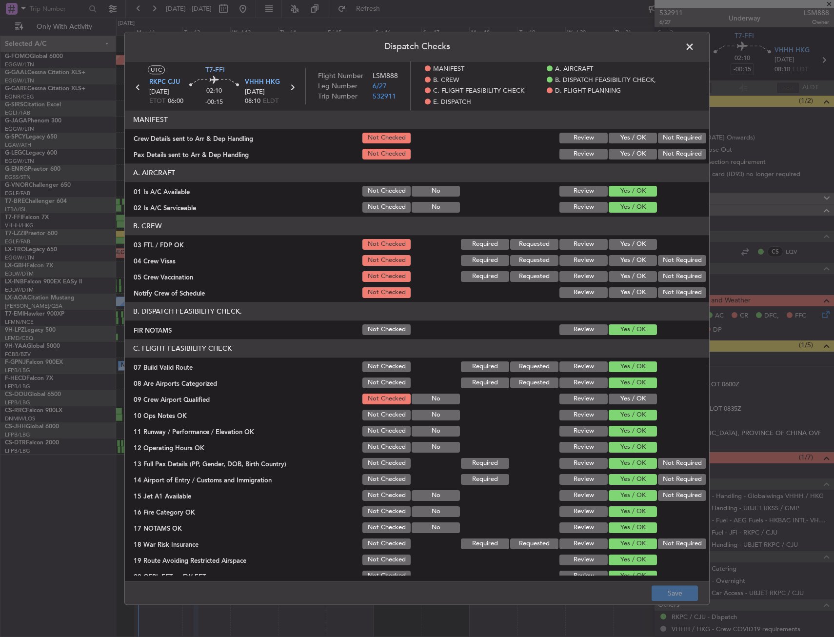
click at [616, 139] on button "Yes / OK" at bounding box center [633, 138] width 48 height 11
click at [618, 150] on button "Yes / OK" at bounding box center [633, 154] width 48 height 11
click at [670, 596] on button "Save" at bounding box center [675, 594] width 46 height 16
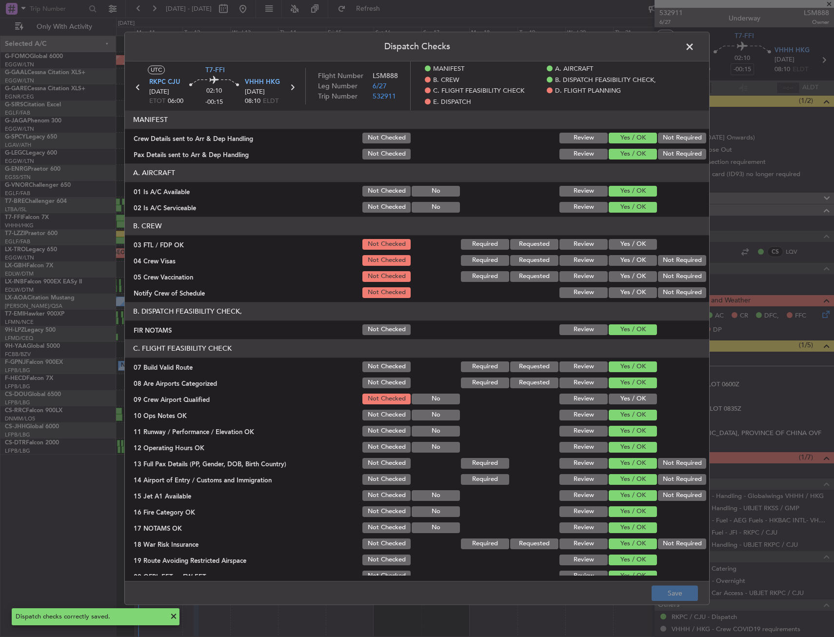
click at [695, 43] on span at bounding box center [695, 50] width 0 height 20
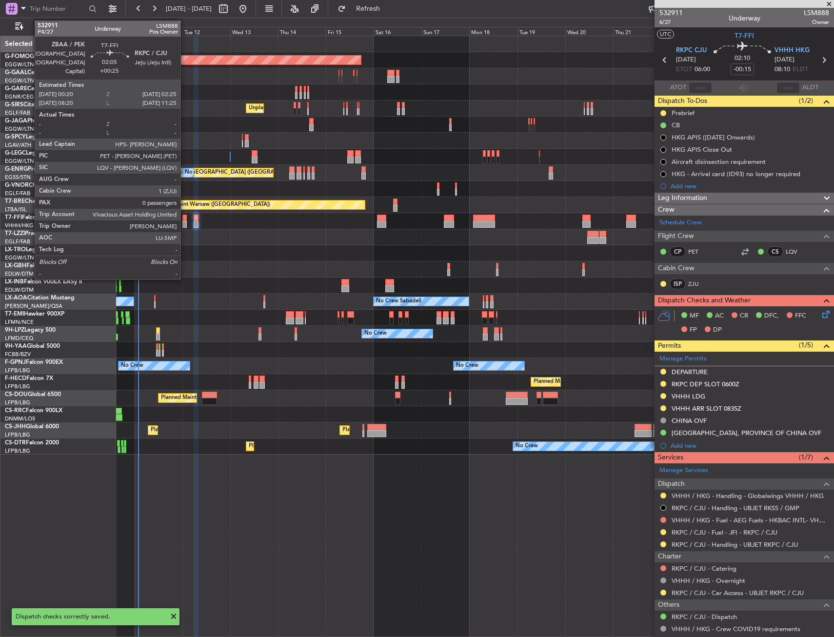
click at [185, 220] on div at bounding box center [184, 218] width 4 height 7
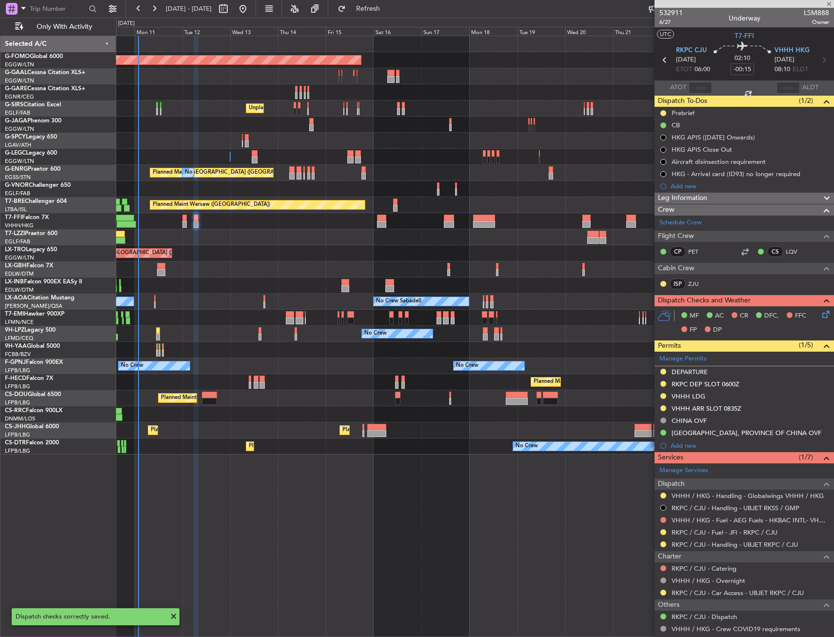
type input "+00:25"
type input "0"
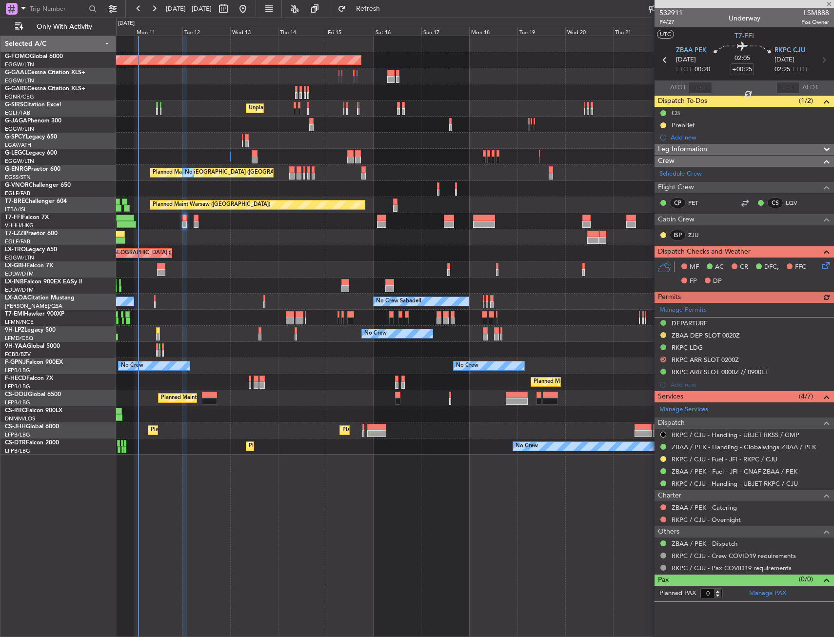
click at [826, 264] on icon at bounding box center [824, 264] width 8 height 8
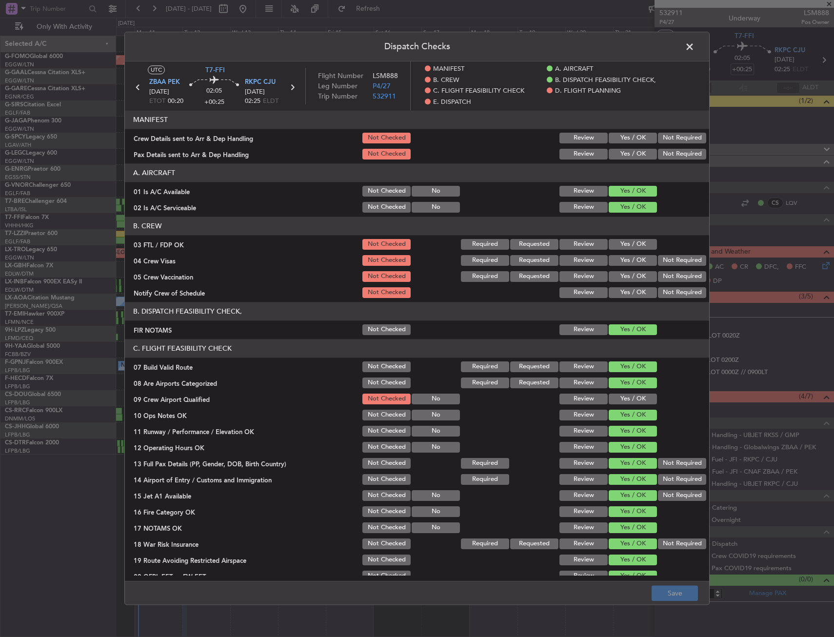
click at [616, 139] on button "Yes / OK" at bounding box center [633, 138] width 48 height 11
click at [621, 154] on button "Yes / OK" at bounding box center [633, 154] width 48 height 11
click at [673, 593] on button "Save" at bounding box center [675, 594] width 46 height 16
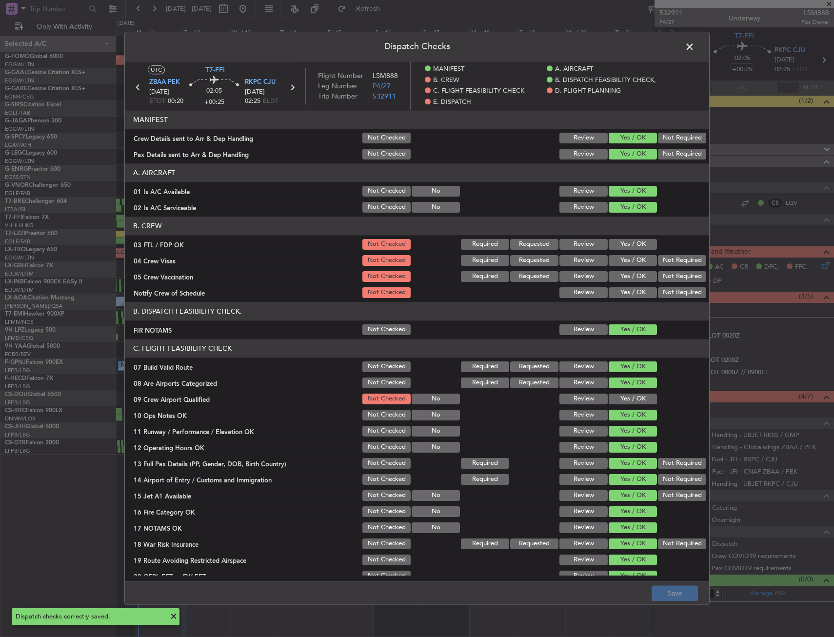
click at [695, 50] on span at bounding box center [695, 50] width 0 height 20
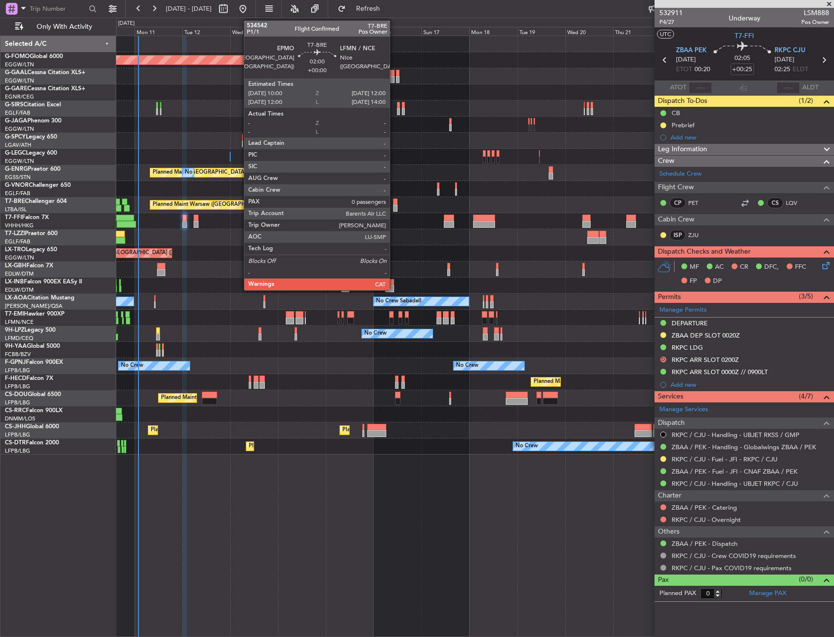
click at [394, 203] on div at bounding box center [395, 202] width 4 height 7
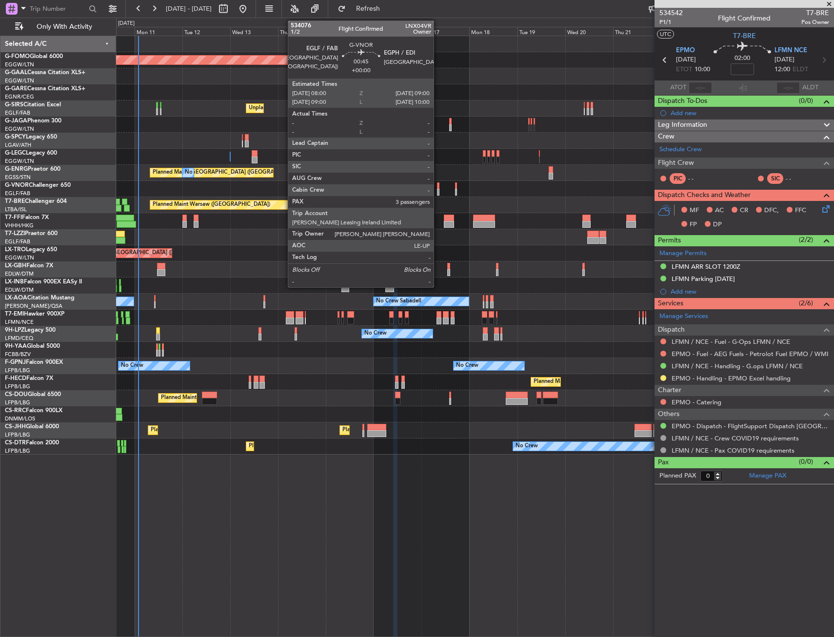
click at [438, 187] on div at bounding box center [438, 185] width 2 height 7
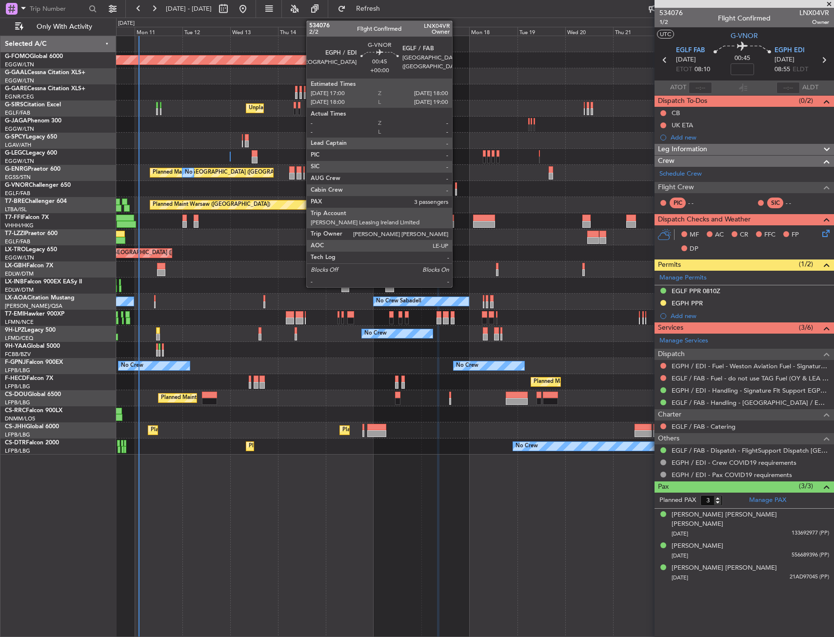
click at [457, 187] on div at bounding box center [456, 185] width 2 height 7
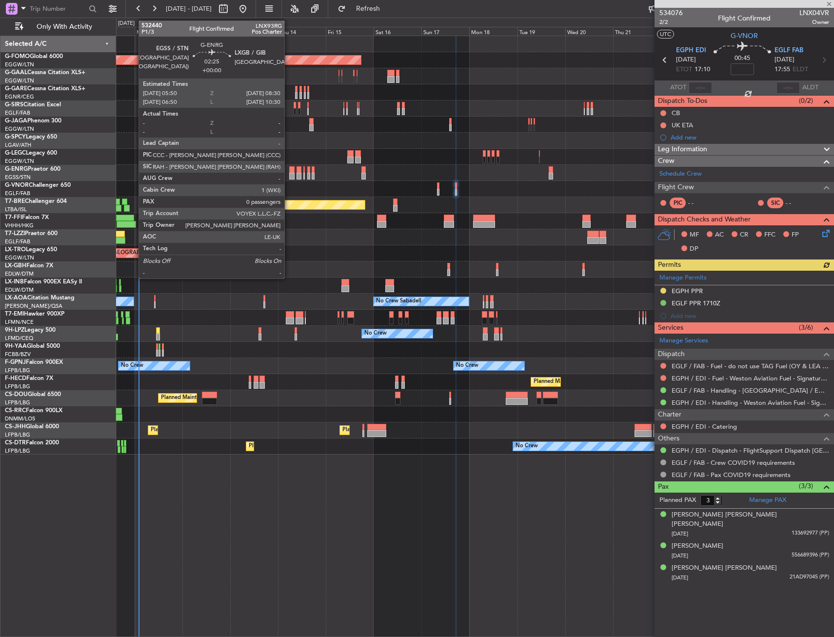
click at [289, 173] on div at bounding box center [291, 176] width 5 height 7
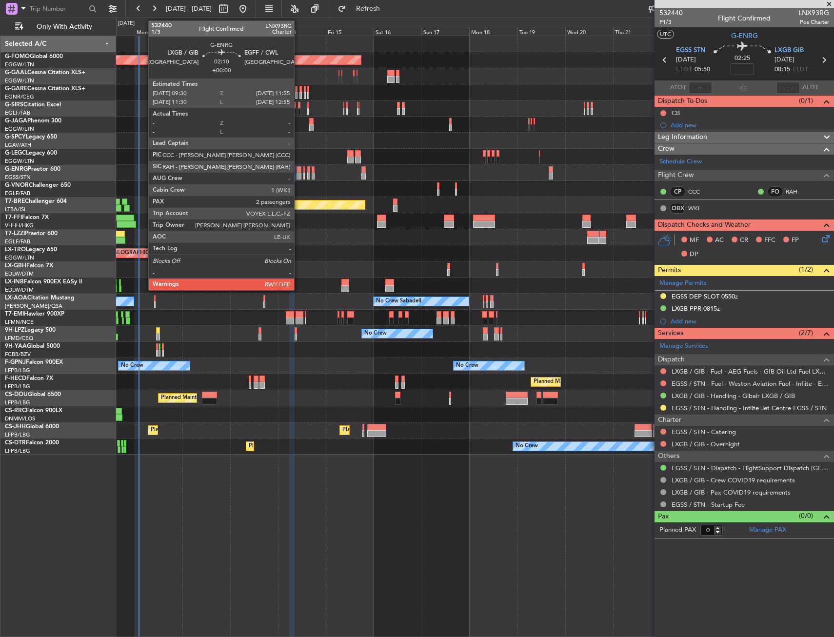
click at [299, 174] on div at bounding box center [299, 176] width 5 height 7
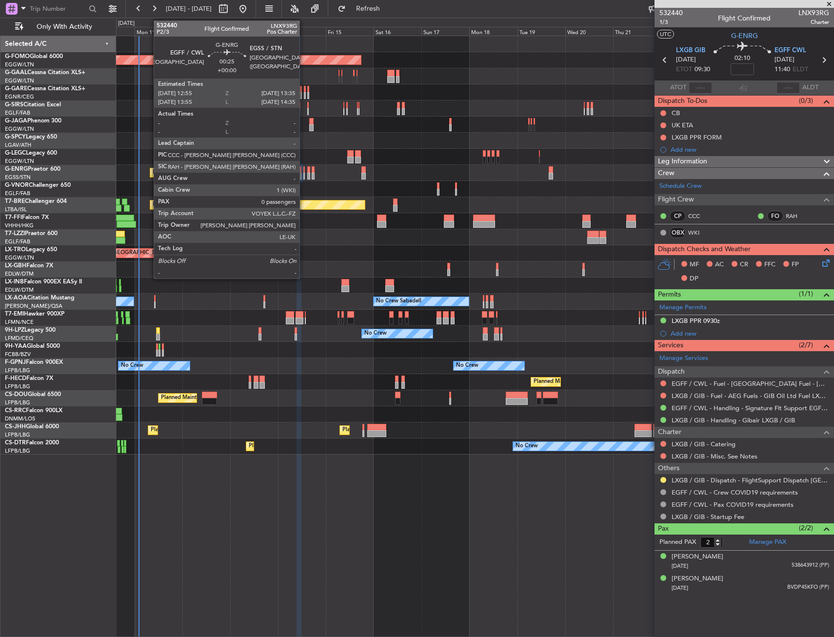
click at [304, 175] on div at bounding box center [303, 176] width 1 height 7
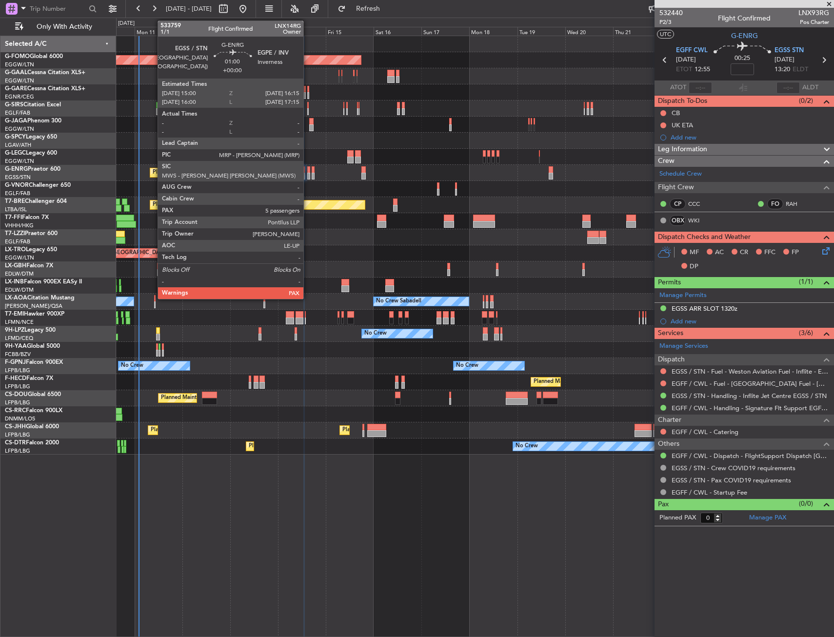
click at [308, 174] on div at bounding box center [308, 176] width 3 height 7
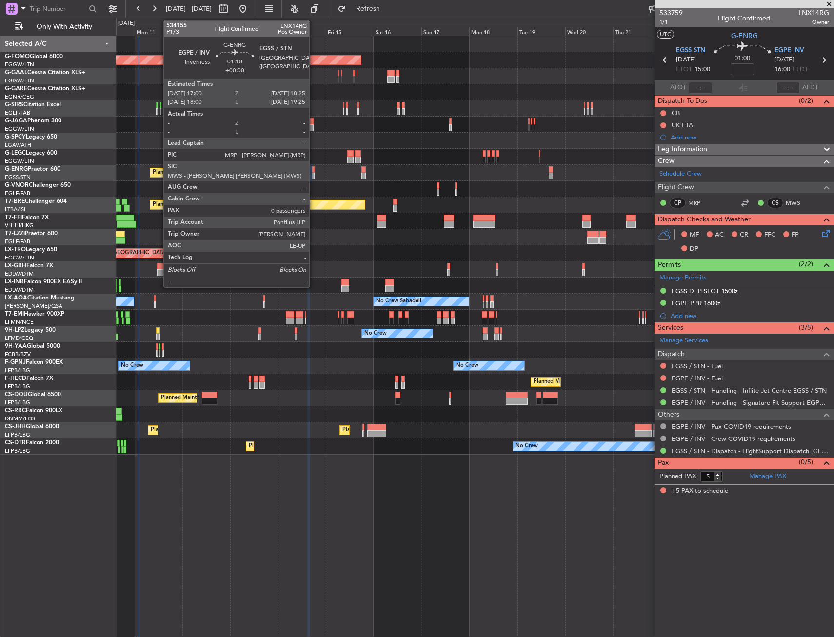
click at [314, 173] on div at bounding box center [313, 176] width 3 height 7
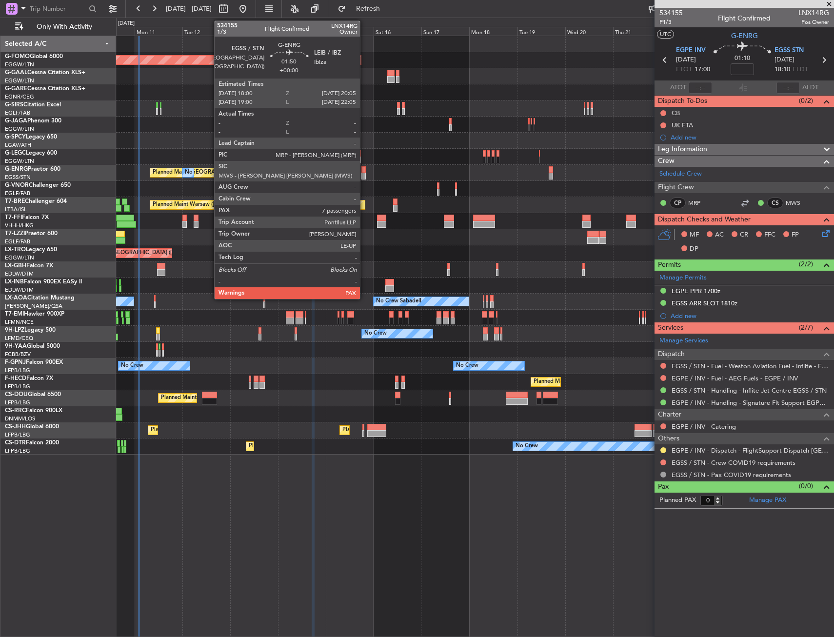
click at [364, 170] on div at bounding box center [363, 169] width 4 height 7
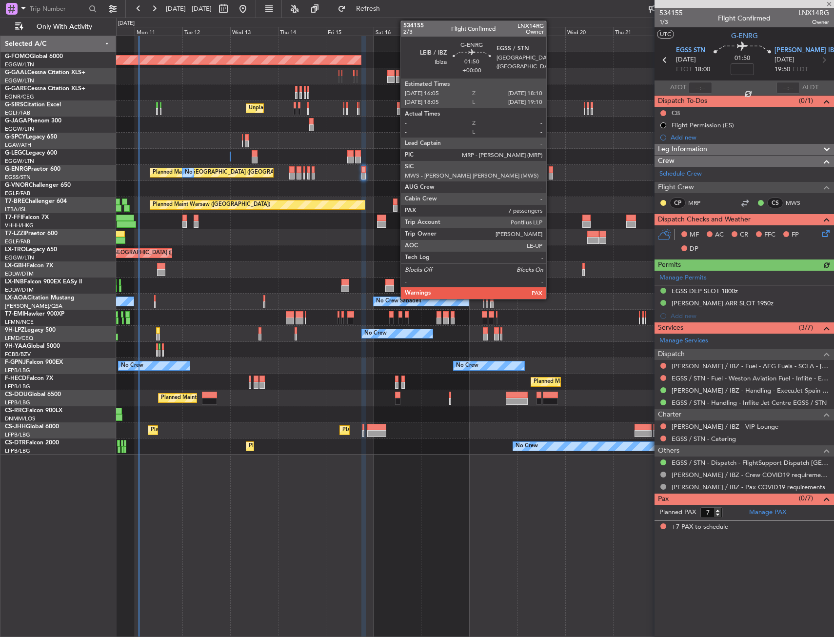
click at [551, 173] on div at bounding box center [551, 176] width 4 height 7
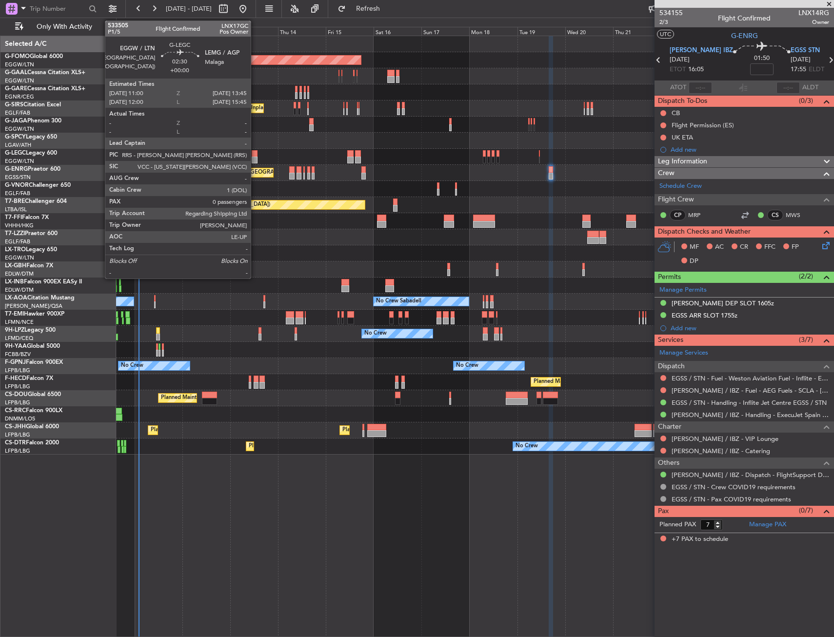
click at [255, 154] on div at bounding box center [255, 153] width 6 height 7
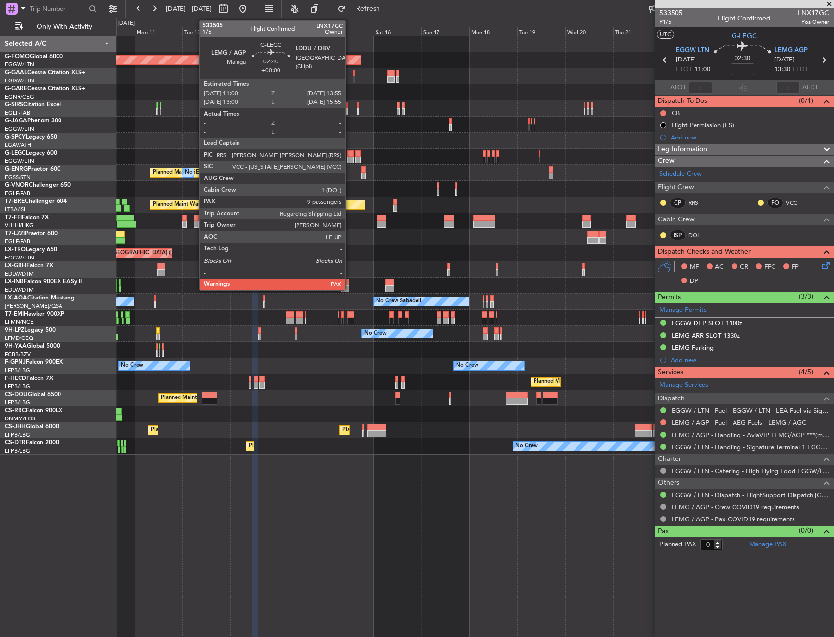
click at [350, 153] on div at bounding box center [350, 153] width 6 height 7
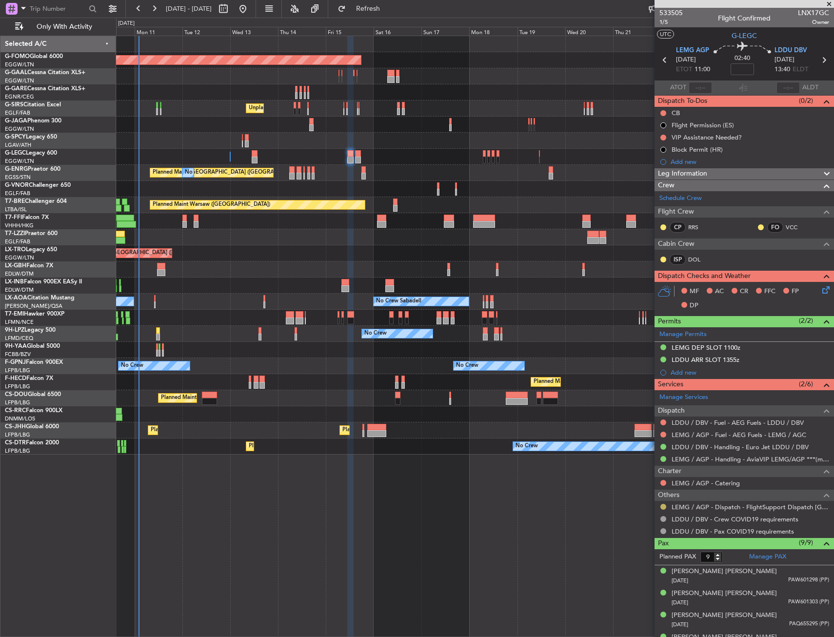
click at [664, 506] on button at bounding box center [663, 507] width 6 height 6
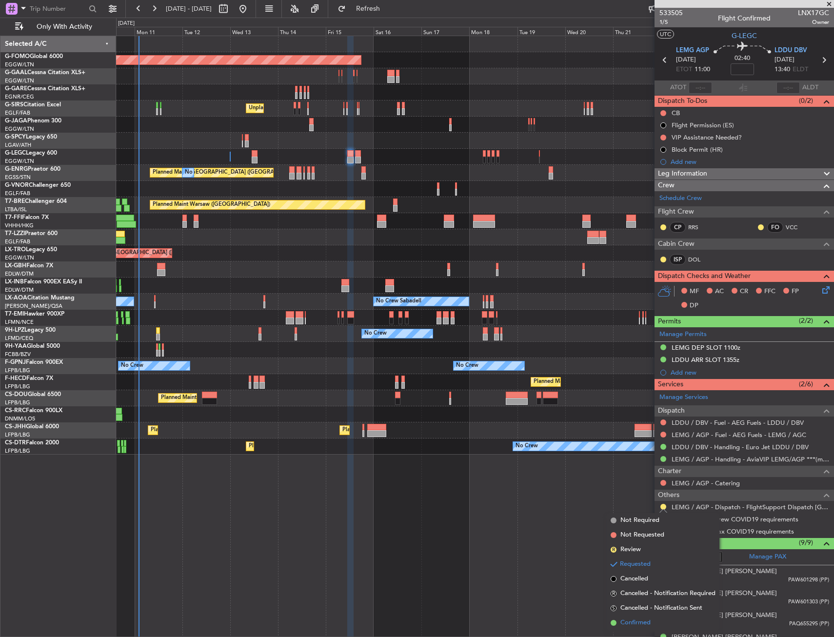
click at [636, 622] on span "Confirmed" at bounding box center [635, 623] width 30 height 10
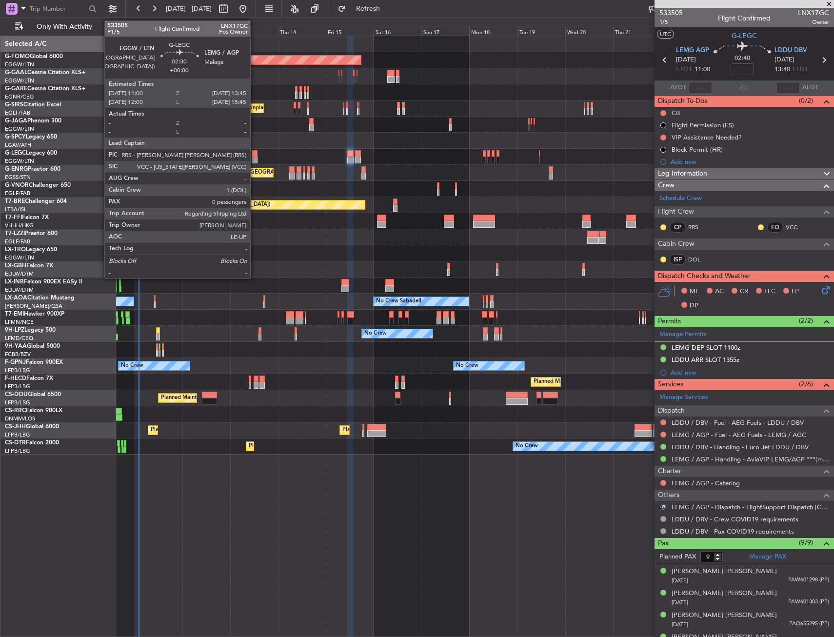
click at [255, 154] on div at bounding box center [255, 153] width 6 height 7
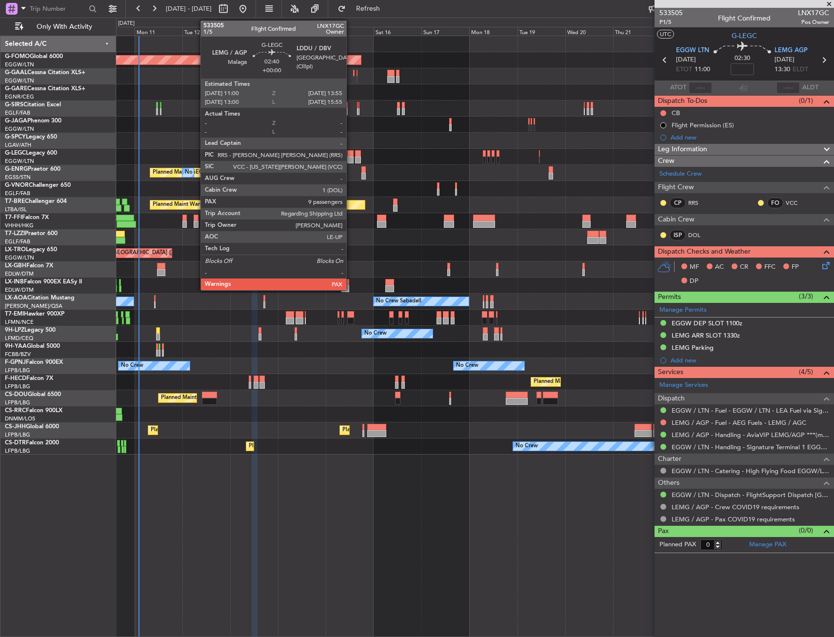
click at [351, 153] on div at bounding box center [350, 153] width 6 height 7
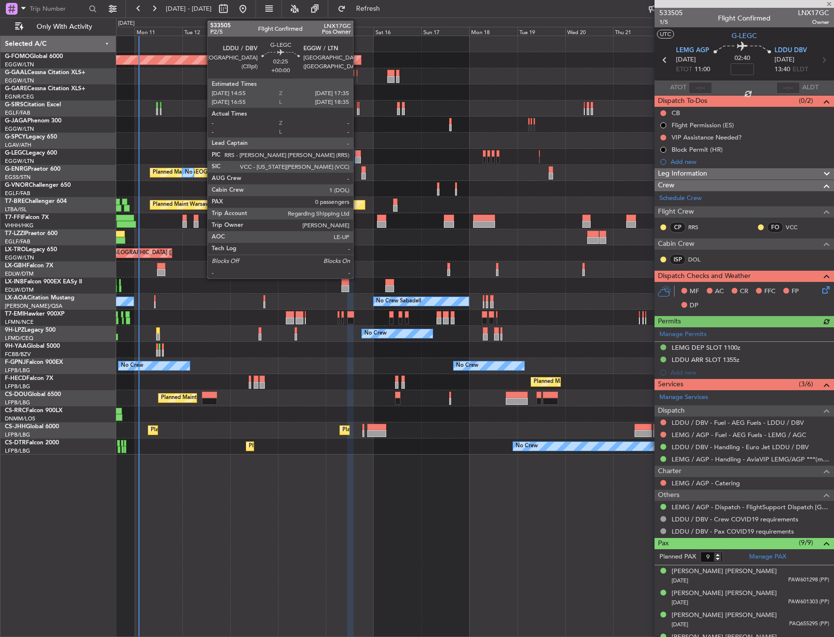
click at [358, 155] on div at bounding box center [357, 153] width 5 height 7
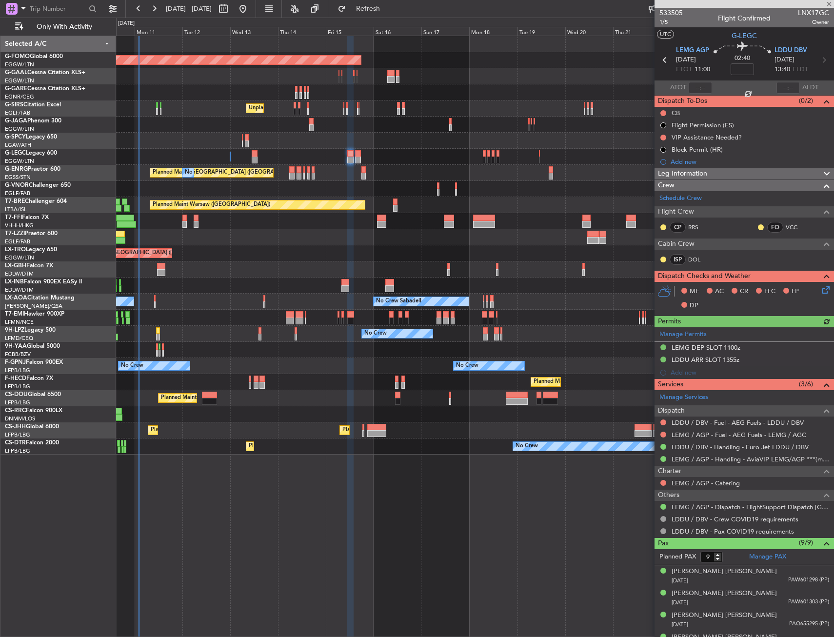
type input "0"
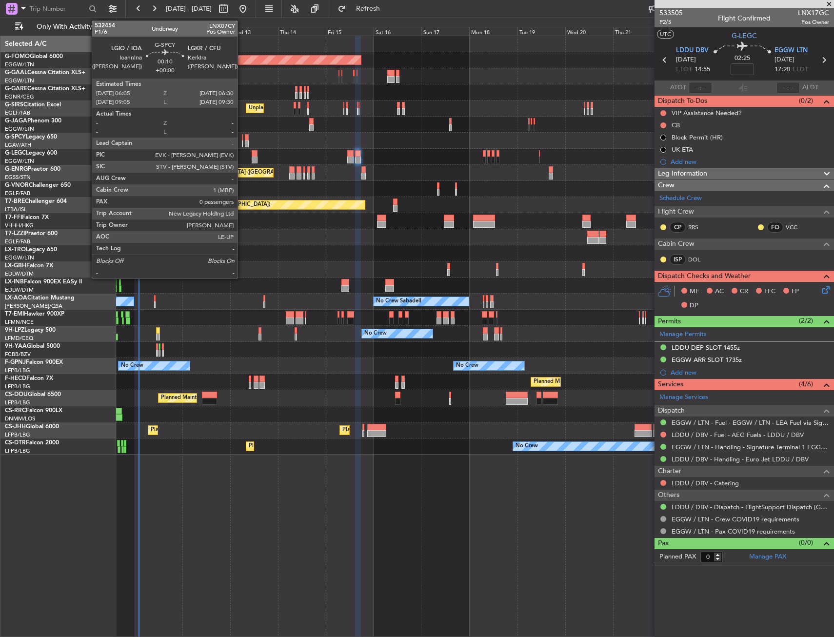
click at [242, 141] on div at bounding box center [242, 143] width 1 height 7
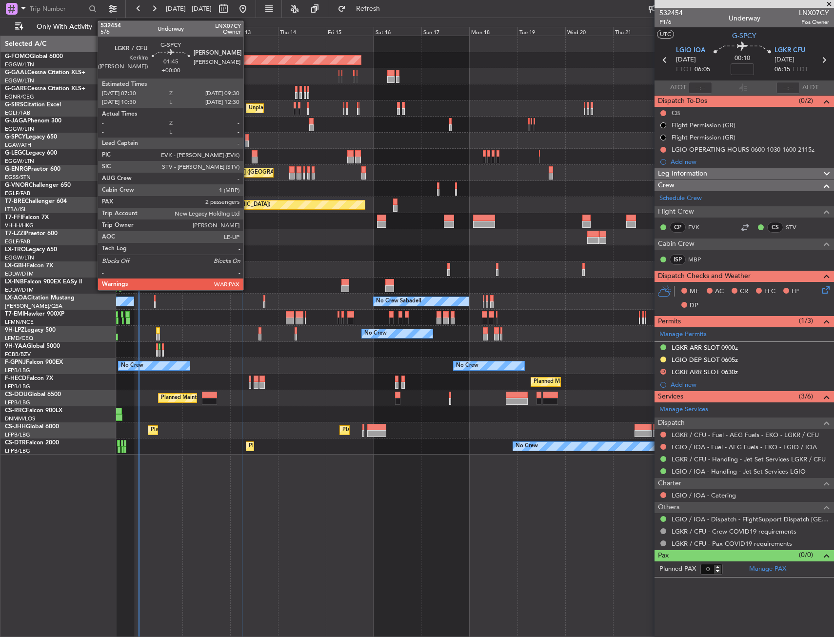
click at [248, 139] on div at bounding box center [247, 137] width 4 height 7
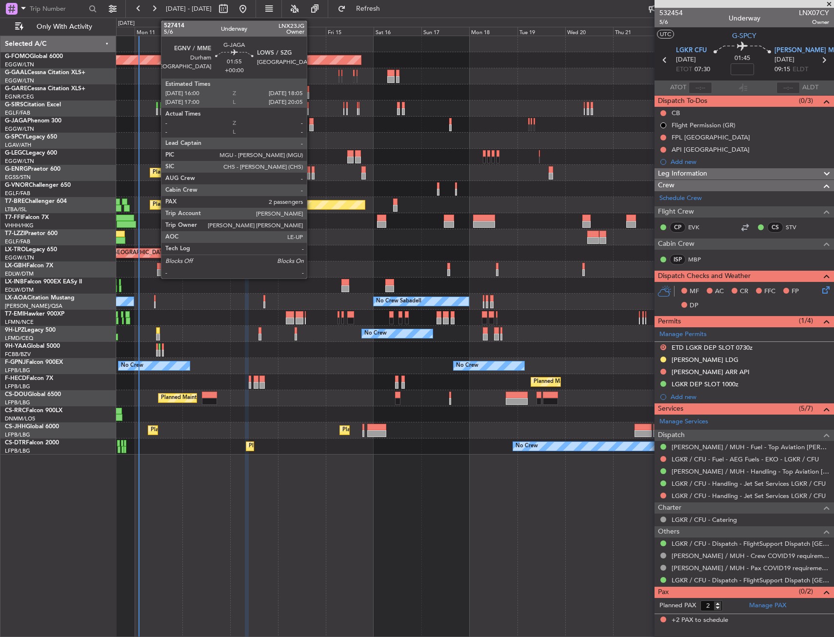
click at [311, 120] on div at bounding box center [311, 121] width 4 height 7
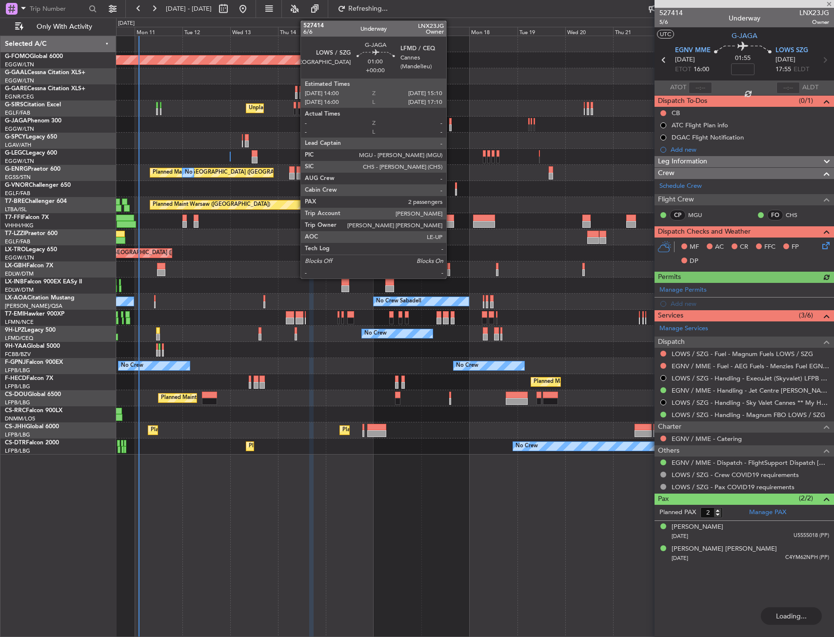
click at [451, 123] on div at bounding box center [450, 121] width 2 height 7
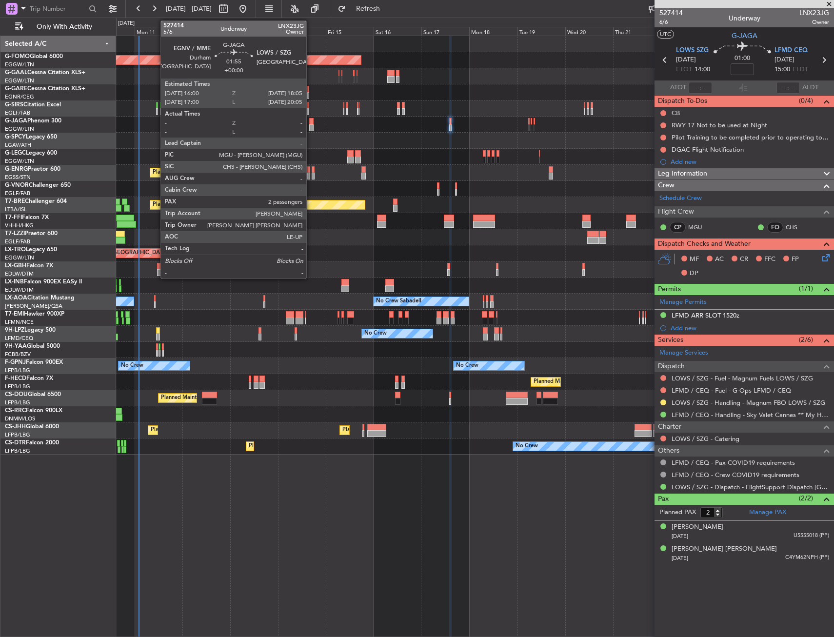
click at [311, 121] on div at bounding box center [311, 121] width 4 height 7
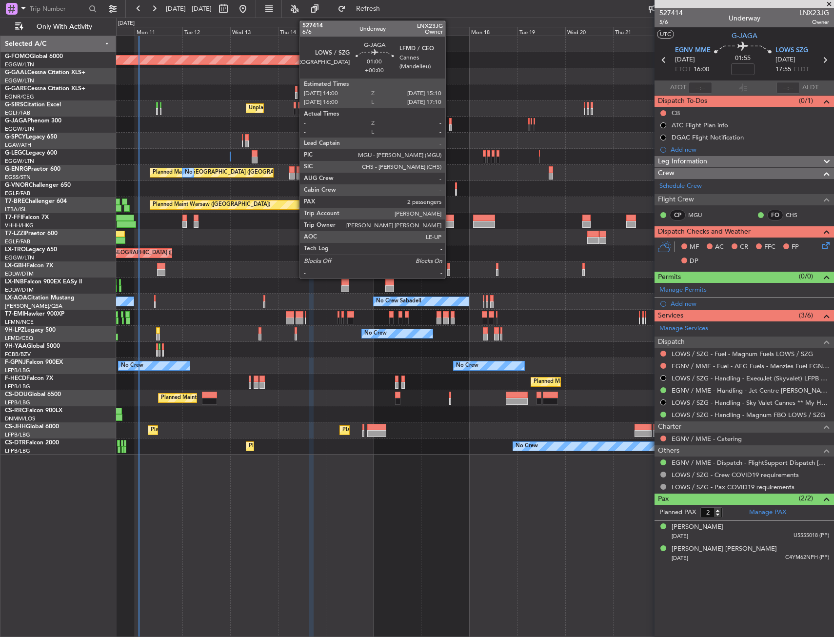
click at [450, 120] on div at bounding box center [450, 121] width 2 height 7
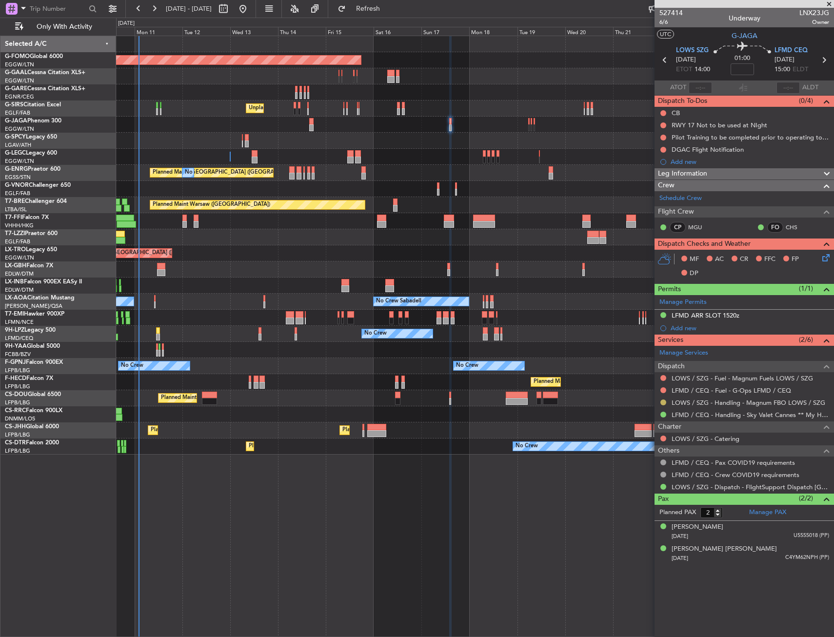
click at [662, 400] on button at bounding box center [663, 402] width 6 height 6
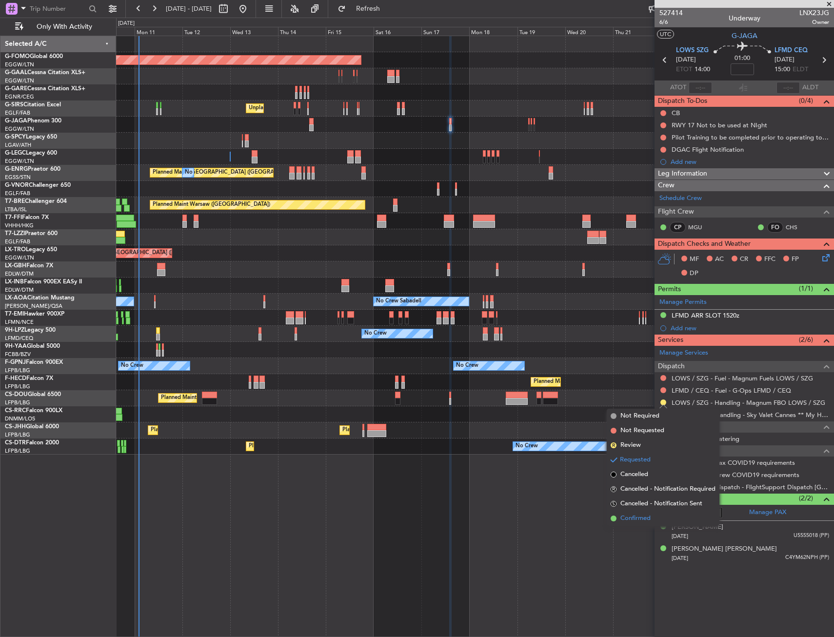
click at [632, 521] on span "Confirmed" at bounding box center [635, 519] width 30 height 10
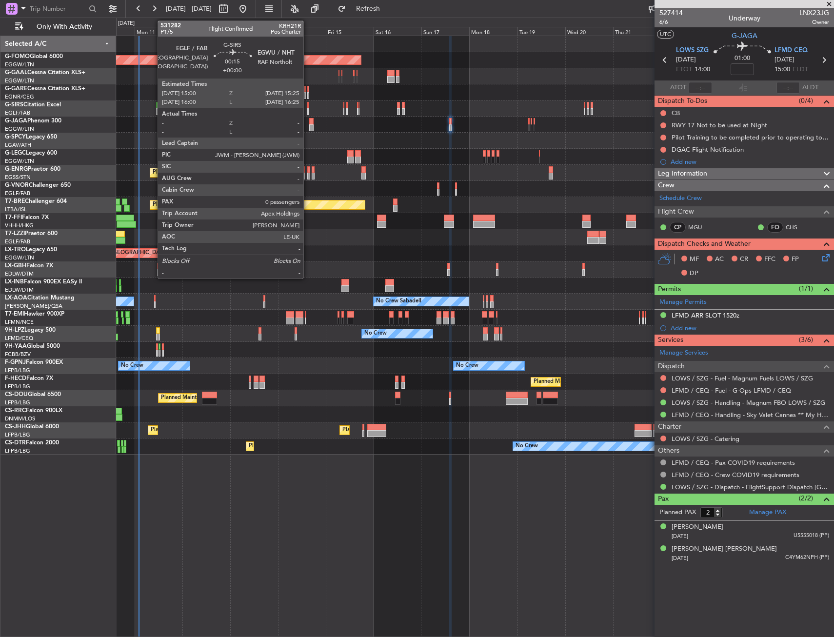
click at [308, 109] on div at bounding box center [307, 111] width 1 height 7
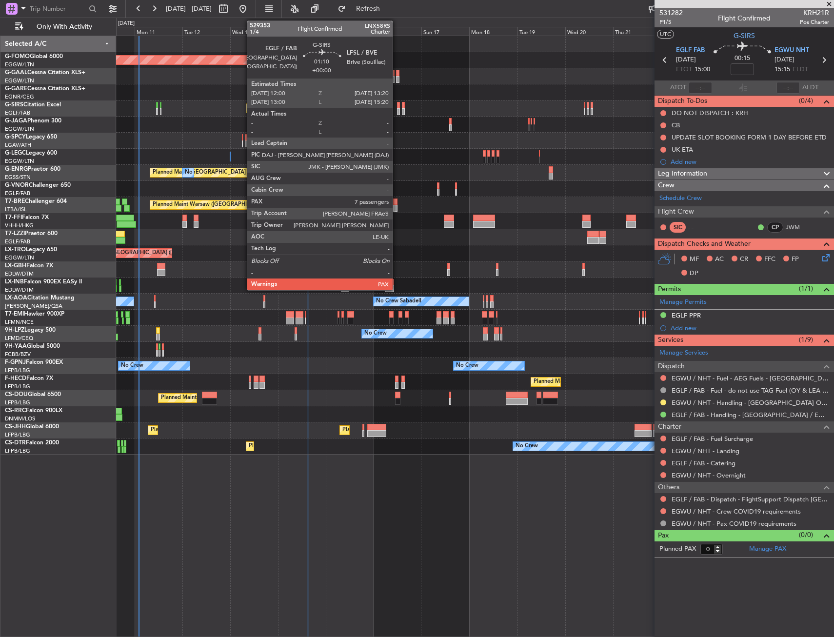
click at [397, 106] on div at bounding box center [398, 105] width 3 height 7
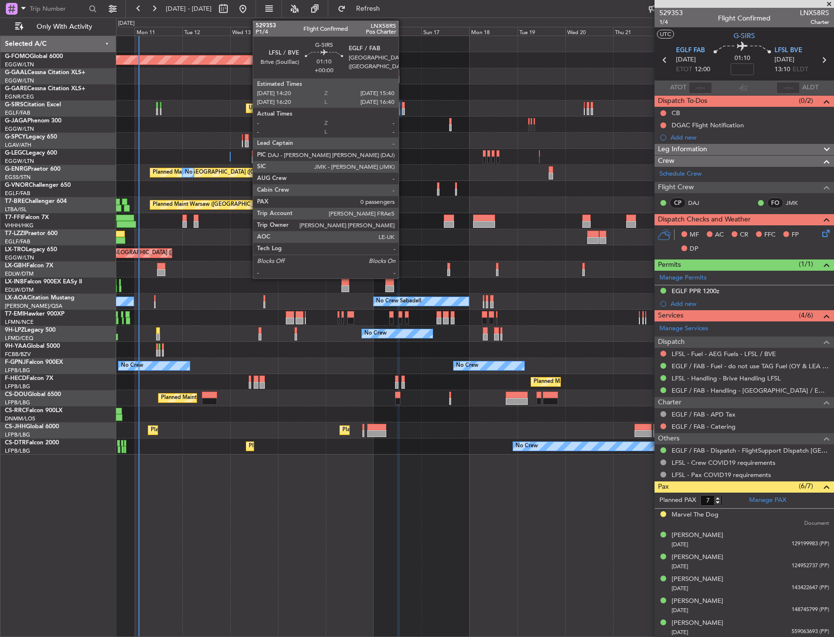
click at [403, 105] on div at bounding box center [403, 105] width 3 height 7
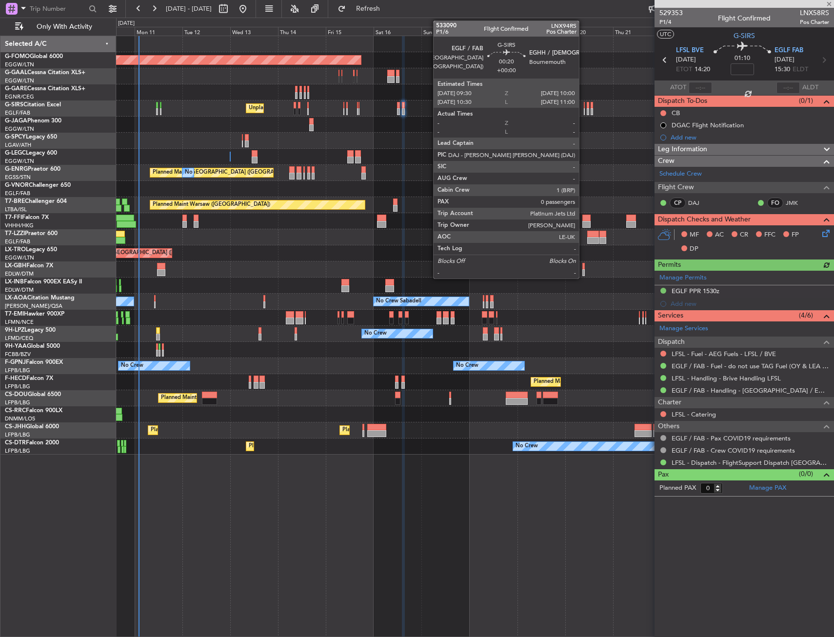
click at [584, 107] on div at bounding box center [584, 105] width 1 height 7
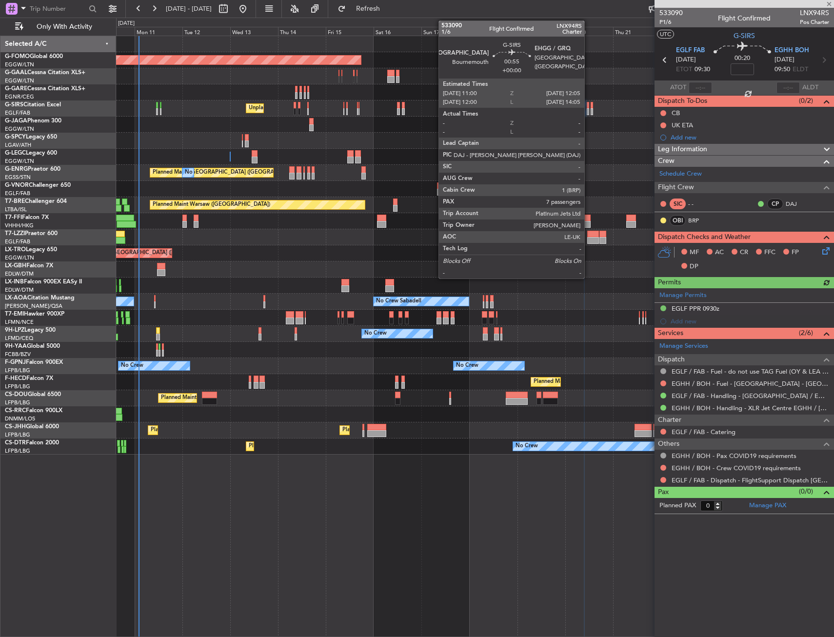
click at [589, 106] on div at bounding box center [588, 105] width 2 height 7
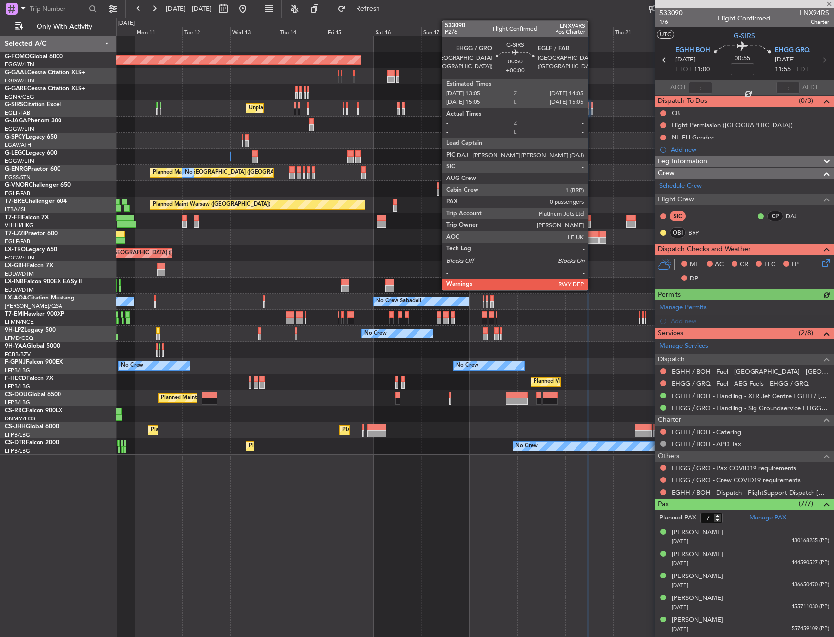
click at [592, 106] on div at bounding box center [592, 105] width 2 height 7
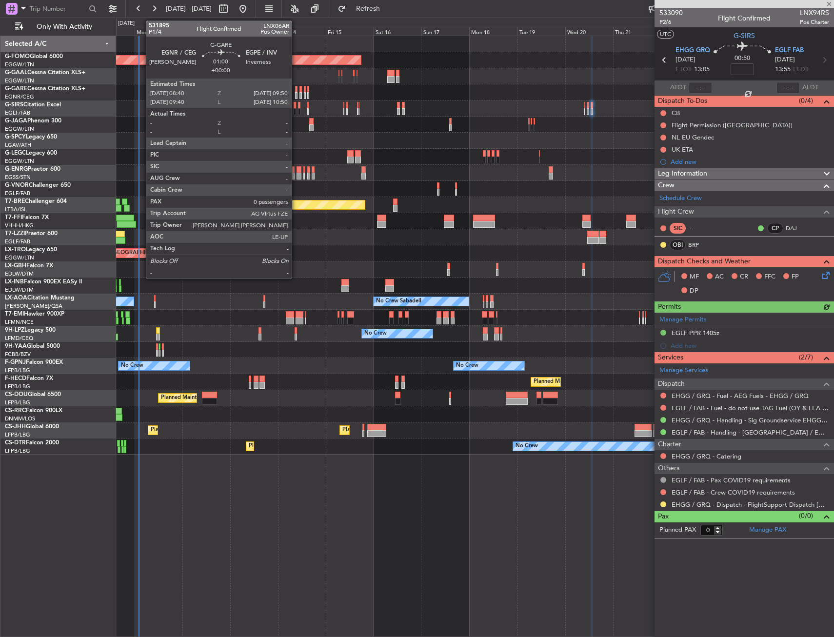
click at [296, 90] on div at bounding box center [296, 89] width 2 height 7
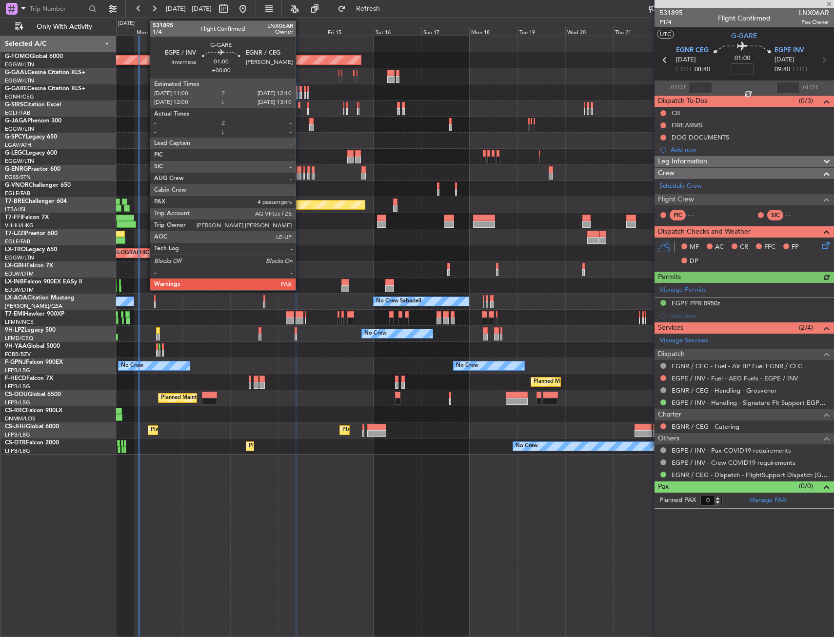
click at [300, 92] on div at bounding box center [300, 95] width 2 height 7
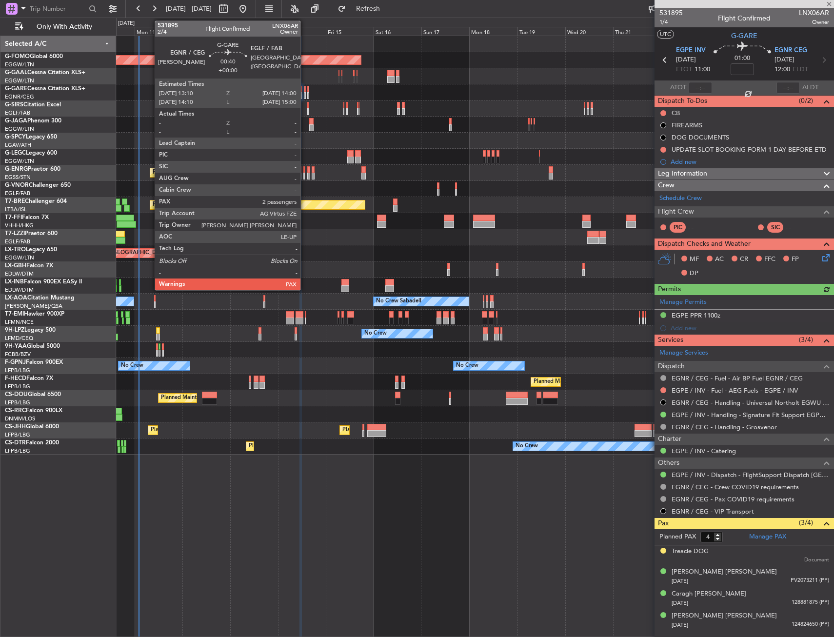
click at [305, 92] on div at bounding box center [305, 95] width 2 height 7
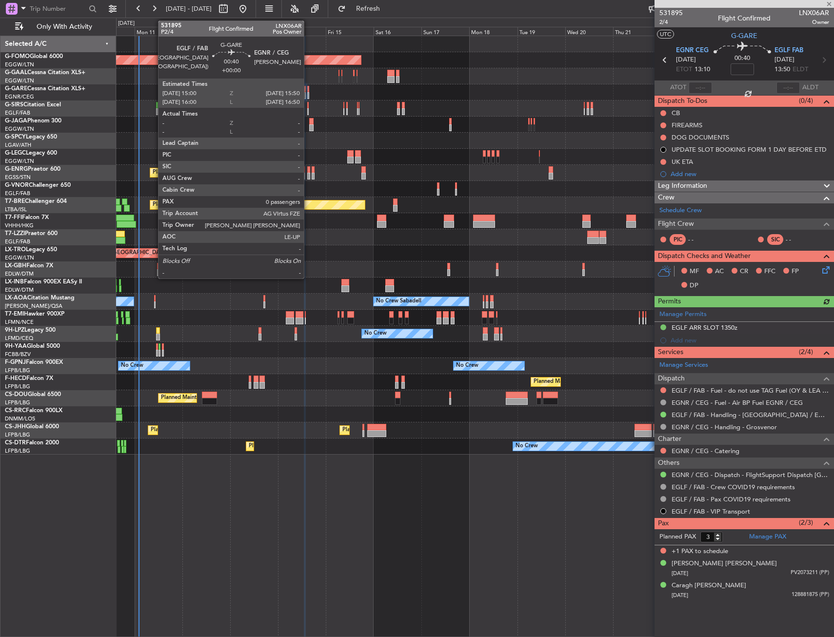
click at [308, 94] on div at bounding box center [308, 95] width 2 height 7
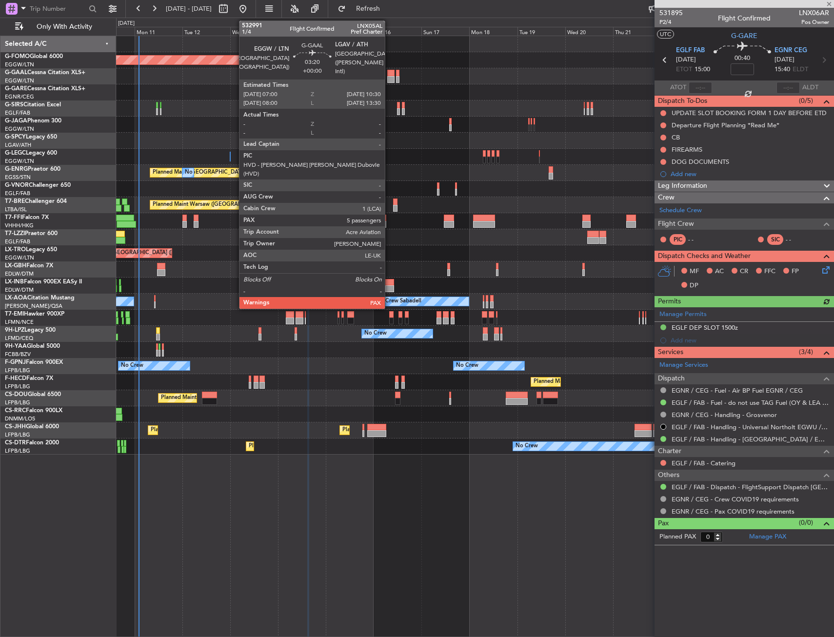
click at [389, 77] on div at bounding box center [390, 79] width 7 height 7
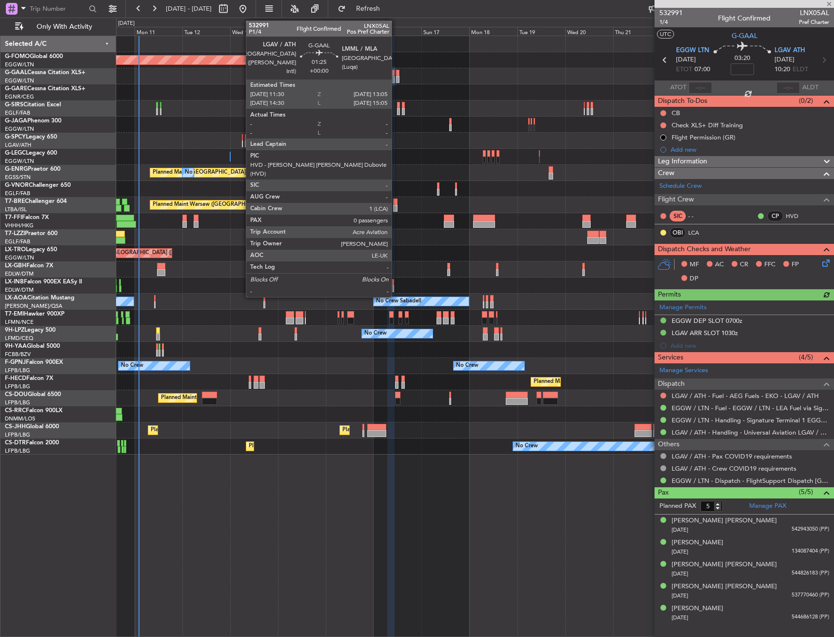
click at [396, 76] on div at bounding box center [397, 73] width 3 height 7
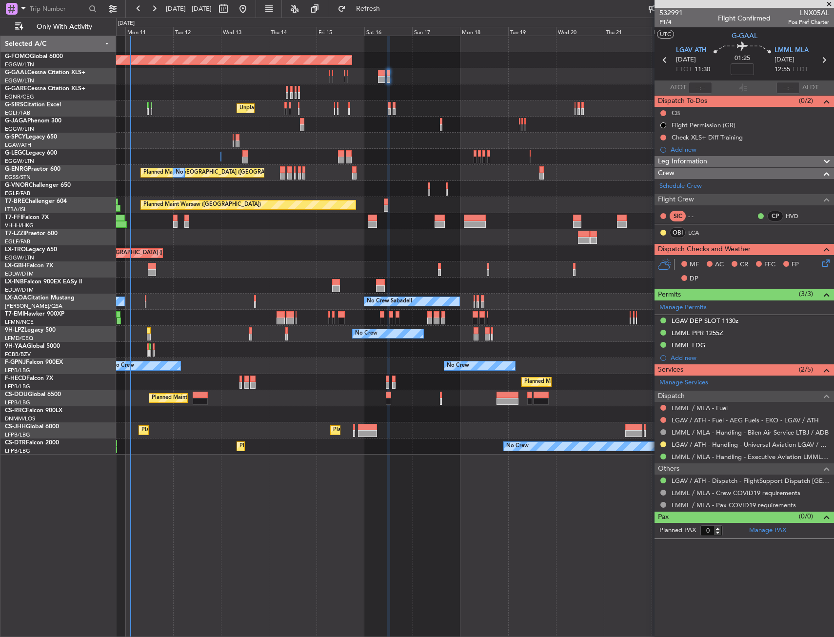
click at [203, 305] on div "No Crew Sabadell No Crew Sabadell" at bounding box center [475, 302] width 718 height 16
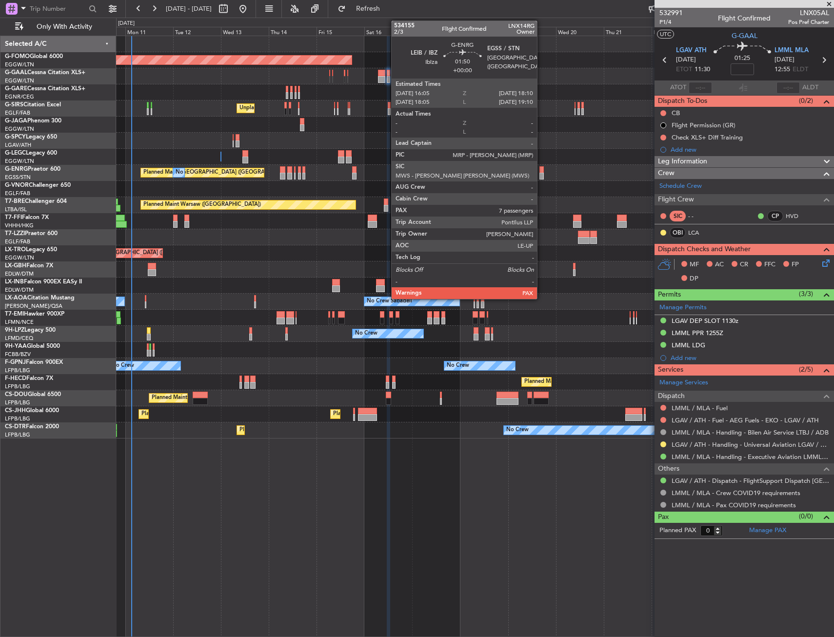
click at [541, 172] on div at bounding box center [541, 169] width 4 height 7
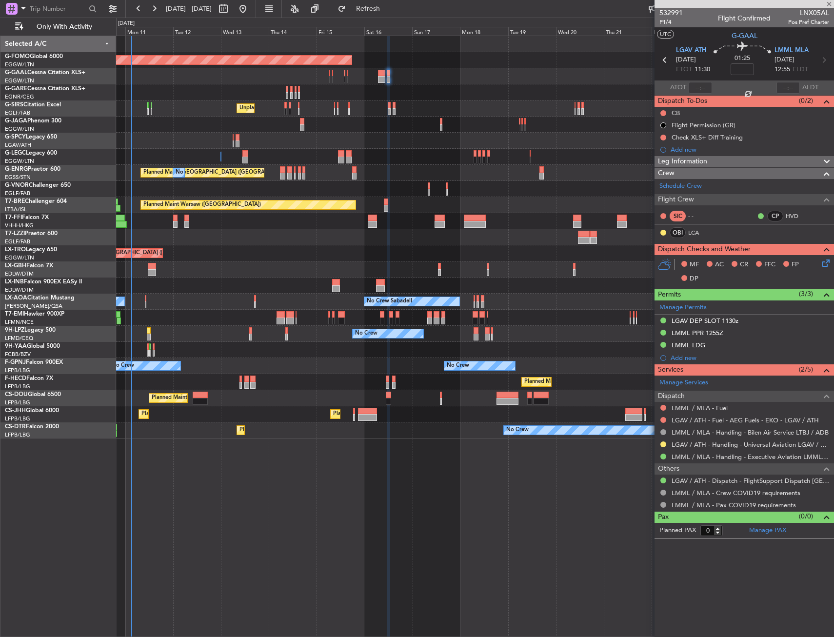
type input "7"
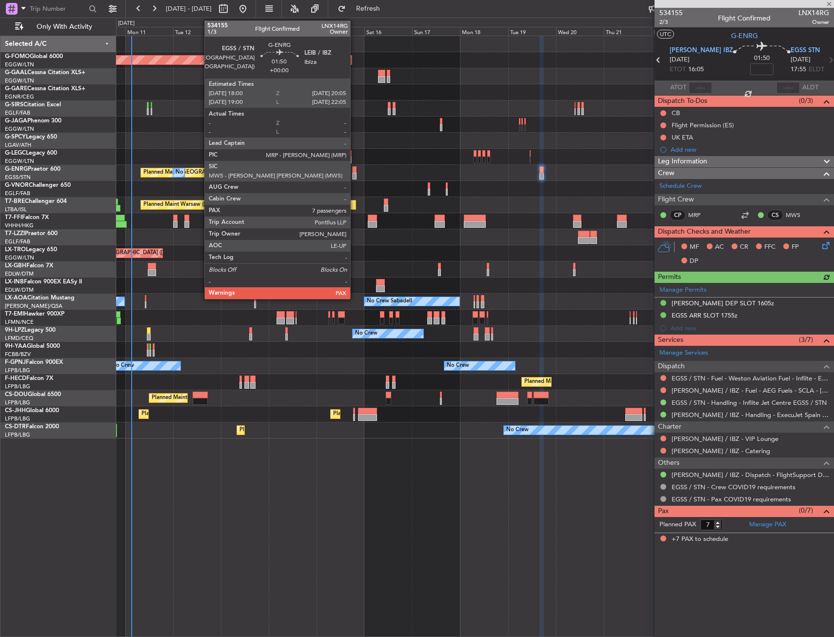
click at [355, 175] on div at bounding box center [354, 176] width 4 height 7
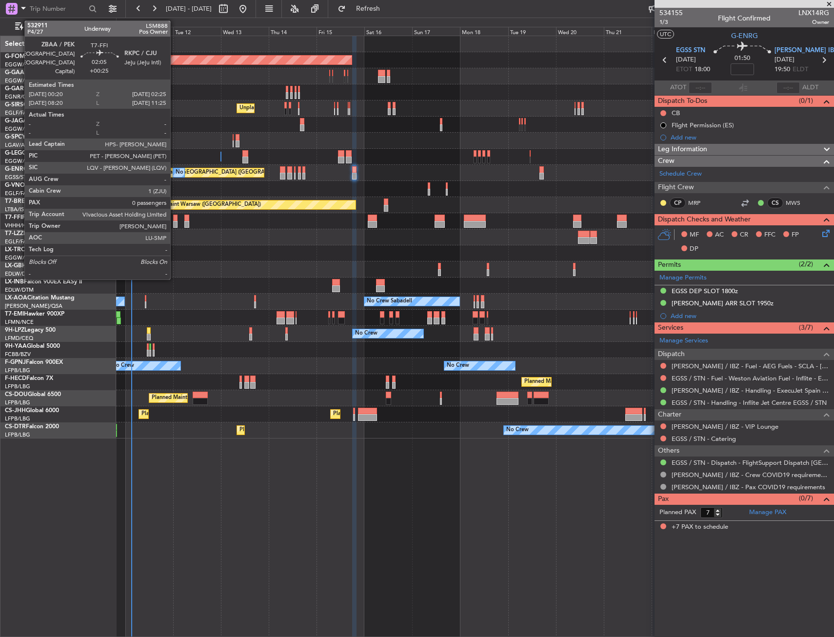
click at [175, 221] on div at bounding box center [175, 224] width 4 height 7
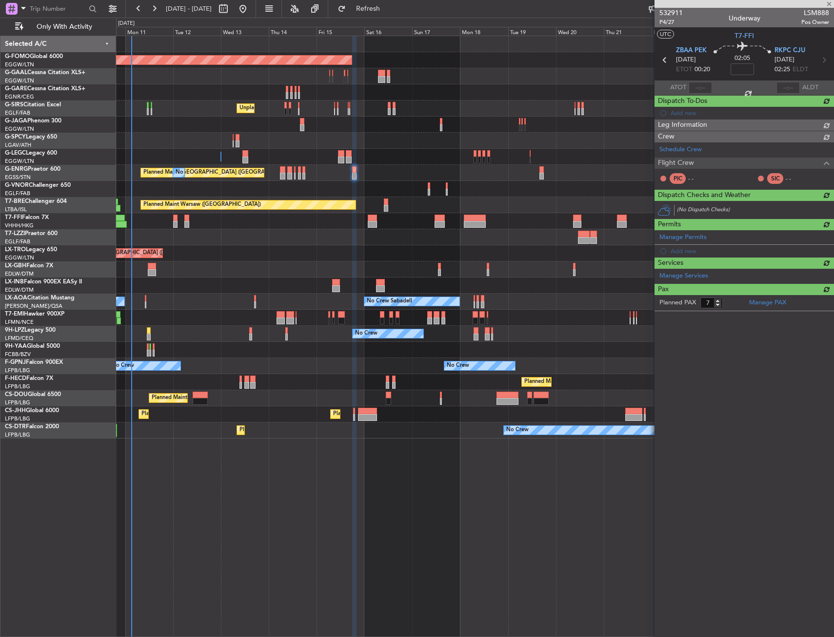
type input "+00:25"
type input "0"
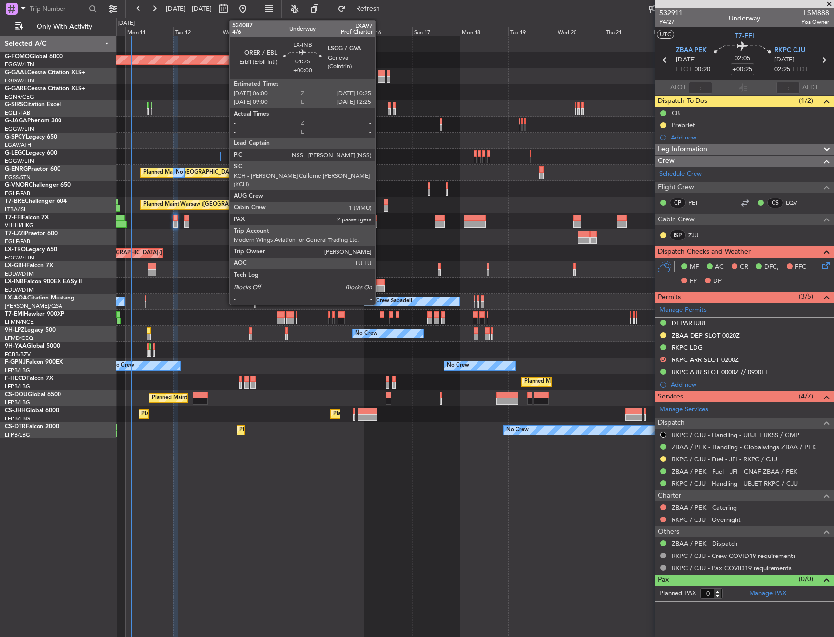
click at [379, 282] on div at bounding box center [380, 282] width 9 height 7
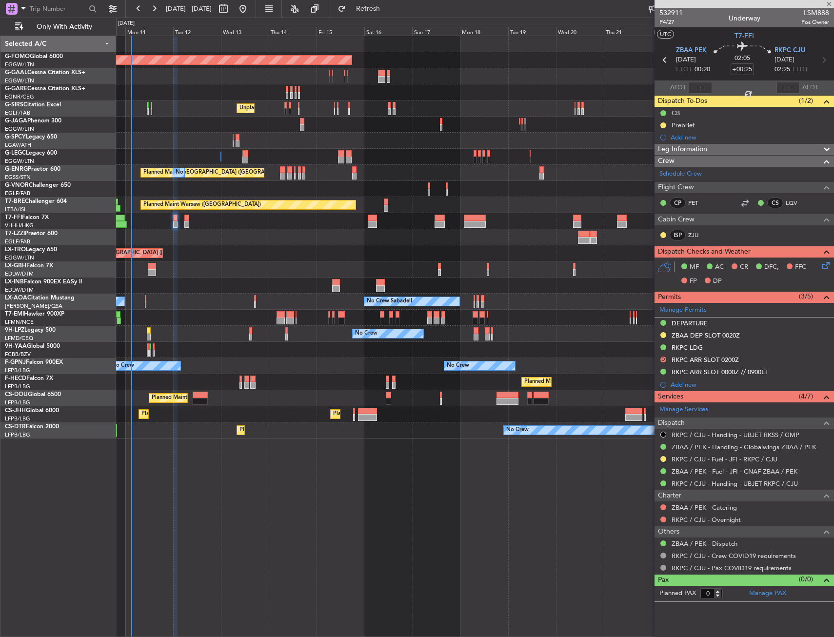
type input "2"
